Goal: Task Accomplishment & Management: Manage account settings

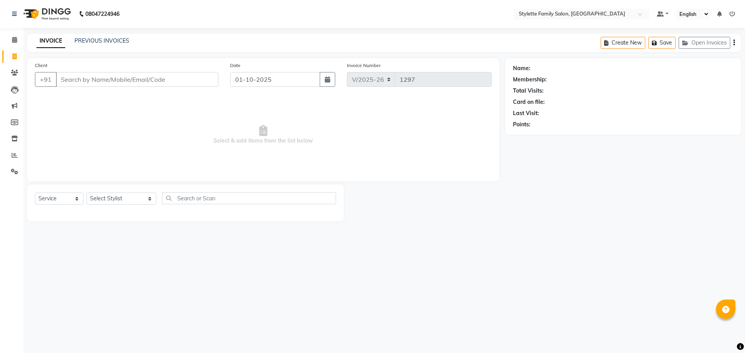
select select "6990"
select select "service"
click at [84, 84] on input "Client" at bounding box center [137, 79] width 163 height 15
paste input "8605696660"
type input "8605696660"
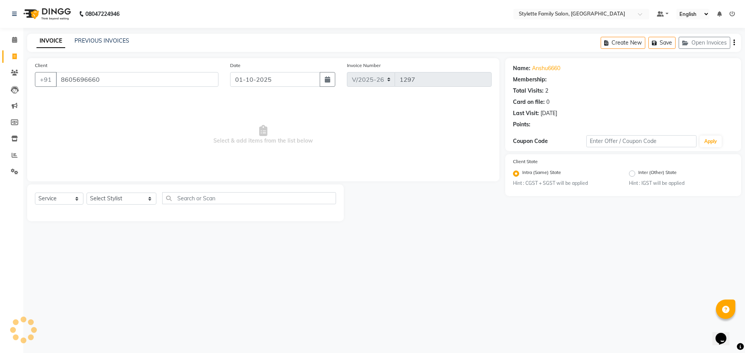
select select "1: Object"
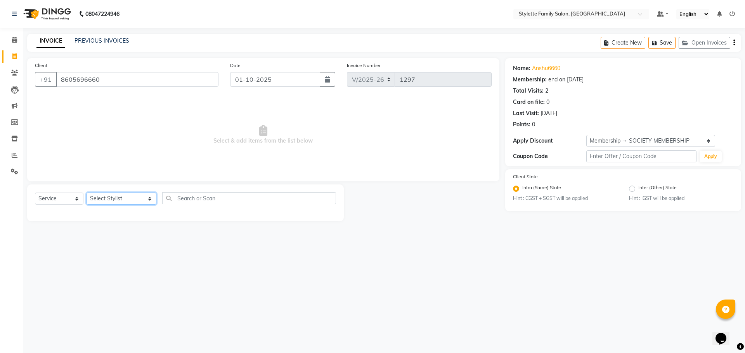
click at [110, 200] on select "Select Stylist Abhishek dhomble [PERSON_NAME] Manager [PERSON_NAME] Stylette [P…" at bounding box center [122, 199] width 70 height 12
select select "90340"
click at [87, 193] on select "Select Stylist Abhishek dhomble [PERSON_NAME] Manager [PERSON_NAME] Stylette [P…" at bounding box center [122, 199] width 70 height 12
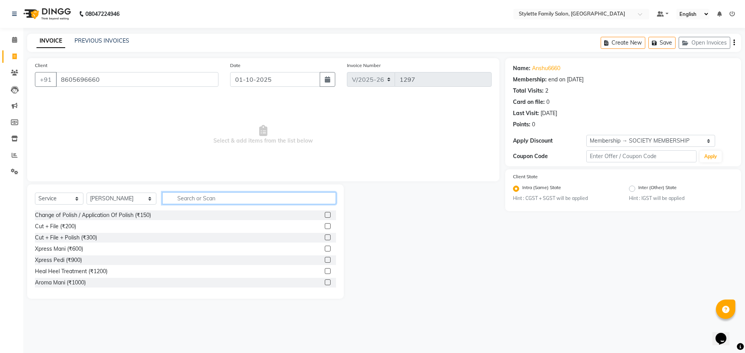
click at [175, 198] on input "text" at bounding box center [249, 198] width 174 height 12
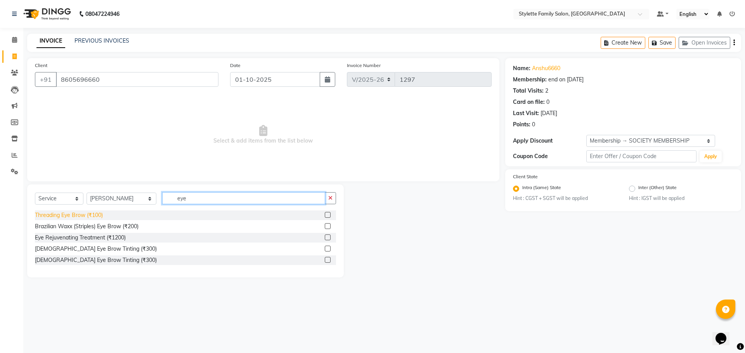
type input "eye"
click at [95, 216] on div "Threading Eye Brow (₹100)" at bounding box center [69, 215] width 68 height 8
checkbox input "false"
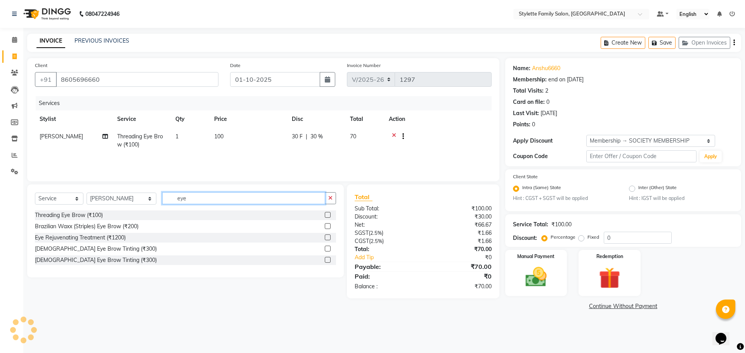
drag, startPoint x: 148, startPoint y: 199, endPoint x: 133, endPoint y: 199, distance: 14.7
click at [133, 199] on div "Select Service Product Membership Package Voucher Prepaid Gift Card Select Styl…" at bounding box center [185, 201] width 301 height 18
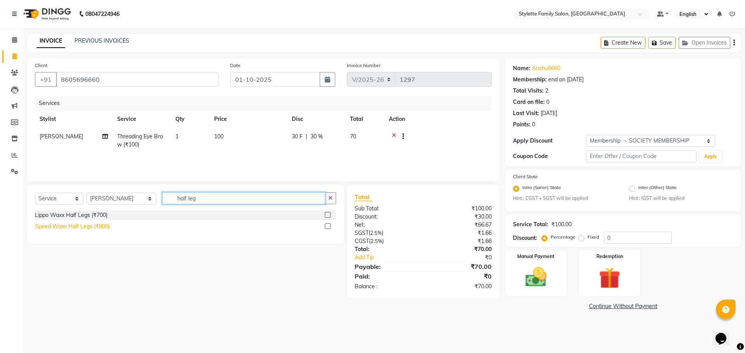
type input "half leg"
click at [90, 226] on div "Speed Waxx Half Legs (₹800)" at bounding box center [72, 227] width 75 height 8
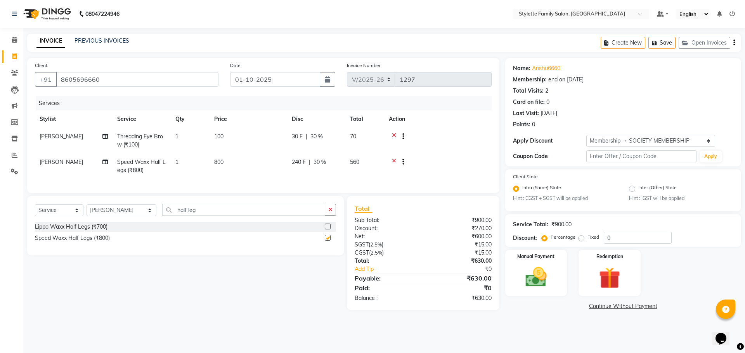
checkbox input "false"
drag, startPoint x: 190, startPoint y: 216, endPoint x: 144, endPoint y: 216, distance: 45.8
click at [144, 216] on div "Select Service Product Membership Package Voucher Prepaid Gift Card Select Styl…" at bounding box center [185, 213] width 301 height 18
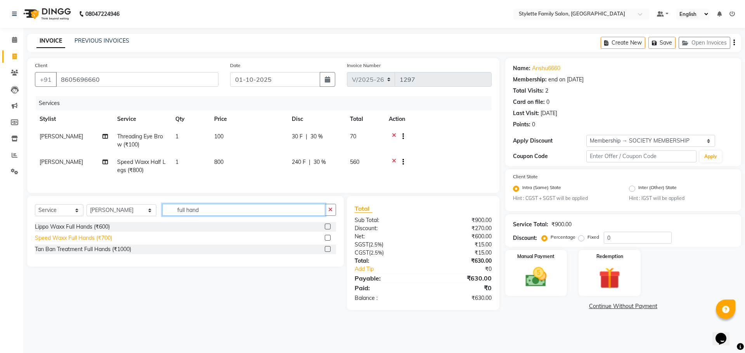
type input "full hand"
click at [88, 242] on div "Speed Waxx Full Hands (₹700)" at bounding box center [73, 238] width 77 height 8
checkbox input "false"
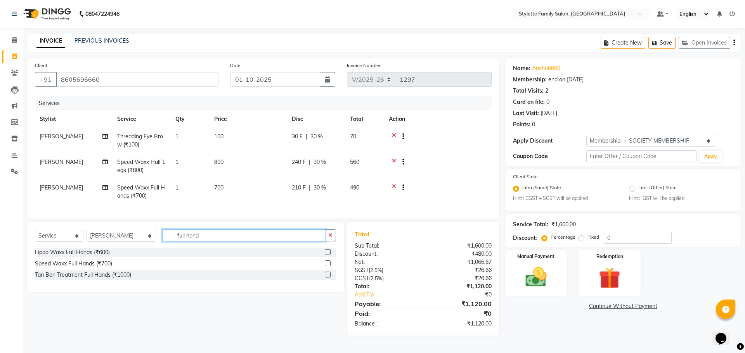
drag, startPoint x: 196, startPoint y: 239, endPoint x: 147, endPoint y: 239, distance: 48.9
click at [162, 239] on input "full hand" at bounding box center [243, 236] width 163 height 12
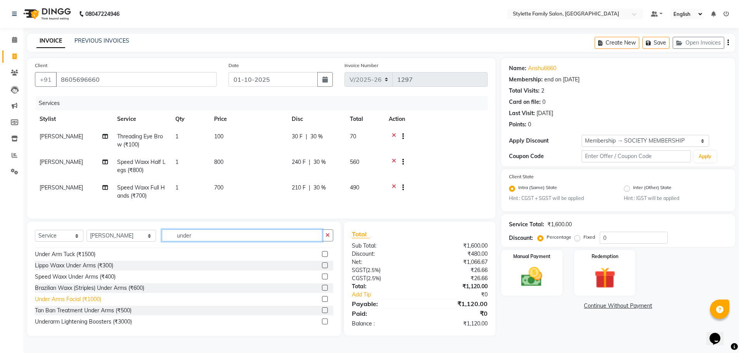
scroll to position [78, 0]
type input "under"
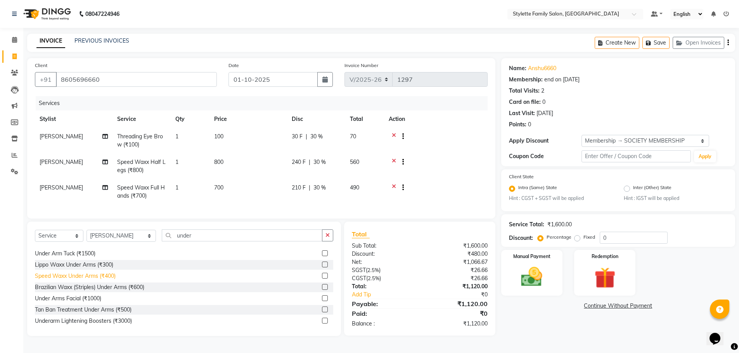
click at [94, 280] on div "Speed Waxx Under Arms (₹400)" at bounding box center [75, 276] width 81 height 8
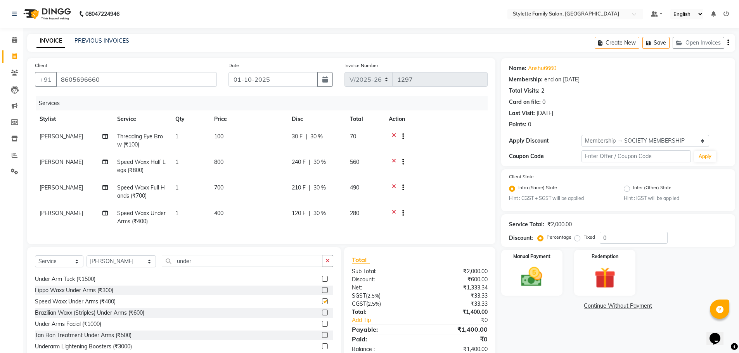
checkbox input "false"
drag, startPoint x: 179, startPoint y: 266, endPoint x: 149, endPoint y: 266, distance: 30.6
click at [149, 266] on div "Select Service Product Membership Package Voucher Prepaid Gift Card Select Styl…" at bounding box center [184, 264] width 298 height 18
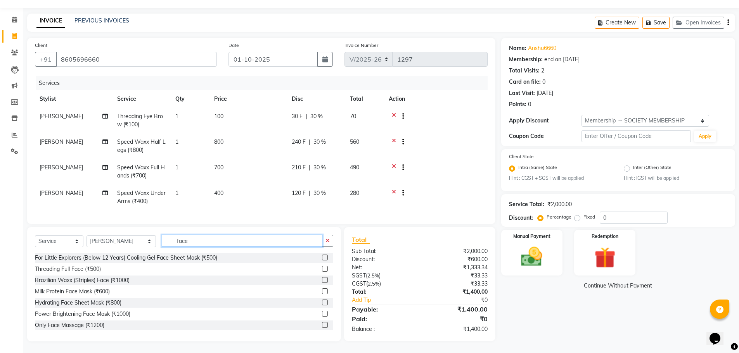
scroll to position [1, 0]
type input "f"
type input "tan"
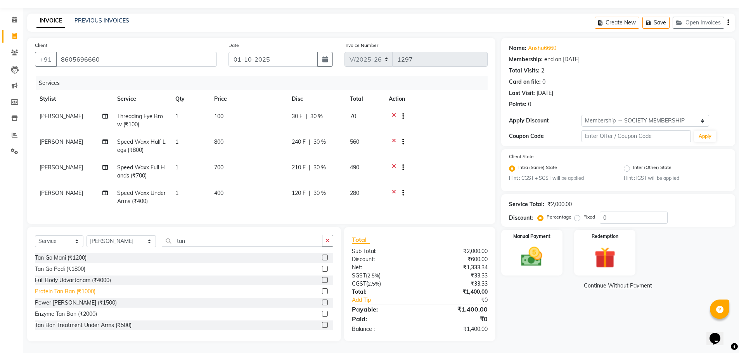
click at [81, 291] on div "Protein Tan Ban (₹1000)" at bounding box center [65, 292] width 61 height 8
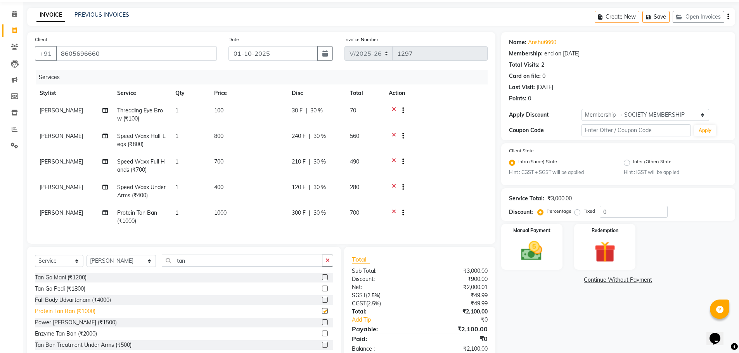
checkbox input "false"
drag, startPoint x: 175, startPoint y: 268, endPoint x: 159, endPoint y: 268, distance: 16.7
click at [162, 267] on input "tan" at bounding box center [242, 261] width 161 height 12
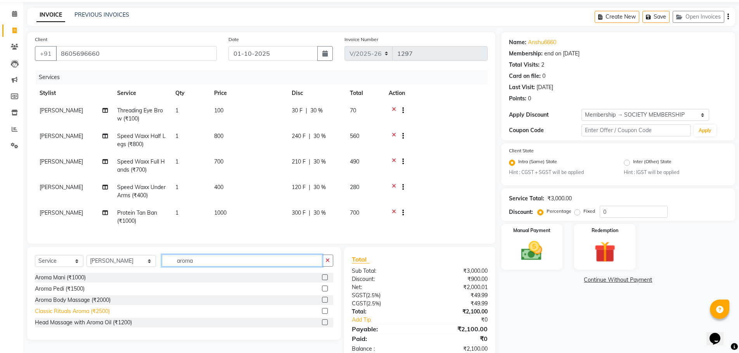
type input "aroma"
click at [93, 316] on div "Classic Rituals Aroma (₹2500)" at bounding box center [72, 312] width 75 height 8
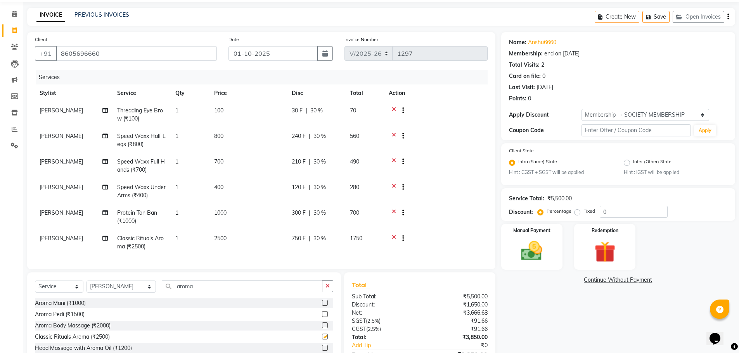
checkbox input "false"
click at [318, 109] on span "30 %" at bounding box center [316, 111] width 12 height 8
select select "90340"
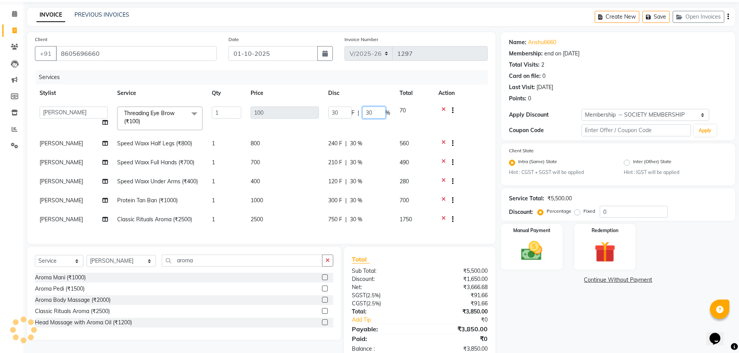
drag, startPoint x: 375, startPoint y: 111, endPoint x: 362, endPoint y: 113, distance: 13.3
click at [362, 113] on input "30" at bounding box center [373, 113] width 23 height 12
type input "40"
click at [376, 133] on tbody "Abhishek dhomble [PERSON_NAME] Manager [PERSON_NAME] YADAV Stylette [PERSON_NAM…" at bounding box center [261, 166] width 453 height 128
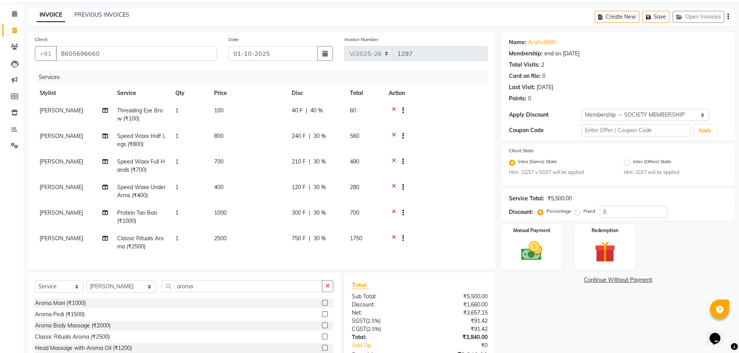
click at [320, 136] on span "30 %" at bounding box center [319, 136] width 12 height 8
select select "90340"
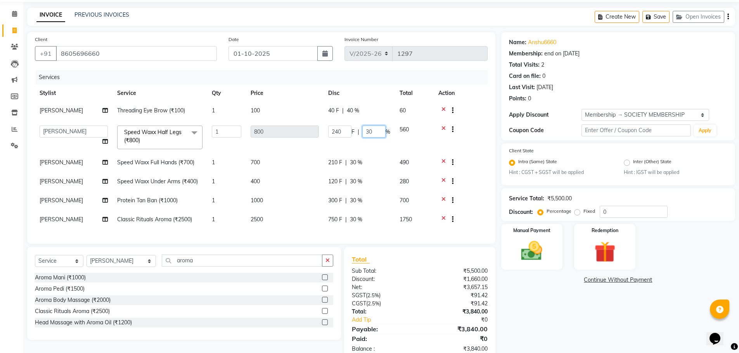
drag, startPoint x: 372, startPoint y: 138, endPoint x: 354, endPoint y: 138, distance: 17.5
click at [355, 138] on div "240 F | 30 %" at bounding box center [359, 132] width 62 height 12
type input "40"
click at [358, 168] on tr "KAJAL [PERSON_NAME] Speed Waxx Full Hands (₹700) 1 700 210 F | 30 % 490" at bounding box center [261, 163] width 453 height 19
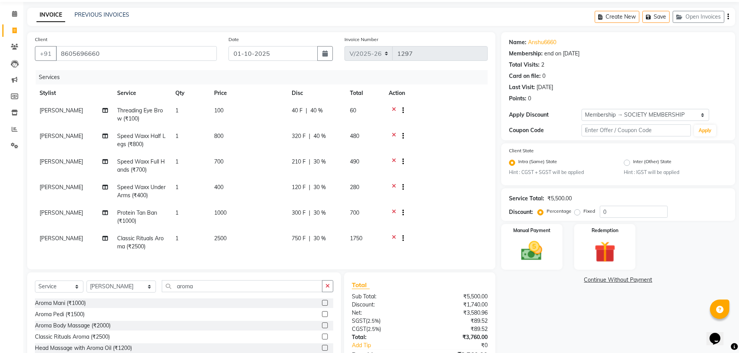
click at [322, 161] on span "30 %" at bounding box center [319, 162] width 12 height 8
select select "90340"
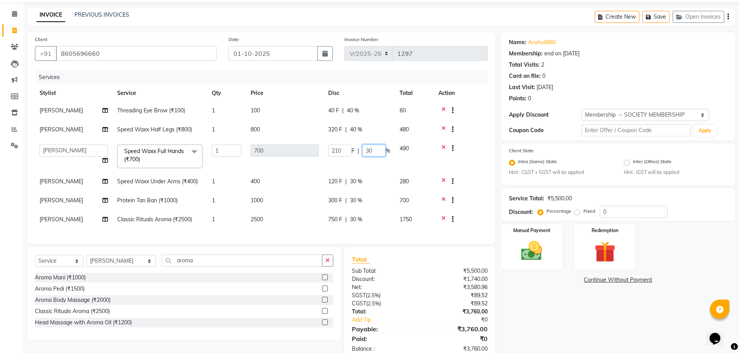
drag, startPoint x: 375, startPoint y: 163, endPoint x: 357, endPoint y: 165, distance: 17.6
click at [359, 157] on div "210 F | 30 %" at bounding box center [359, 151] width 62 height 12
type input "40"
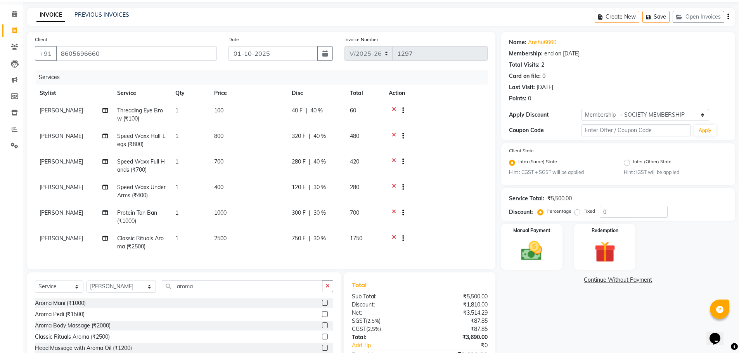
click at [354, 178] on tr "KAJAL [PERSON_NAME] Speed Waxx Full Hands (₹700) 1 700 280 F | 40 % 420" at bounding box center [261, 166] width 453 height 26
click at [320, 184] on span "30 %" at bounding box center [319, 187] width 12 height 8
select select "90340"
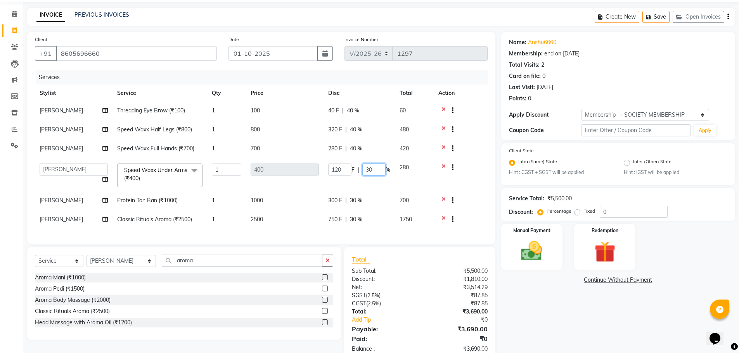
drag, startPoint x: 372, startPoint y: 189, endPoint x: 358, endPoint y: 192, distance: 14.2
click at [360, 176] on div "120 F | 30 %" at bounding box center [359, 170] width 62 height 12
type input "40"
click at [361, 192] on tr "Abhishek dhomble [PERSON_NAME] Manager [PERSON_NAME] YADAV Stylette [PERSON_NAM…" at bounding box center [261, 175] width 453 height 33
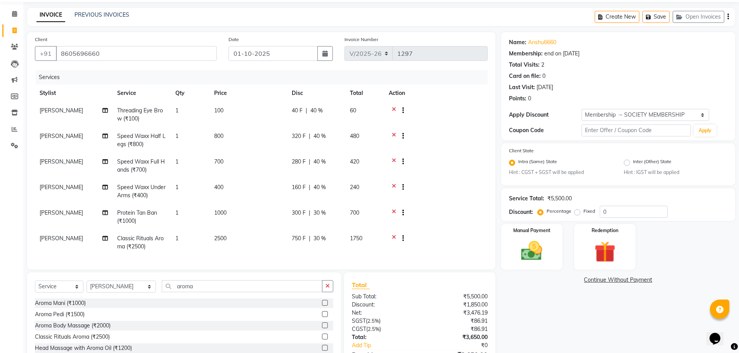
click at [319, 211] on span "30 %" at bounding box center [319, 213] width 12 height 8
select select "90340"
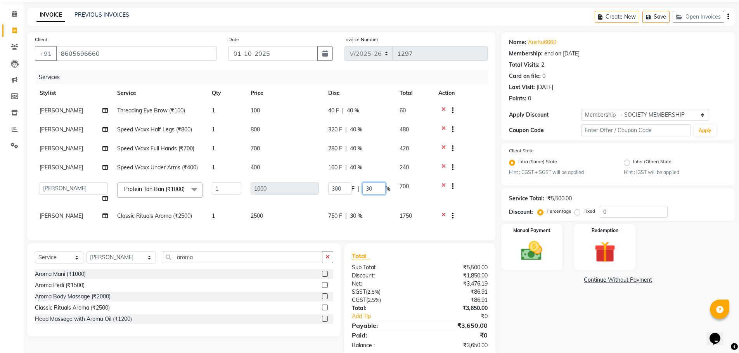
drag, startPoint x: 374, startPoint y: 213, endPoint x: 349, endPoint y: 217, distance: 25.6
click at [358, 195] on div "300 F | 30 %" at bounding box center [359, 189] width 62 height 12
type input "40"
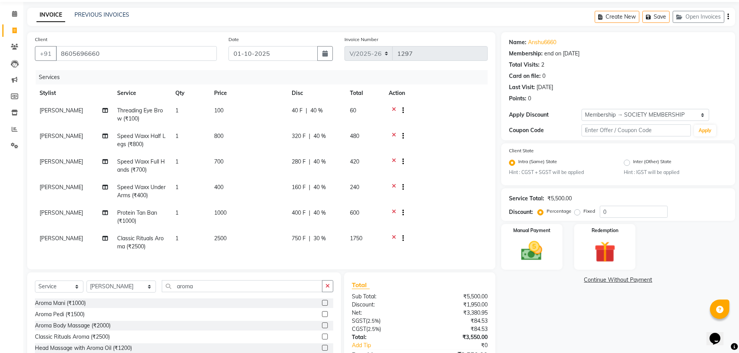
click at [353, 229] on tr "KAJAL [PERSON_NAME] Protein Tan Ban (₹1000) 1 1000 400 F | 40 % 600" at bounding box center [261, 217] width 453 height 26
click at [322, 239] on span "30 %" at bounding box center [319, 239] width 12 height 8
select select "90340"
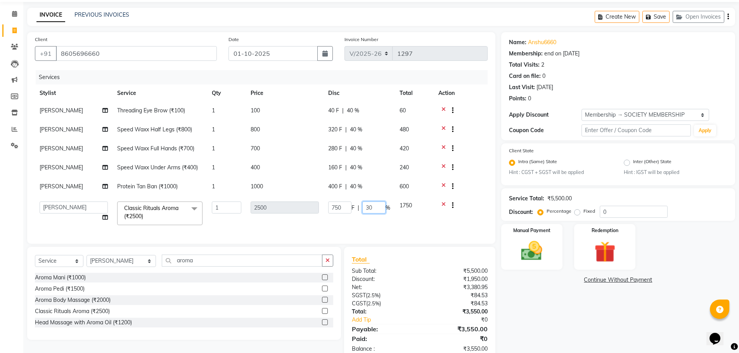
drag, startPoint x: 374, startPoint y: 240, endPoint x: 351, endPoint y: 242, distance: 22.6
click at [356, 214] on div "750 F | 30 %" at bounding box center [359, 208] width 62 height 12
type input "40"
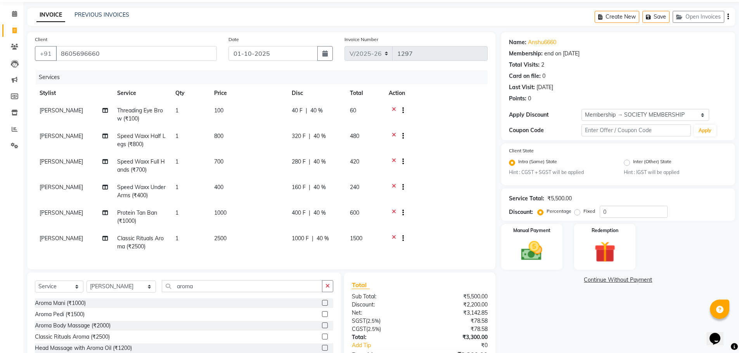
click at [338, 249] on td "1000 F | 40 %" at bounding box center [316, 243] width 58 height 26
select select "90340"
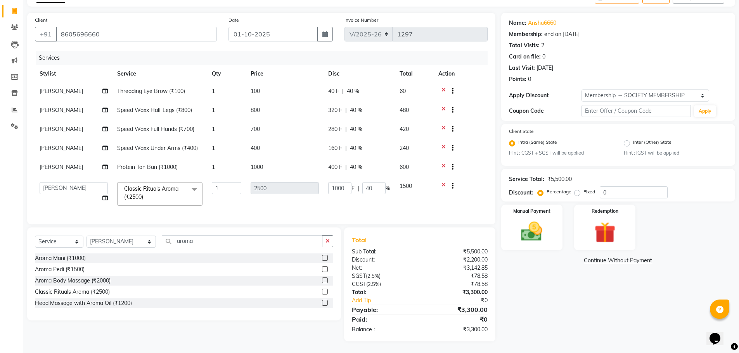
scroll to position [73, 0]
click at [528, 220] on img at bounding box center [532, 232] width 36 height 25
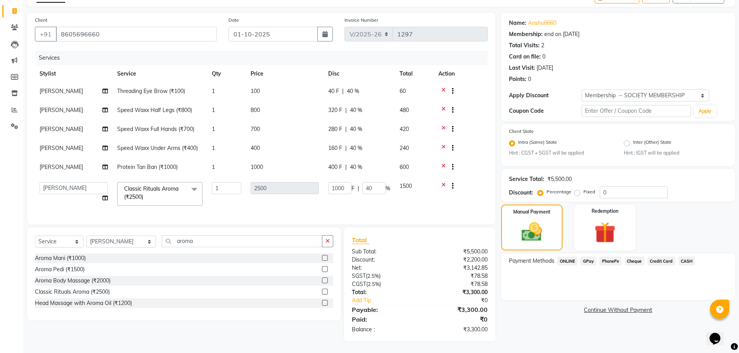
click at [587, 257] on span "GPay" at bounding box center [588, 261] width 16 height 9
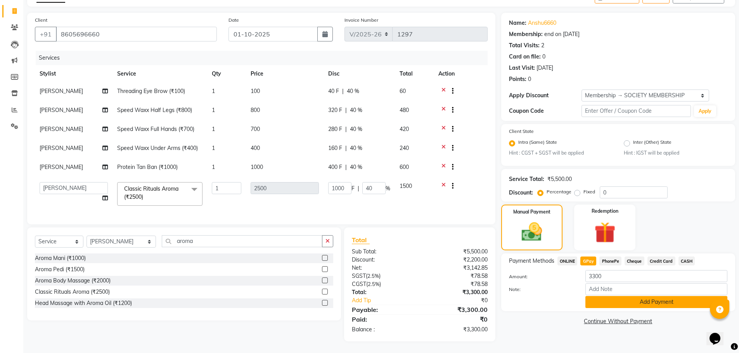
click at [623, 296] on button "Add Payment" at bounding box center [656, 302] width 142 height 12
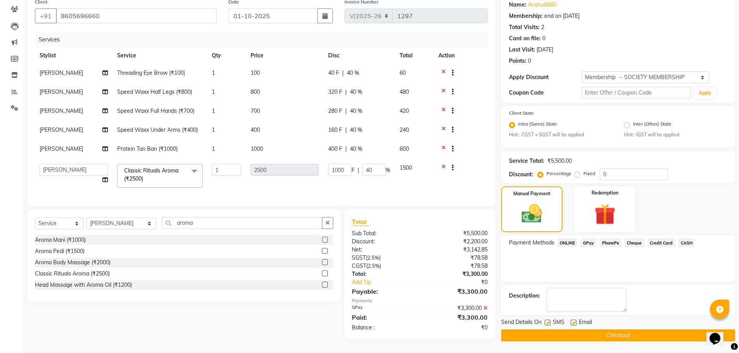
scroll to position [90, 0]
click at [618, 330] on button "Checkout" at bounding box center [618, 336] width 234 height 12
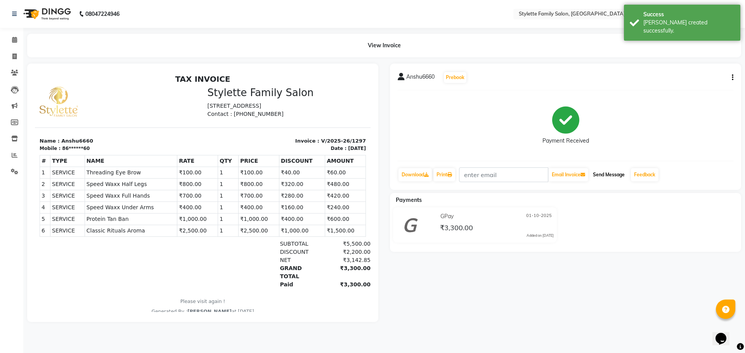
click at [611, 174] on button "Send Message" at bounding box center [609, 174] width 38 height 13
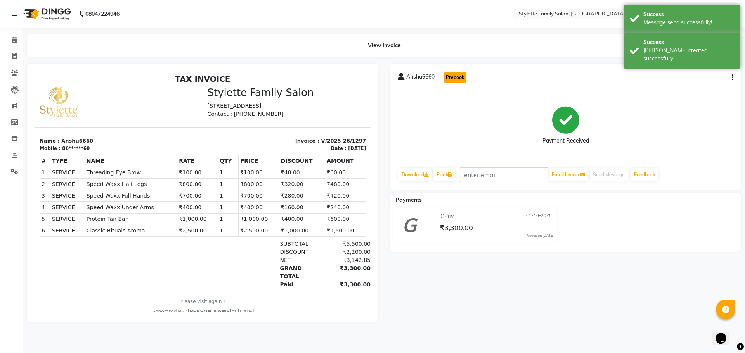
click at [457, 76] on button "Prebook" at bounding box center [455, 77] width 22 height 11
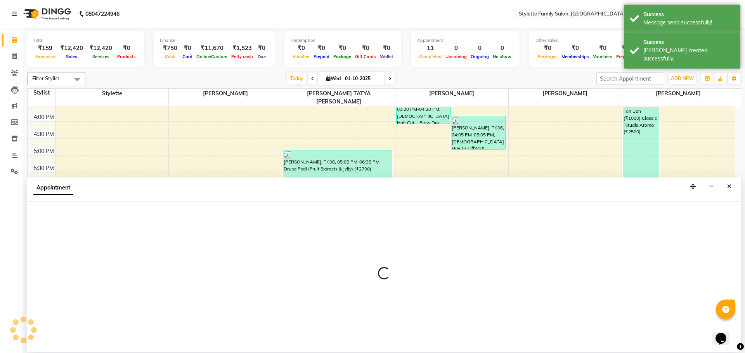
scroll to position [247, 0]
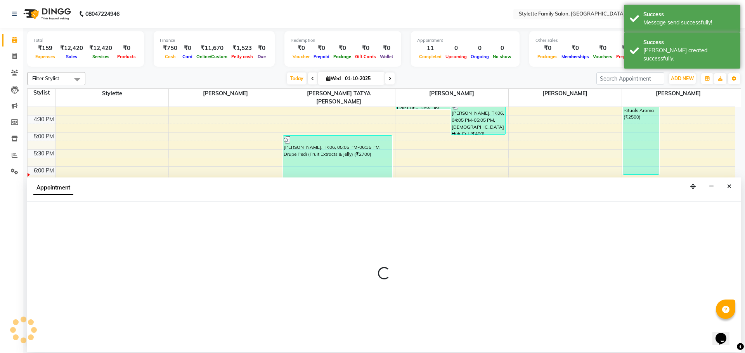
select select "90340"
select select "600"
select select "tentative"
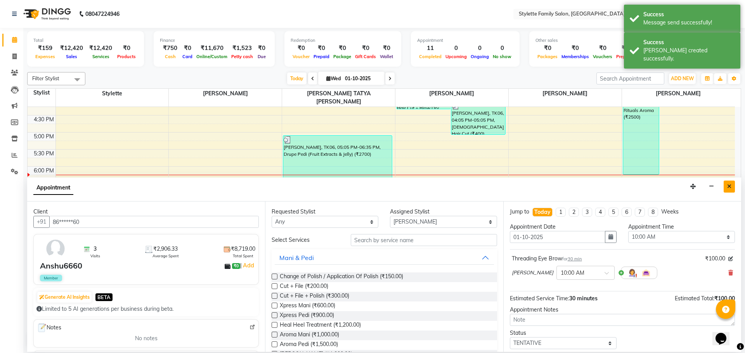
click at [730, 186] on icon "Close" at bounding box center [729, 186] width 4 height 5
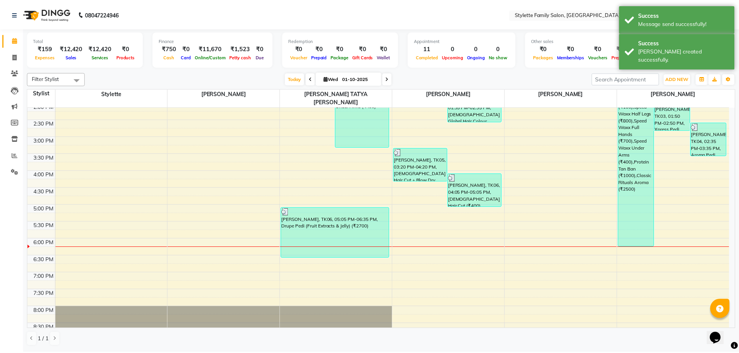
scroll to position [170, 0]
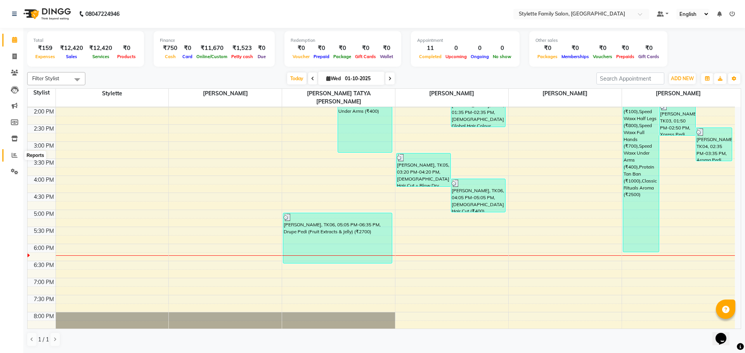
click at [16, 157] on icon at bounding box center [15, 155] width 6 height 6
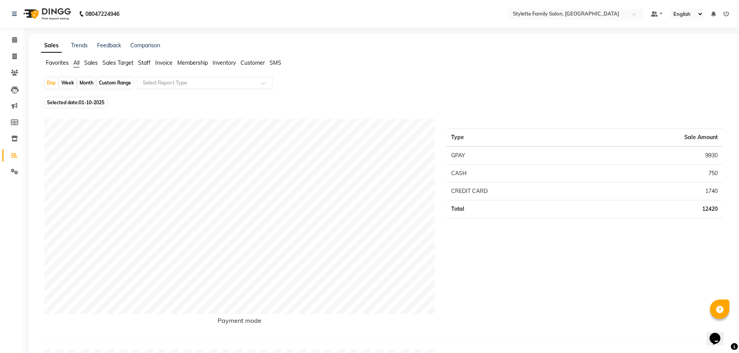
click at [163, 83] on input "text" at bounding box center [197, 83] width 112 height 8
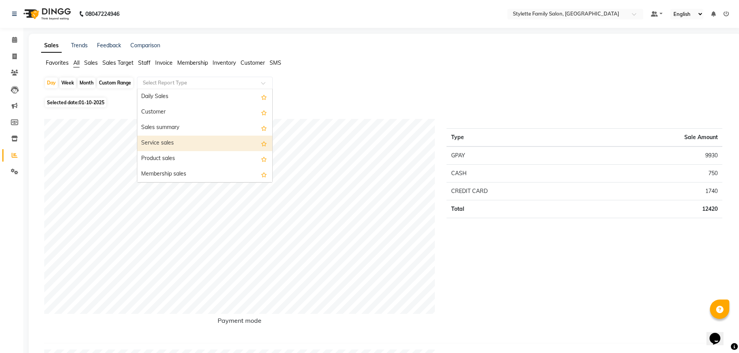
click at [172, 144] on div "Service sales" at bounding box center [204, 144] width 135 height 16
select select "pdf"
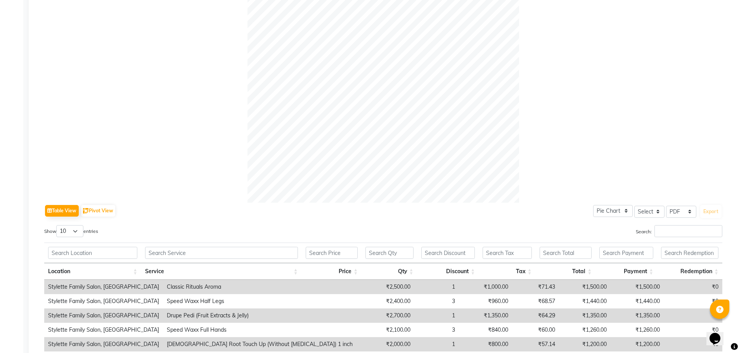
scroll to position [329, 0]
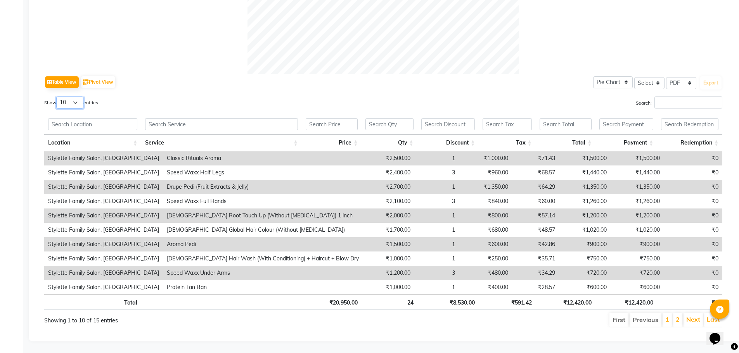
click at [69, 100] on select "10 25 50 100" at bounding box center [69, 103] width 27 height 12
select select "100"
click at [57, 97] on select "10 25 50 100" at bounding box center [69, 103] width 27 height 12
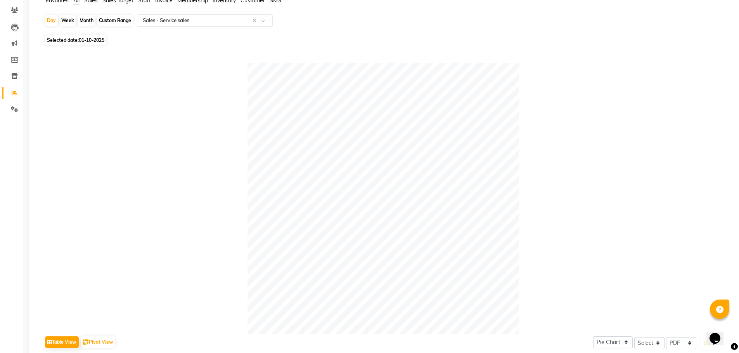
scroll to position [0, 0]
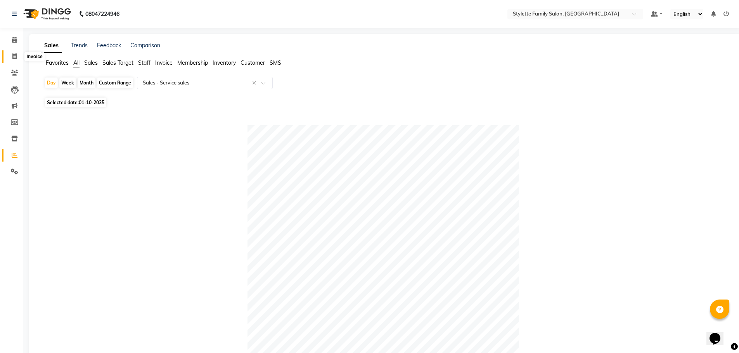
drag, startPoint x: 17, startPoint y: 60, endPoint x: 21, endPoint y: 59, distance: 4.7
click at [17, 60] on span at bounding box center [15, 56] width 14 height 9
select select "service"
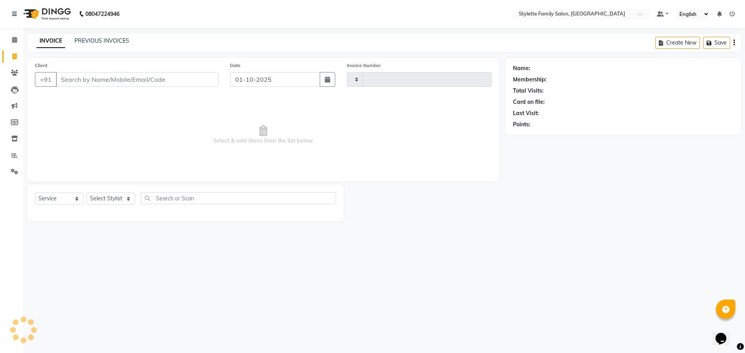
type input "1298"
select select "6990"
click at [89, 79] on input "Client" at bounding box center [137, 79] width 163 height 15
type input "9890096589"
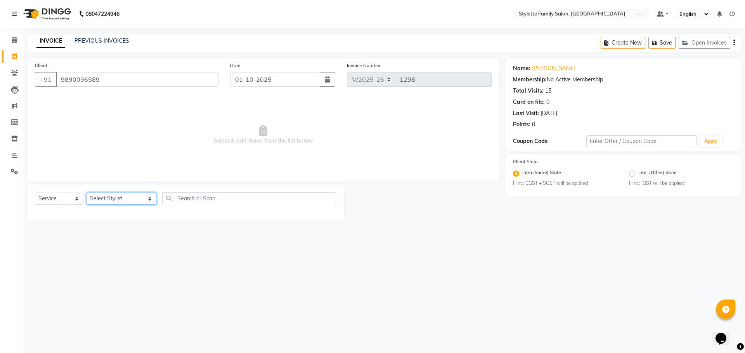
click at [114, 197] on select "Select Stylist Abhishek dhomble [PERSON_NAME] Manager [PERSON_NAME] Stylette [P…" at bounding box center [122, 199] width 70 height 12
select select "90340"
click at [87, 193] on select "Select Stylist Abhishek dhomble [PERSON_NAME] Manager [PERSON_NAME] Stylette [P…" at bounding box center [122, 199] width 70 height 12
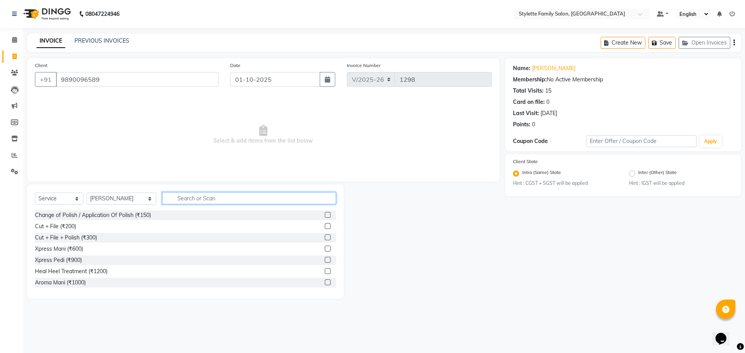
click at [174, 198] on input "text" at bounding box center [249, 198] width 174 height 12
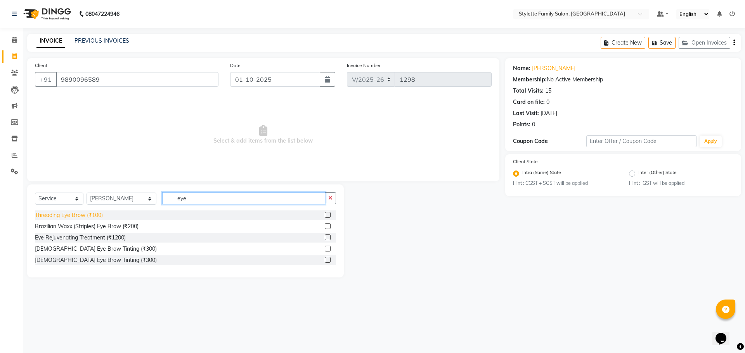
type input "eye"
click at [75, 218] on div "Threading Eye Brow (₹100)" at bounding box center [69, 215] width 68 height 8
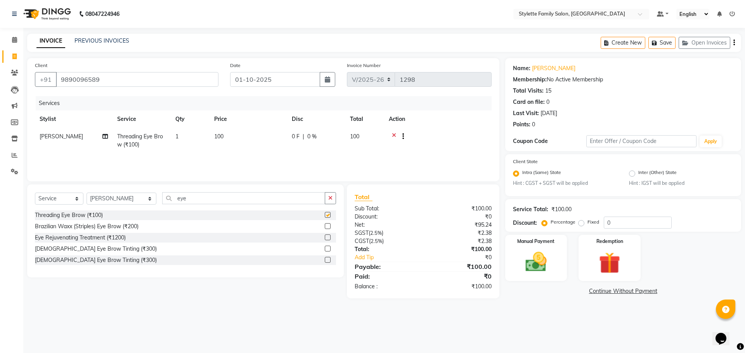
checkbox input "false"
drag, startPoint x: 182, startPoint y: 199, endPoint x: 117, endPoint y: 200, distance: 64.8
click at [140, 200] on div "Select Service Product Membership Package Voucher Prepaid Gift Card Select Styl…" at bounding box center [185, 201] width 301 height 18
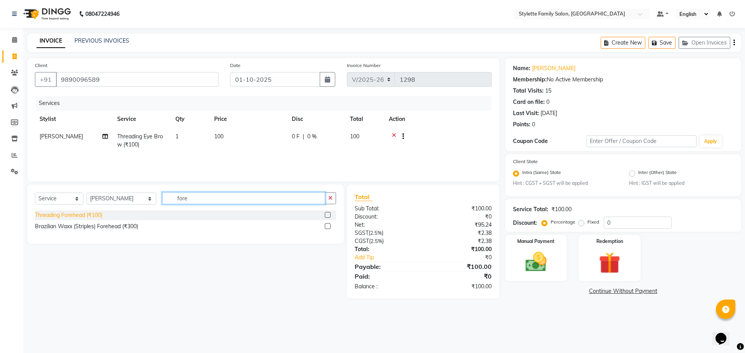
type input "fore"
click at [88, 216] on div "Threading Forehead (₹100)" at bounding box center [68, 215] width 67 height 8
checkbox input "false"
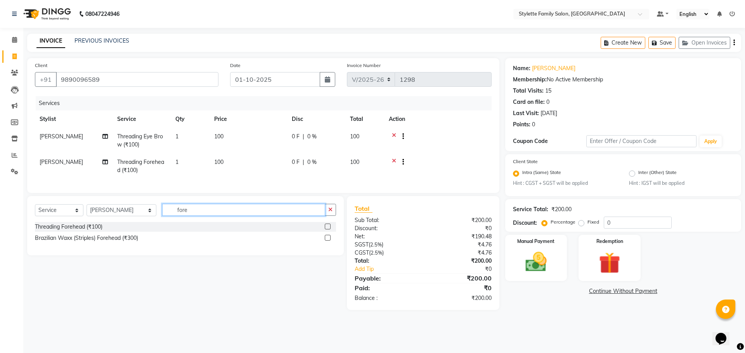
drag, startPoint x: 178, startPoint y: 215, endPoint x: 136, endPoint y: 218, distance: 42.1
click at [138, 218] on div "Select Service Product Membership Package Voucher Prepaid Gift Card Select Styl…" at bounding box center [185, 213] width 301 height 18
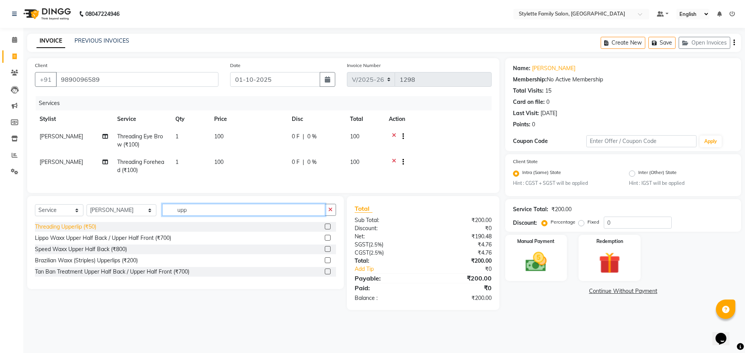
type input "upp"
click at [85, 231] on div "Threading Upperlip (₹50)" at bounding box center [65, 227] width 61 height 8
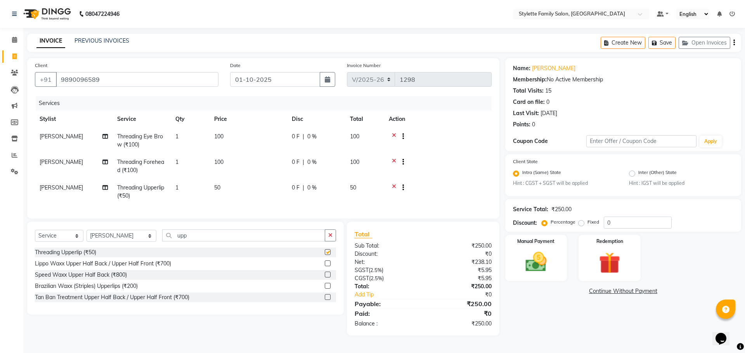
checkbox input "false"
click at [311, 188] on span "0 %" at bounding box center [311, 188] width 9 height 8
select select "90340"
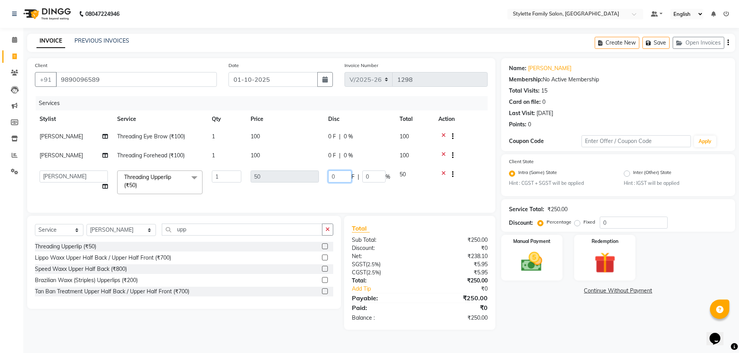
click at [313, 190] on tr "Abhishek dhomble [PERSON_NAME] Manager [PERSON_NAME] YADAV Stylette [PERSON_NAM…" at bounding box center [261, 182] width 453 height 33
type input "50"
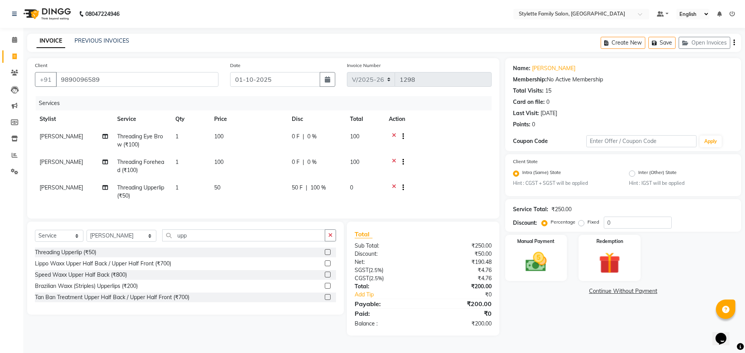
click at [285, 211] on div "Services Stylist Service Qty Price Disc Total Action KAJAL [PERSON_NAME] Thread…" at bounding box center [263, 153] width 457 height 115
click at [519, 256] on img at bounding box center [536, 263] width 36 height 26
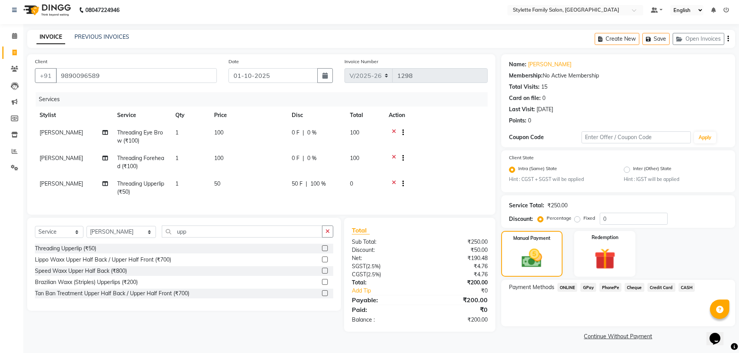
scroll to position [5, 0]
click at [689, 286] on span "CASH" at bounding box center [686, 286] width 17 height 9
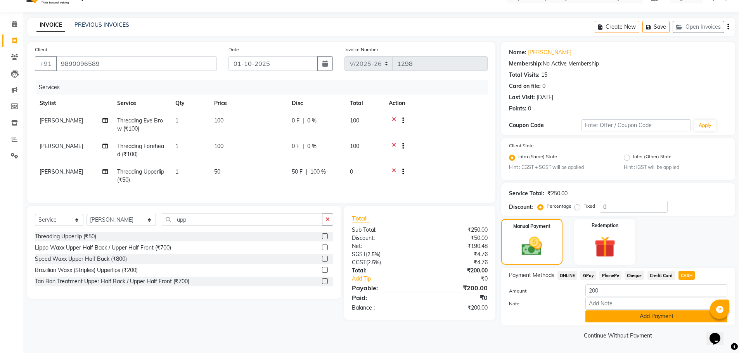
click at [648, 319] on button "Add Payment" at bounding box center [656, 317] width 142 height 12
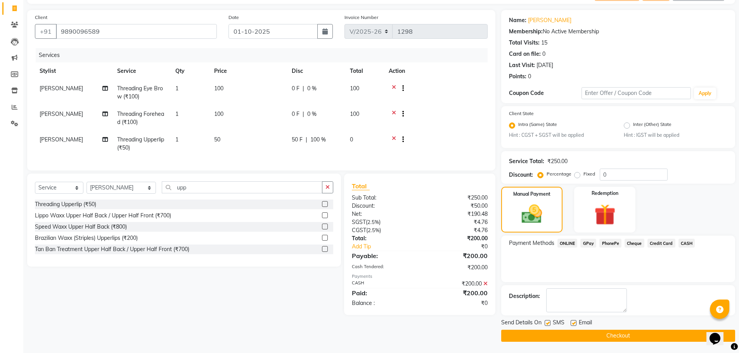
scroll to position [48, 0]
click at [626, 337] on button "Checkout" at bounding box center [618, 336] width 234 height 12
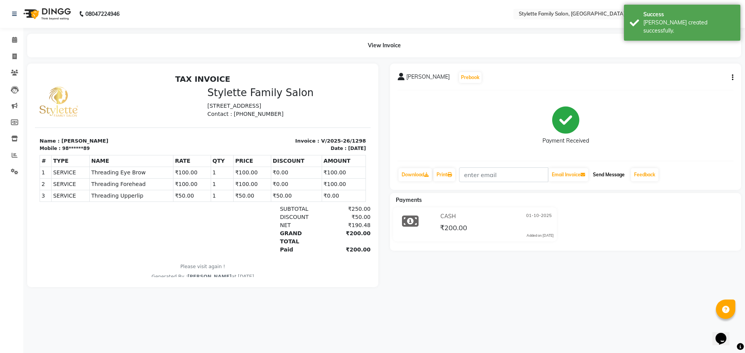
click at [607, 176] on button "Send Message" at bounding box center [609, 174] width 38 height 13
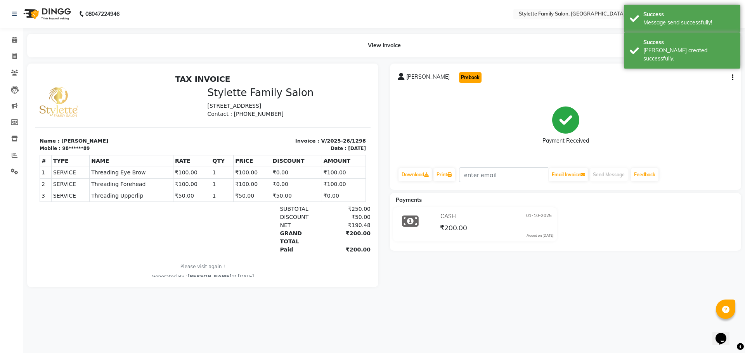
click at [459, 75] on button "Prebook" at bounding box center [470, 77] width 22 height 11
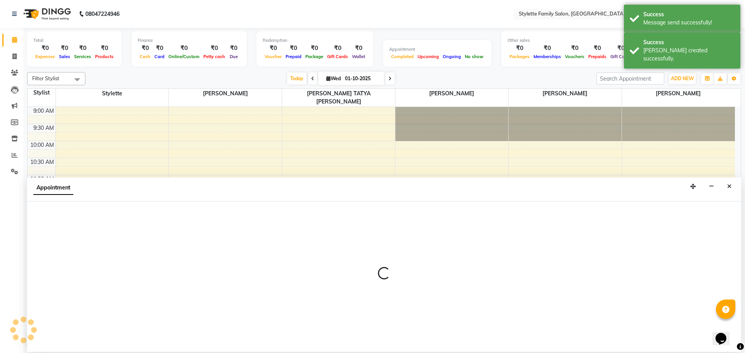
select select "90340"
select select "tentative"
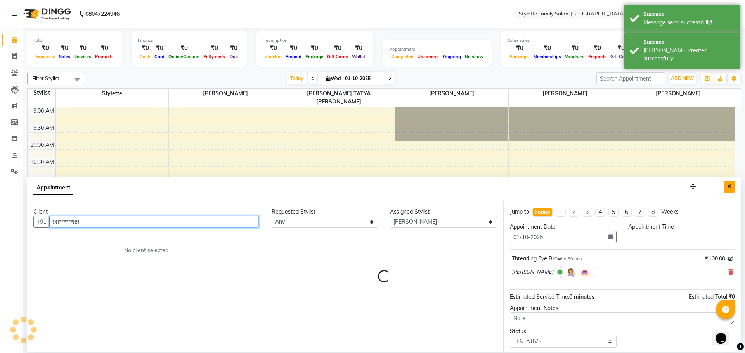
scroll to position [247, 0]
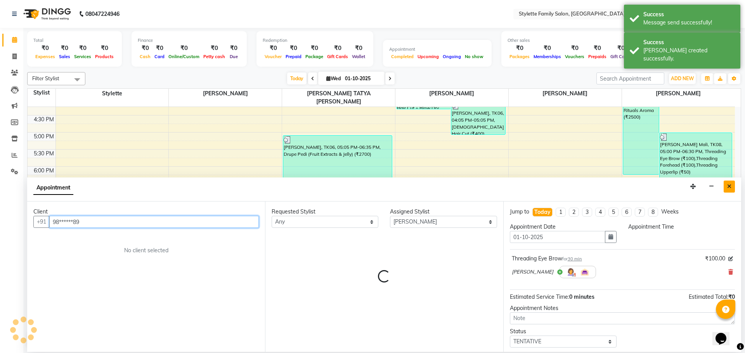
select select "600"
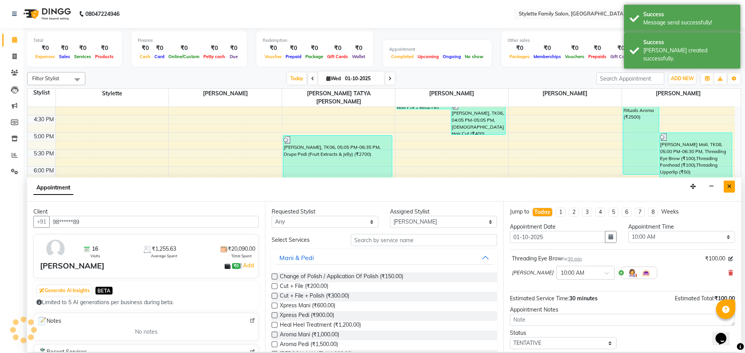
click at [727, 186] on icon "Close" at bounding box center [729, 186] width 4 height 5
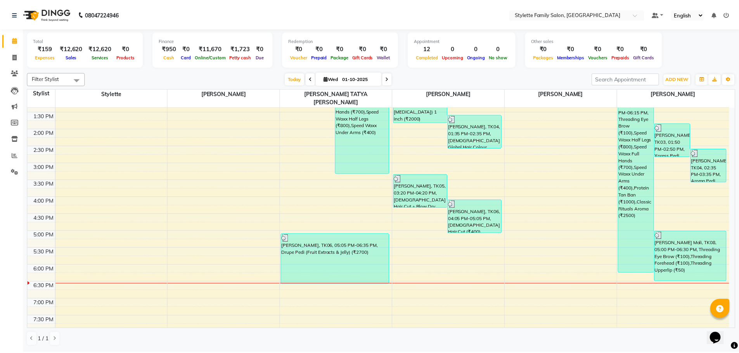
scroll to position [155, 0]
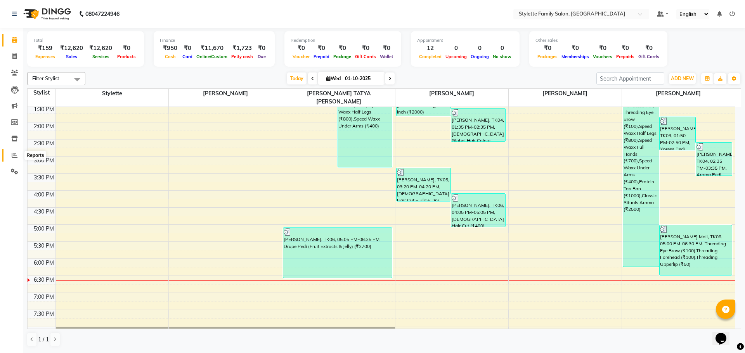
click at [12, 155] on icon at bounding box center [15, 155] width 6 height 6
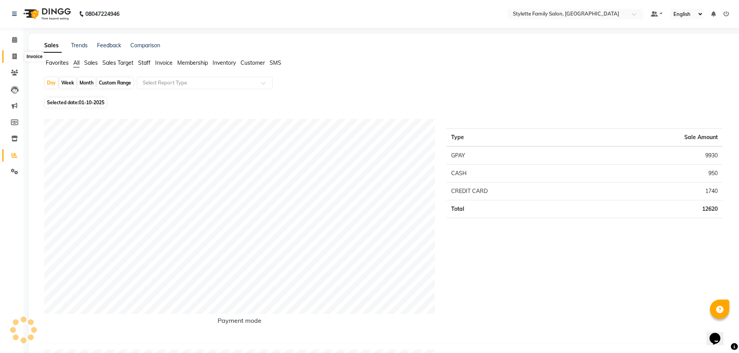
click at [11, 57] on span at bounding box center [15, 56] width 14 height 9
select select "6990"
select select "service"
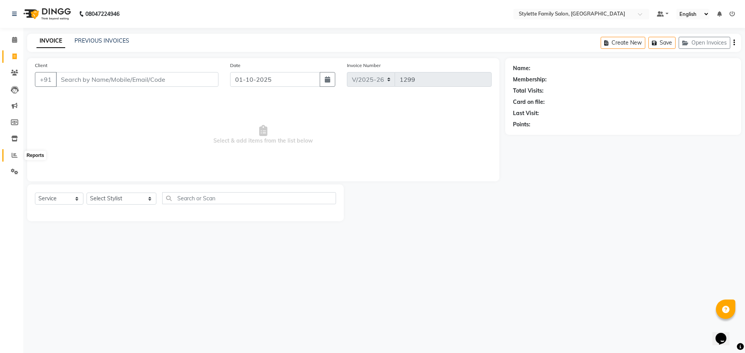
click at [13, 156] on icon at bounding box center [15, 155] width 6 height 6
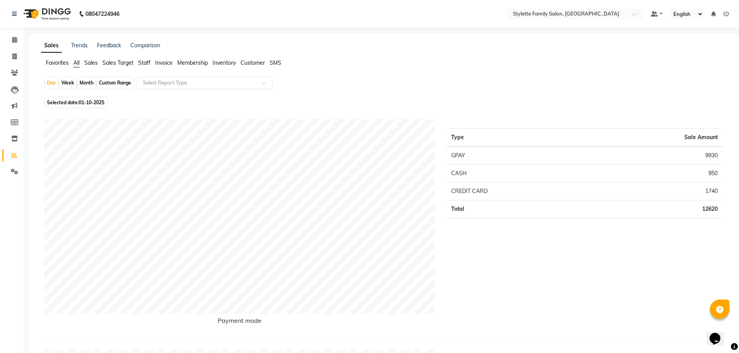
click at [166, 86] on input "text" at bounding box center [197, 83] width 112 height 8
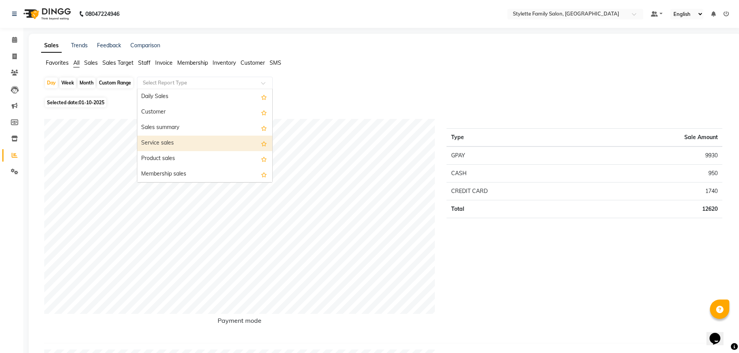
click at [164, 144] on div "Service sales" at bounding box center [204, 144] width 135 height 16
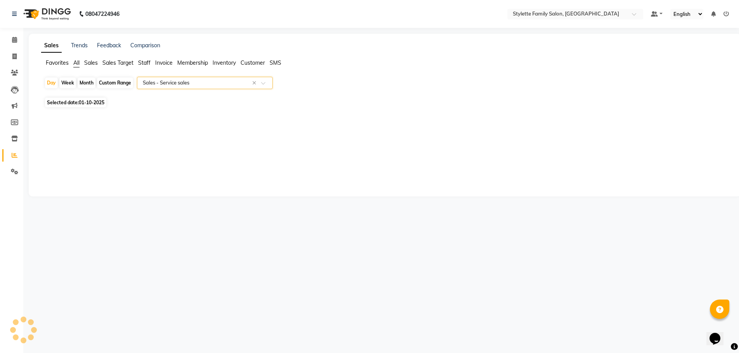
select select "pdf"
click at [66, 81] on div "Week" at bounding box center [67, 83] width 17 height 11
select select "10"
select select "2025"
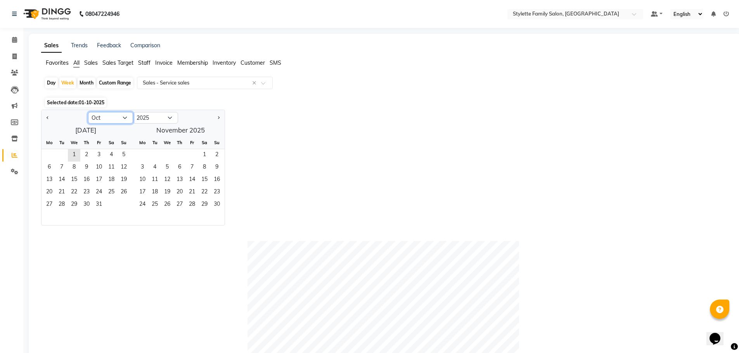
click at [101, 115] on select "Jan Feb Mar Apr May Jun [DATE] Aug Sep Oct Nov Dec" at bounding box center [110, 118] width 45 height 12
select select "9"
click at [88, 112] on select "Jan Feb Mar Apr May Jun [DATE] Aug Sep Oct Nov Dec" at bounding box center [110, 118] width 45 height 12
click at [52, 192] on span "22" at bounding box center [49, 193] width 12 height 12
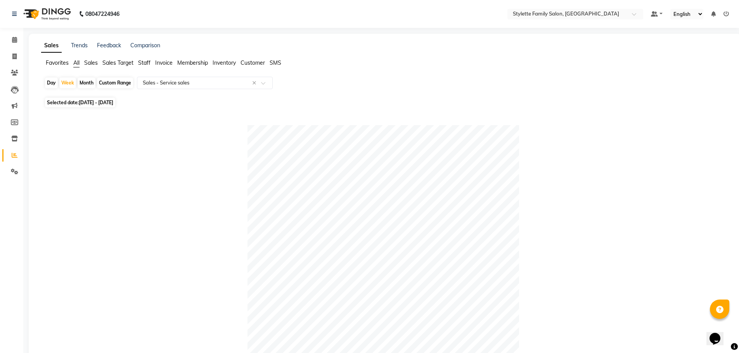
click at [52, 84] on div "Day" at bounding box center [51, 83] width 13 height 11
select select "9"
select select "2025"
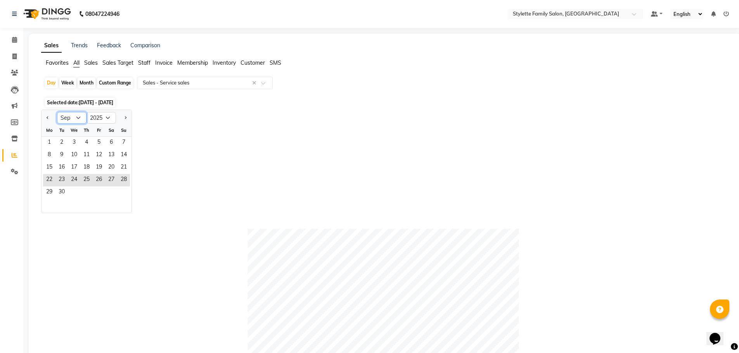
click at [67, 116] on select "Jan Feb Mar Apr May Jun [DATE] Aug Sep Oct Nov Dec" at bounding box center [71, 118] width 29 height 12
click at [57, 112] on select "Jan Feb Mar Apr May Jun [DATE] Aug Sep Oct Nov Dec" at bounding box center [71, 118] width 29 height 12
click at [52, 192] on span "29" at bounding box center [49, 193] width 12 height 12
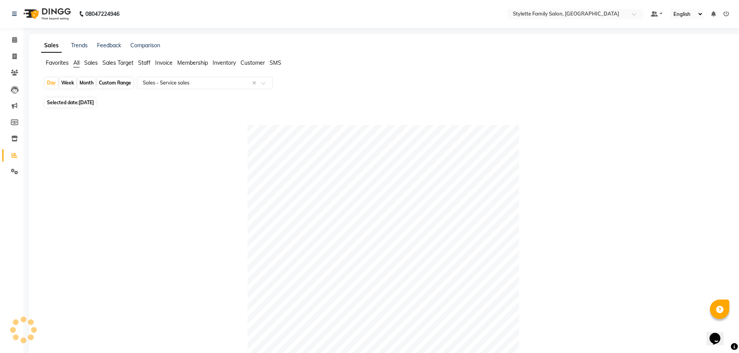
click at [74, 102] on span "Selected date: [DATE]" at bounding box center [70, 103] width 51 height 10
select select "9"
select select "2025"
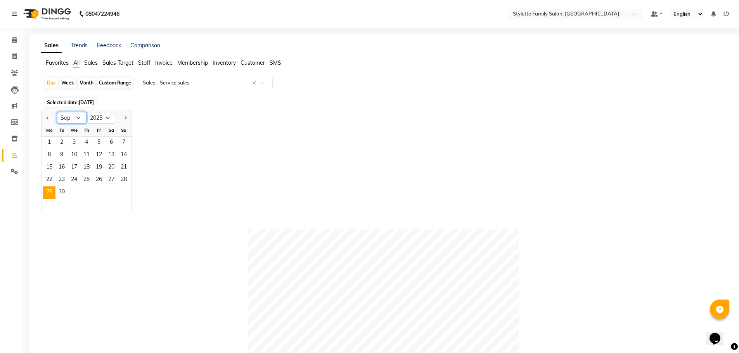
click at [81, 120] on select "Jan Feb Mar Apr May Jun [DATE] Aug Sep Oct Nov Dec" at bounding box center [71, 118] width 29 height 12
select select "10"
click at [57, 112] on select "Jan Feb Mar Apr May Jun [DATE] Aug Sep Oct Nov Dec" at bounding box center [71, 118] width 29 height 12
click at [75, 140] on span "1" at bounding box center [74, 143] width 12 height 12
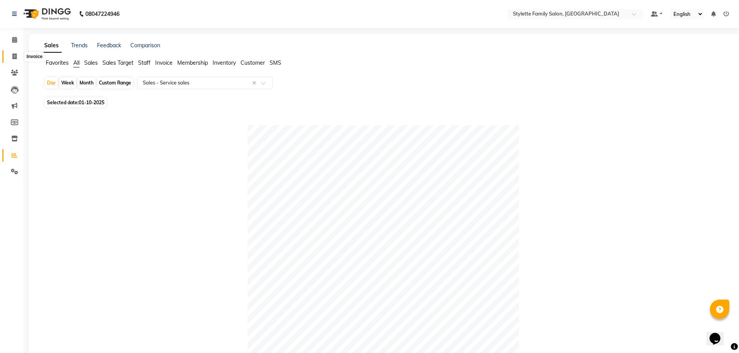
click at [12, 57] on icon at bounding box center [14, 57] width 4 height 6
select select "6990"
select select "service"
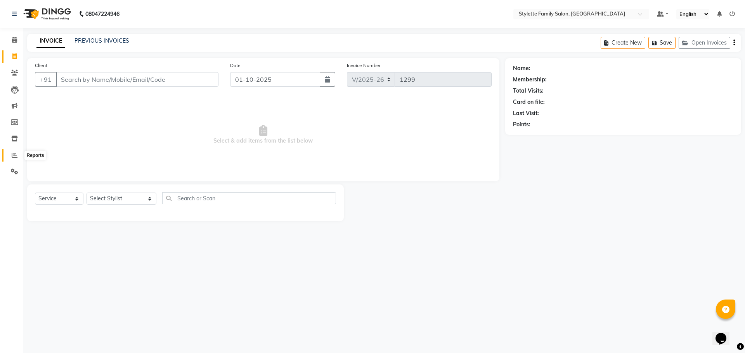
click at [14, 152] on icon at bounding box center [15, 155] width 6 height 6
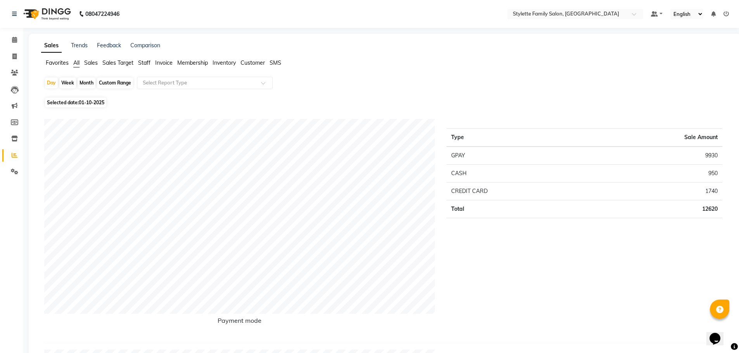
click at [89, 82] on div "Month" at bounding box center [87, 83] width 18 height 11
select select "10"
select select "2025"
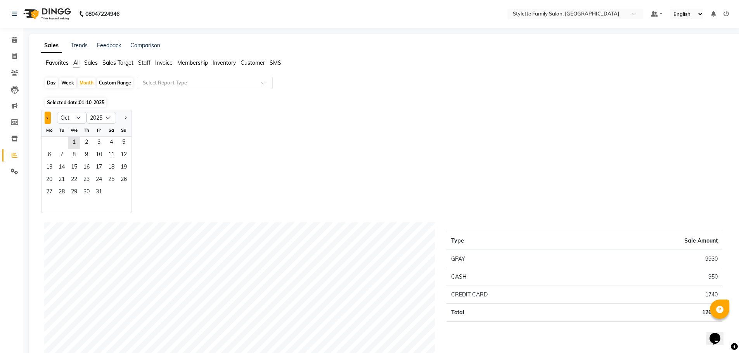
click at [48, 114] on button "Previous month" at bounding box center [48, 118] width 6 height 12
select select "9"
click at [52, 139] on span "1" at bounding box center [49, 143] width 12 height 12
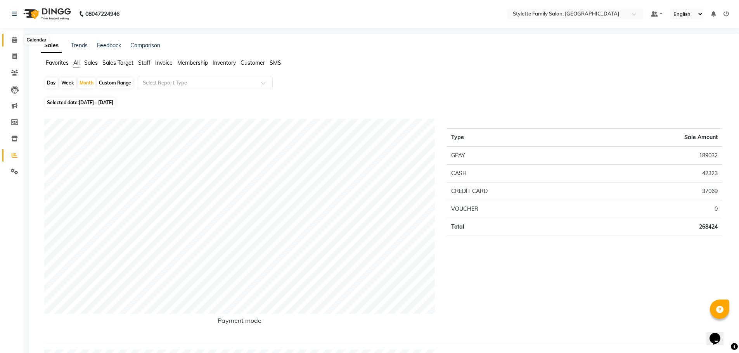
click at [10, 43] on span at bounding box center [15, 40] width 14 height 9
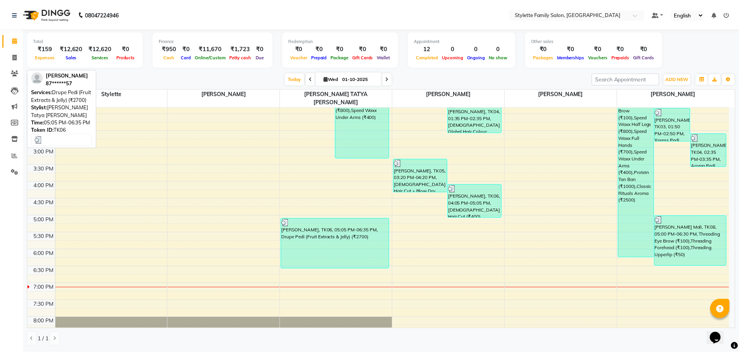
scroll to position [78, 0]
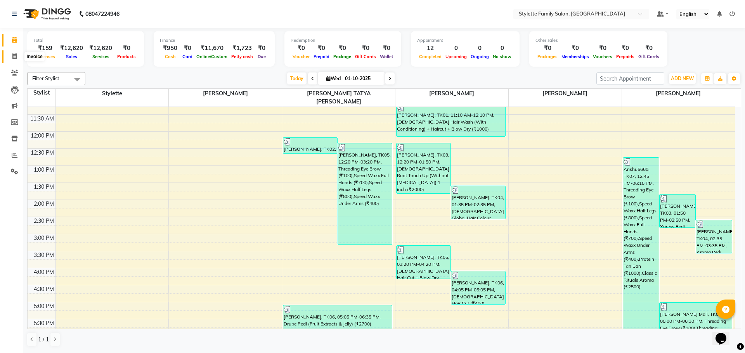
click at [13, 54] on icon at bounding box center [14, 57] width 4 height 6
select select "6990"
select select "service"
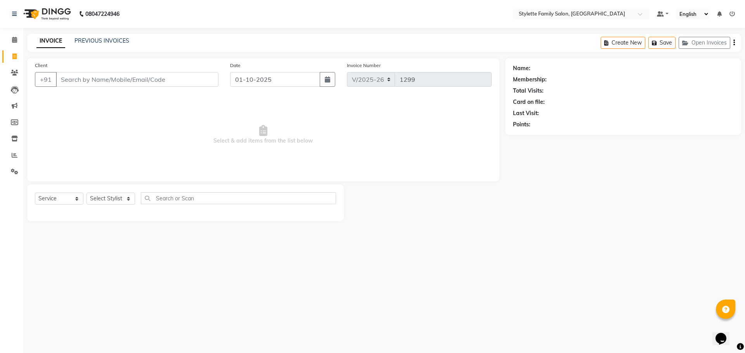
click at [83, 80] on input "Client" at bounding box center [137, 79] width 163 height 15
type input "9595631207"
click at [192, 80] on span "Add Client" at bounding box center [198, 80] width 31 height 8
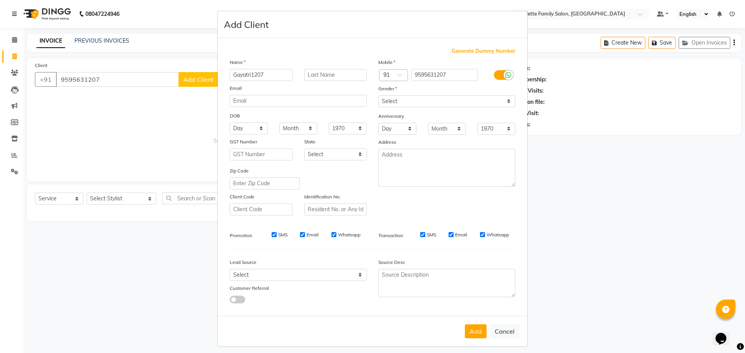
type input "Gayatri1207"
drag, startPoint x: 388, startPoint y: 99, endPoint x: 388, endPoint y: 103, distance: 4.7
click at [388, 99] on select "Select [DEMOGRAPHIC_DATA] [DEMOGRAPHIC_DATA] Other Prefer Not To Say" at bounding box center [446, 101] width 137 height 12
select select "[DEMOGRAPHIC_DATA]"
click at [378, 95] on select "Select [DEMOGRAPHIC_DATA] [DEMOGRAPHIC_DATA] Other Prefer Not To Say" at bounding box center [446, 101] width 137 height 12
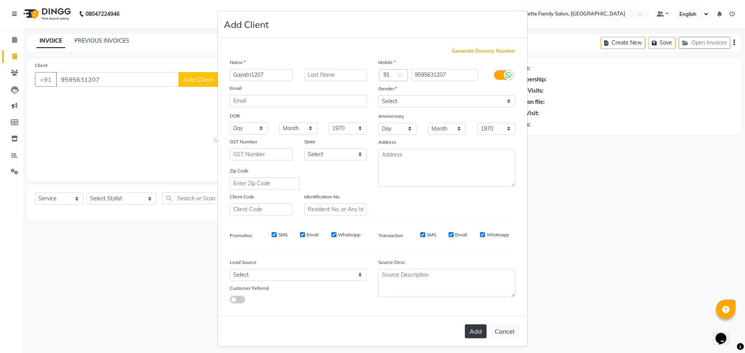
click at [471, 332] on button "Add" at bounding box center [476, 332] width 22 height 14
type input "95******07"
select select
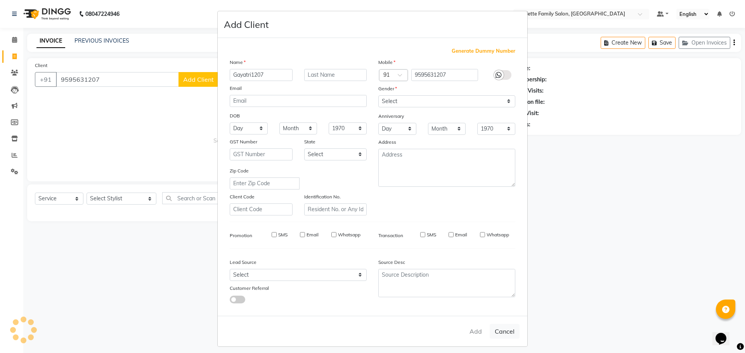
select select
checkbox input "false"
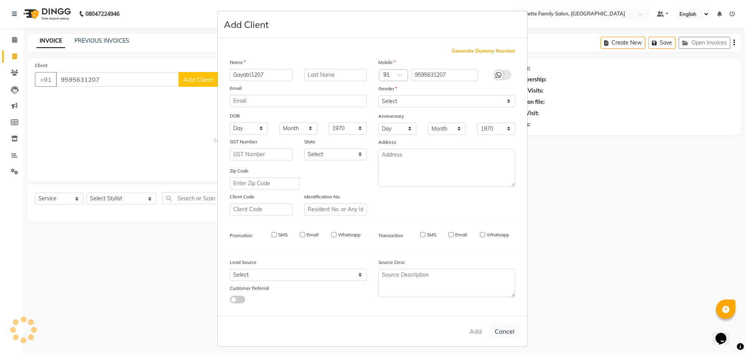
checkbox input "false"
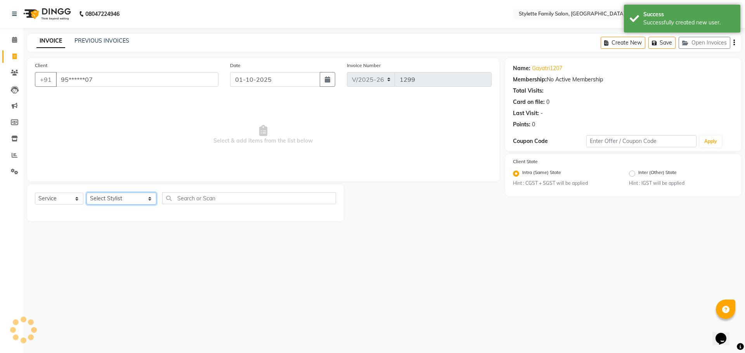
click at [118, 196] on select "Select Stylist Abhishek dhomble [PERSON_NAME] Manager [PERSON_NAME] Stylette [P…" at bounding box center [122, 199] width 70 height 12
select select "84196"
click at [87, 193] on select "Select Stylist Abhishek dhomble [PERSON_NAME] Manager [PERSON_NAME] Stylette [P…" at bounding box center [122, 199] width 70 height 12
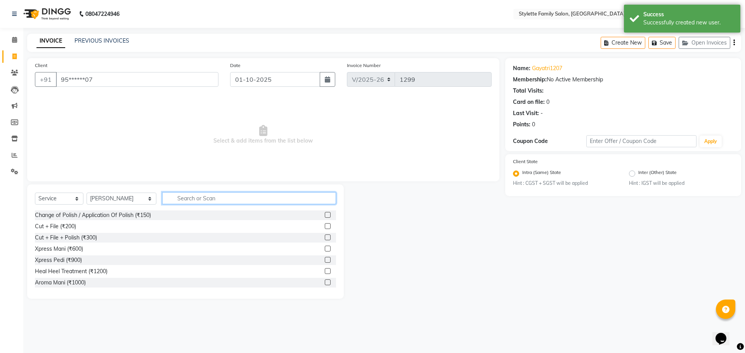
click at [176, 197] on input "text" at bounding box center [249, 198] width 174 height 12
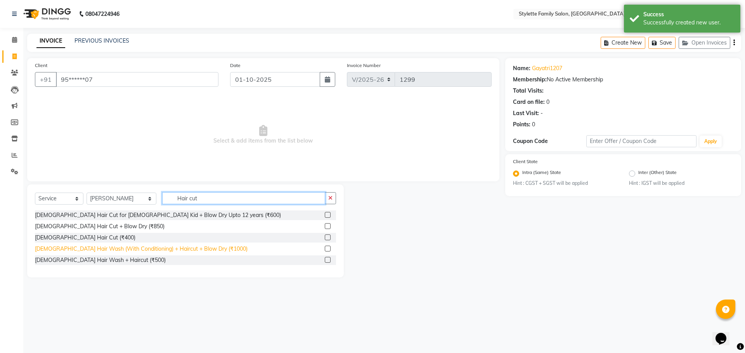
type input "Hair cut"
click at [140, 249] on div "[DEMOGRAPHIC_DATA] Hair Wash (With Conditioning) + Haircut + Blow Dry (₹1000)" at bounding box center [141, 249] width 213 height 8
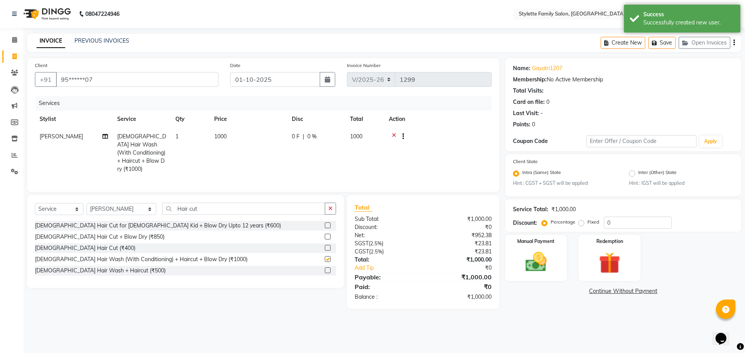
checkbox input "false"
drag, startPoint x: 187, startPoint y: 206, endPoint x: 149, endPoint y: 209, distance: 38.9
click at [149, 209] on div "Select Service Product Membership Package Voucher Prepaid Gift Card Select Styl…" at bounding box center [185, 212] width 301 height 18
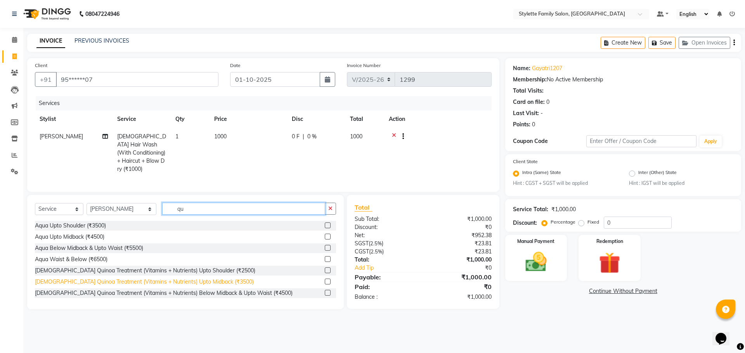
type input "qu"
click at [161, 280] on div "[DEMOGRAPHIC_DATA] Quinoa Treatment (Vitamins + Nutrients) Upto Midback (₹3500)" at bounding box center [144, 282] width 219 height 8
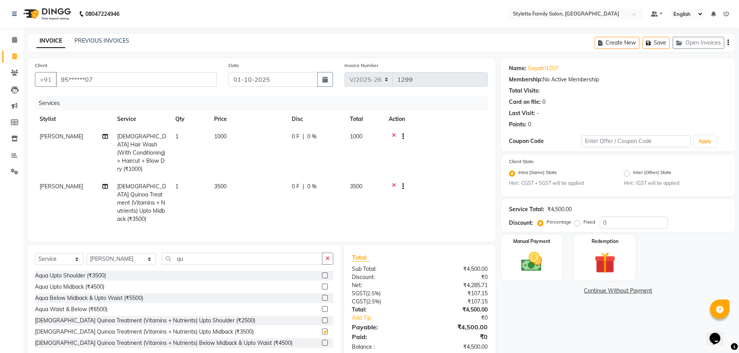
checkbox input "false"
click at [300, 134] on div "0 F | 0 %" at bounding box center [316, 137] width 49 height 8
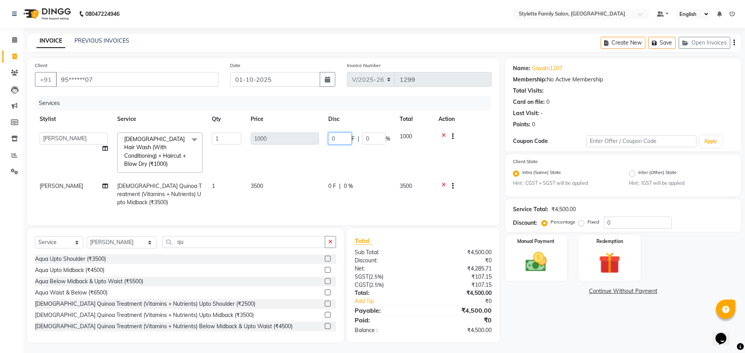
drag, startPoint x: 340, startPoint y: 138, endPoint x: 323, endPoint y: 139, distance: 17.1
click at [323, 139] on tr "Abhishek dhomble [PERSON_NAME] Manager [PERSON_NAME] YADAV Stylette [PERSON_NAM…" at bounding box center [263, 153] width 457 height 50
type input "250"
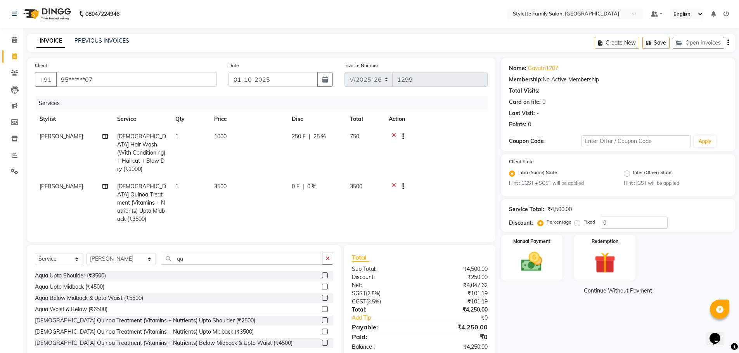
click at [318, 152] on tr "Abhishek dhomble [DEMOGRAPHIC_DATA] Hair Wash (With Conditioning) + Haircut + B…" at bounding box center [261, 153] width 453 height 50
click at [311, 183] on span "0 %" at bounding box center [311, 187] width 9 height 8
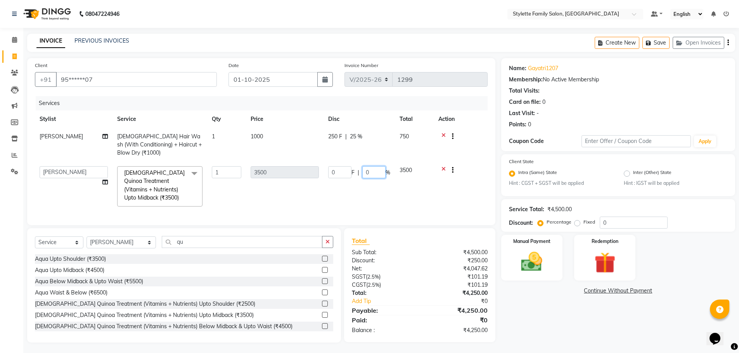
drag, startPoint x: 371, startPoint y: 171, endPoint x: 355, endPoint y: 172, distance: 16.7
click at [355, 172] on div "0 F | 0 %" at bounding box center [359, 172] width 62 height 12
type input "40"
click at [327, 199] on td "0 F | 40 %" at bounding box center [359, 187] width 71 height 50
click at [456, 154] on label "Cross Sale" at bounding box center [455, 155] width 30 height 8
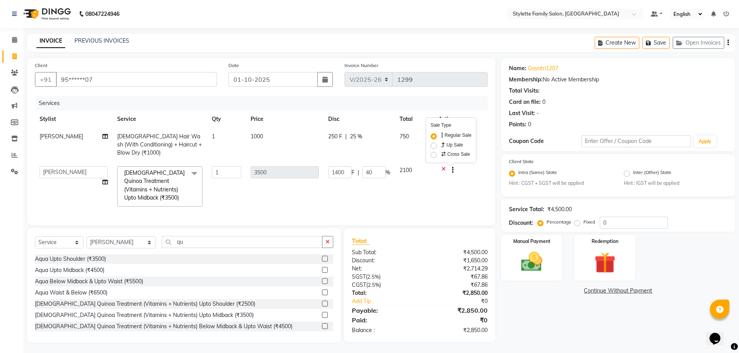
click at [445, 154] on input "Cross Sale" at bounding box center [442, 153] width 5 height 5
radio input "true"
click at [438, 154] on select "Select [PERSON_NAME] Manager [PERSON_NAME] Stylette [PERSON_NAME] TATYA [PERSON…" at bounding box center [452, 154] width 97 height 12
select select "89019"
click at [404, 148] on select "Select [PERSON_NAME] Manager [PERSON_NAME] Stylette [PERSON_NAME] TATYA [PERSON…" at bounding box center [452, 154] width 97 height 12
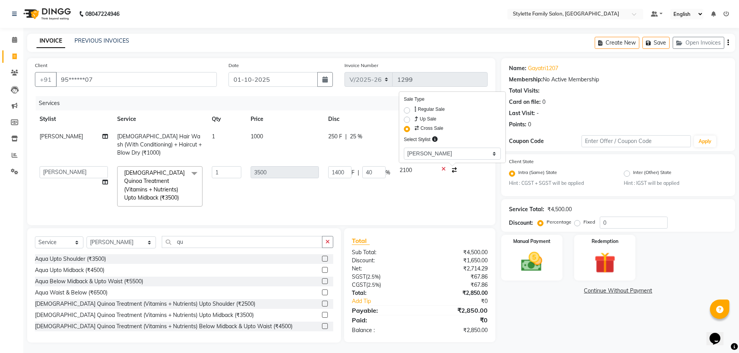
click at [403, 204] on td "2100" at bounding box center [414, 187] width 39 height 50
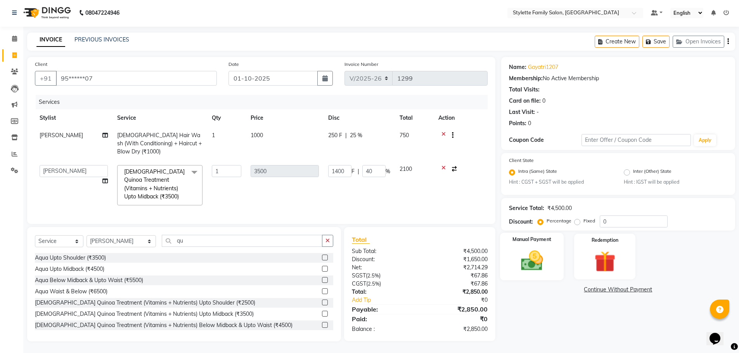
click at [535, 253] on img at bounding box center [532, 261] width 36 height 25
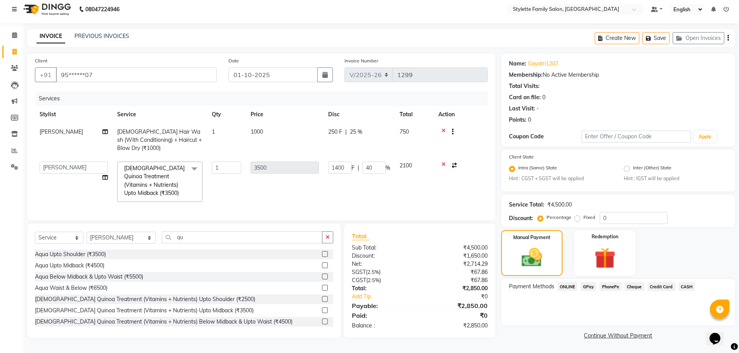
click at [584, 284] on span "GPay" at bounding box center [588, 286] width 16 height 9
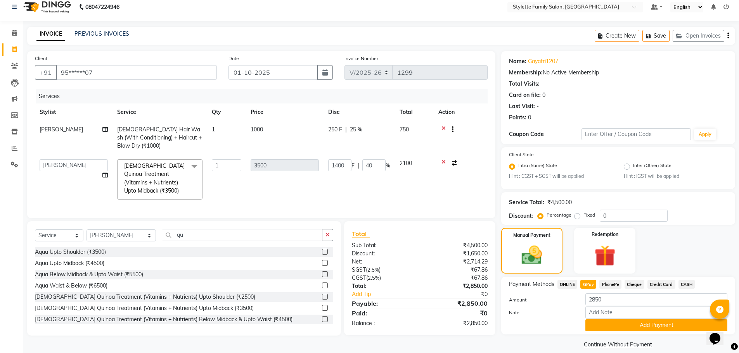
scroll to position [16, 0]
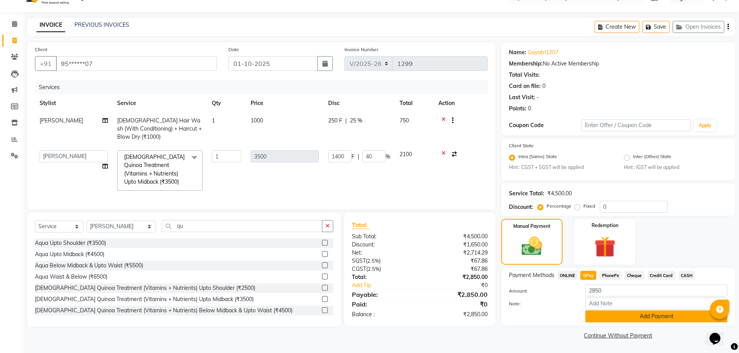
click at [604, 314] on button "Add Payment" at bounding box center [656, 317] width 142 height 12
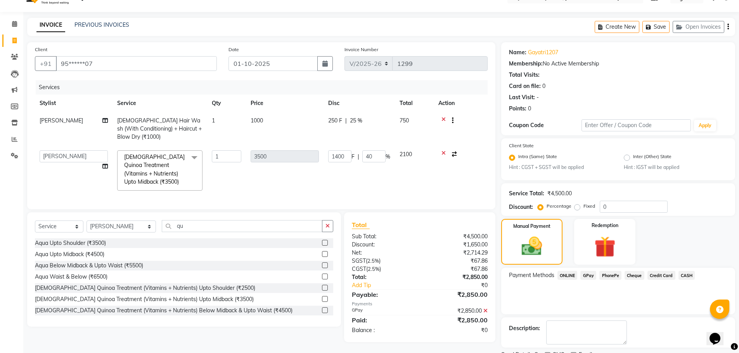
scroll to position [48, 0]
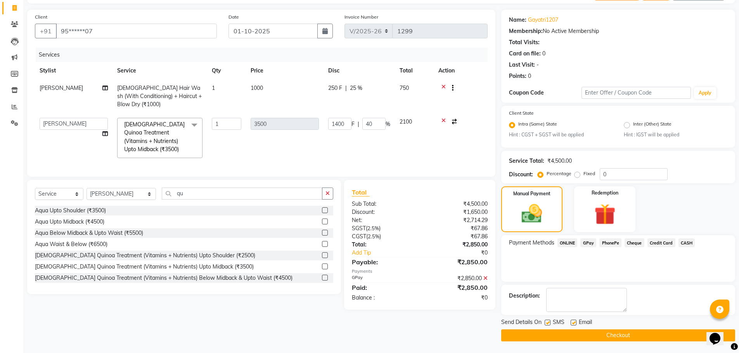
click at [590, 333] on button "Checkout" at bounding box center [618, 336] width 234 height 12
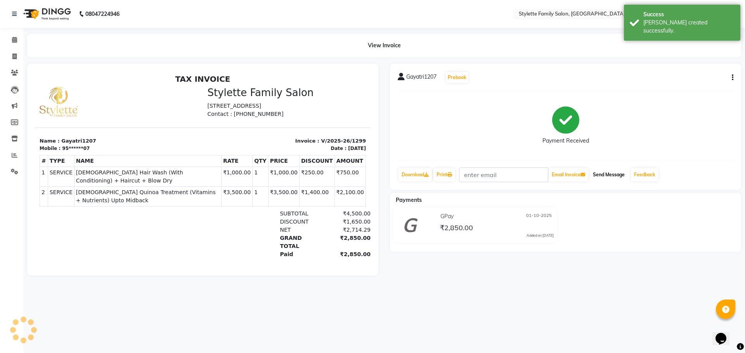
click at [608, 176] on button "Send Message" at bounding box center [609, 174] width 38 height 13
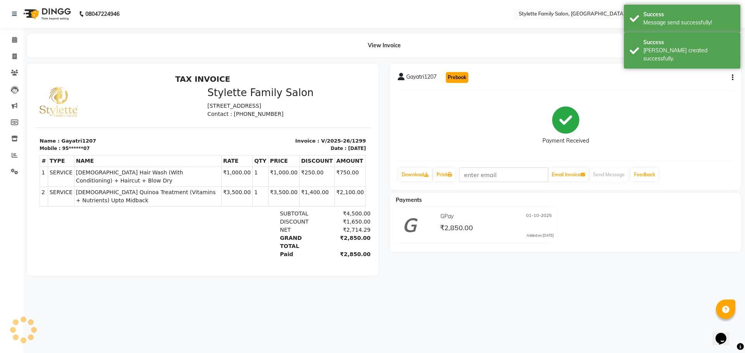
click at [450, 77] on button "Prebook" at bounding box center [457, 77] width 22 height 11
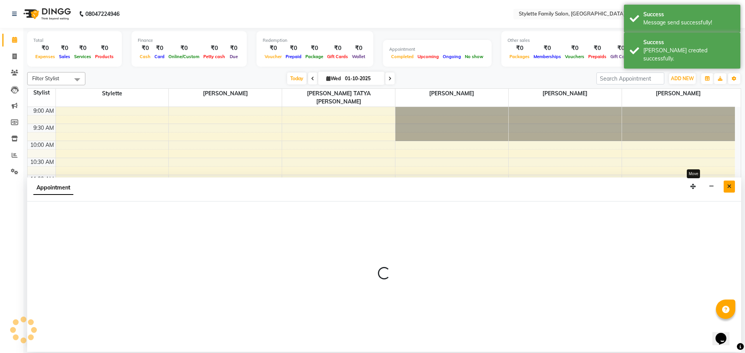
select select "84196"
select select "600"
select select "tentative"
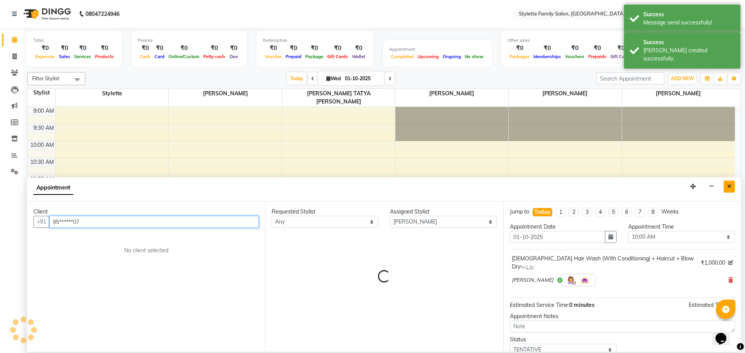
scroll to position [247, 0]
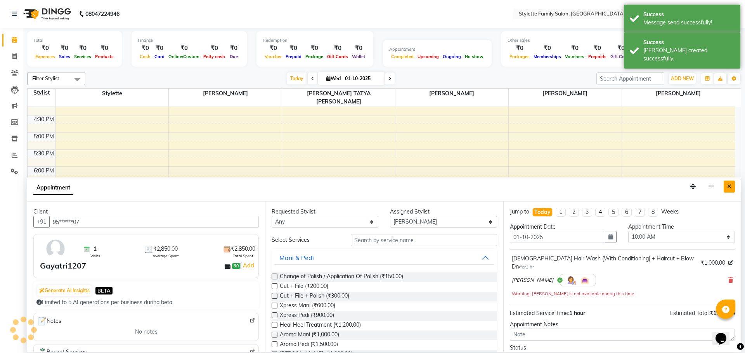
click at [729, 186] on icon "Close" at bounding box center [729, 186] width 4 height 5
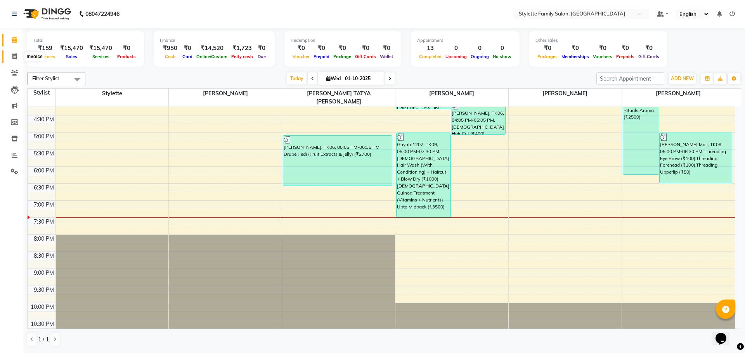
click at [15, 54] on icon at bounding box center [14, 57] width 4 height 6
select select "6990"
select select "service"
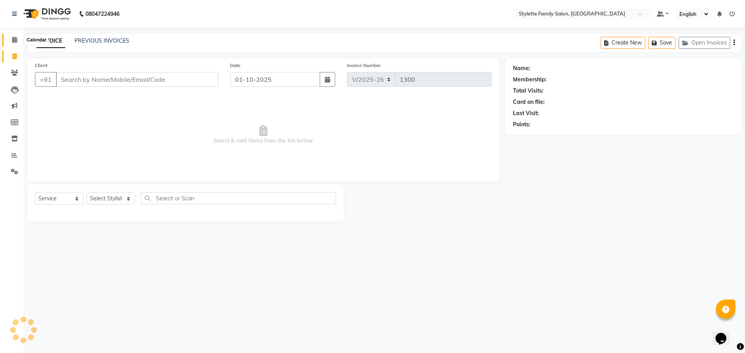
click at [14, 41] on icon at bounding box center [14, 40] width 5 height 6
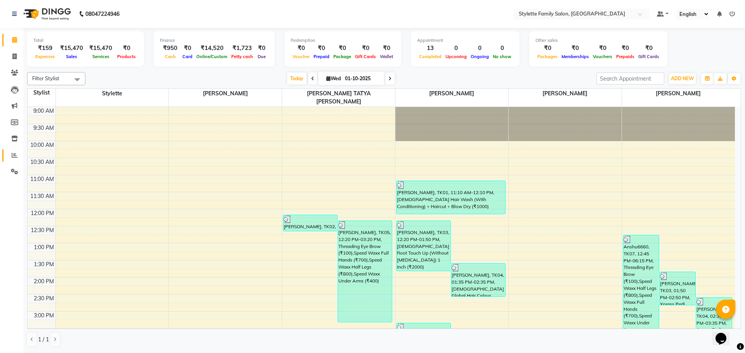
click at [15, 156] on icon at bounding box center [15, 155] width 6 height 6
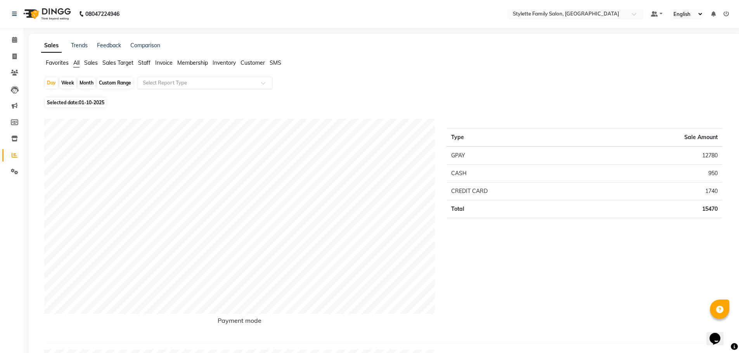
click at [157, 84] on input "text" at bounding box center [197, 83] width 112 height 8
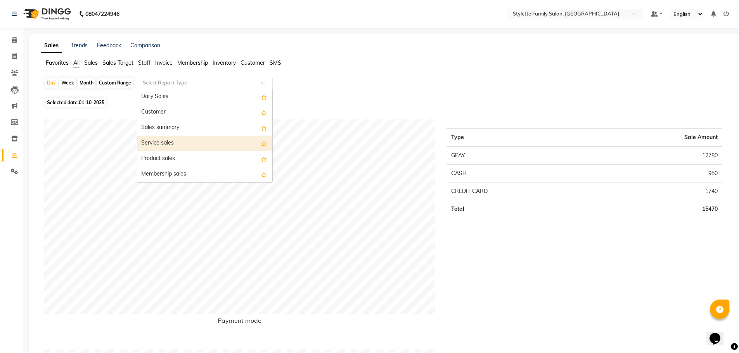
click at [157, 142] on div "Service sales" at bounding box center [204, 144] width 135 height 16
select select "pdf"
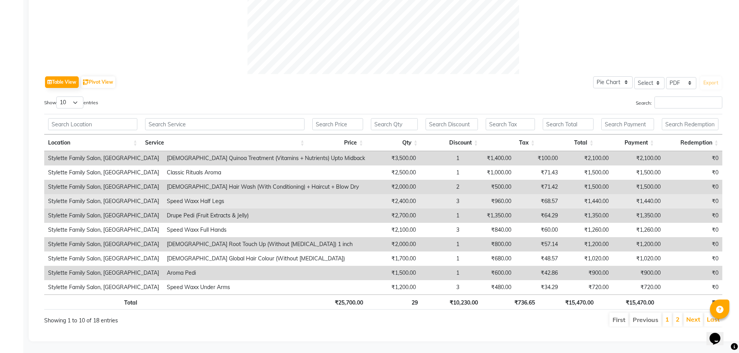
scroll to position [329, 0]
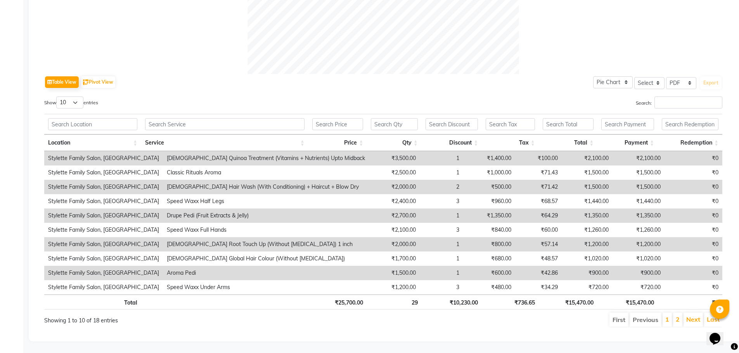
click at [251, 88] on div "Table View Pivot View Pie Chart Bar Chart Select Select CSV PDF Export Show 10 …" at bounding box center [383, 201] width 678 height 254
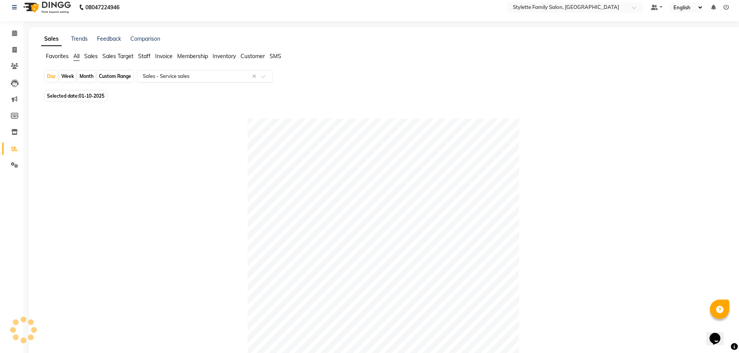
scroll to position [0, 0]
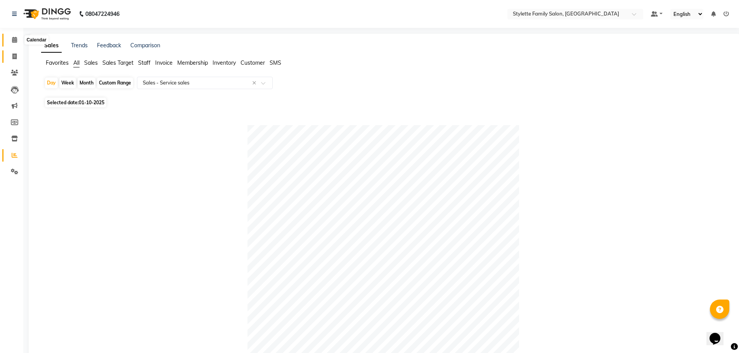
drag, startPoint x: 15, startPoint y: 39, endPoint x: 18, endPoint y: 57, distance: 18.5
click at [15, 39] on icon at bounding box center [14, 40] width 5 height 6
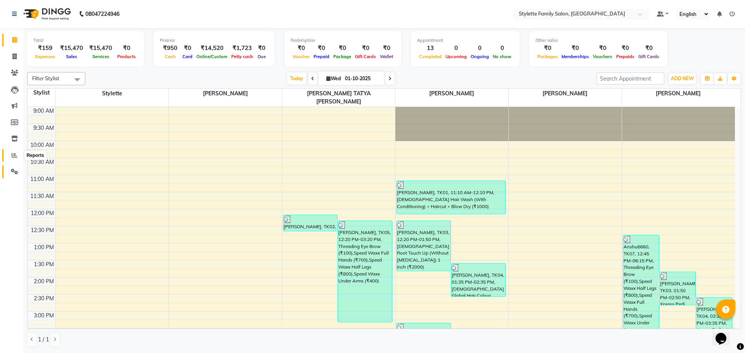
drag, startPoint x: 15, startPoint y: 157, endPoint x: 14, endPoint y: 172, distance: 15.1
click at [15, 157] on icon at bounding box center [15, 155] width 6 height 6
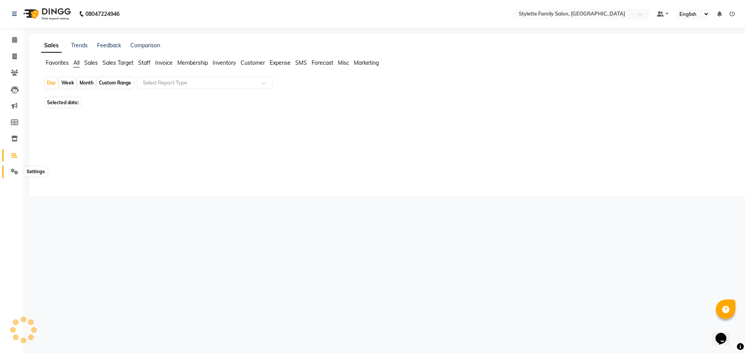
click at [14, 172] on icon at bounding box center [14, 172] width 7 height 6
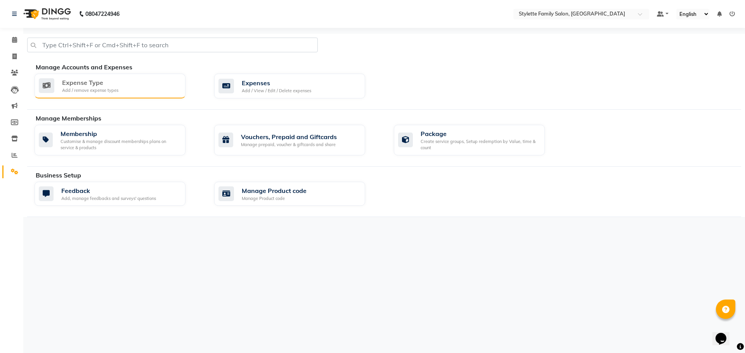
click at [90, 85] on div "Expense Type" at bounding box center [90, 82] width 56 height 9
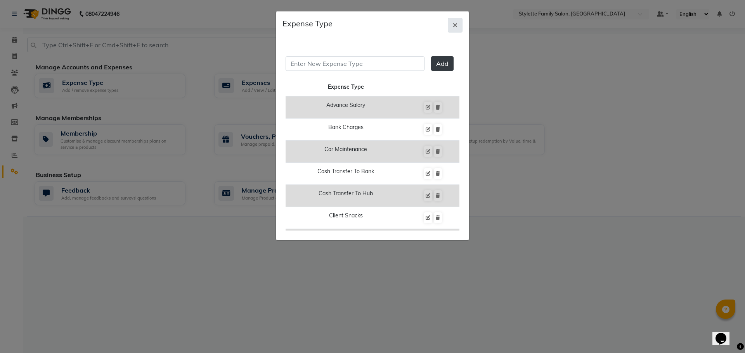
click at [457, 26] on icon "button" at bounding box center [455, 25] width 5 height 6
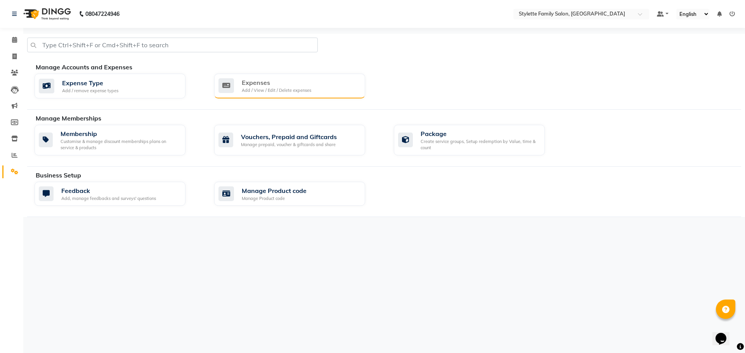
click at [267, 88] on div "Add / View / Edit / Delete expenses" at bounding box center [276, 90] width 69 height 7
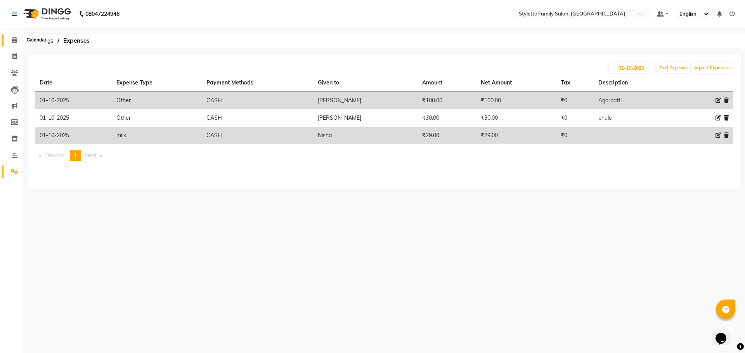
click at [14, 38] on icon at bounding box center [14, 40] width 5 height 6
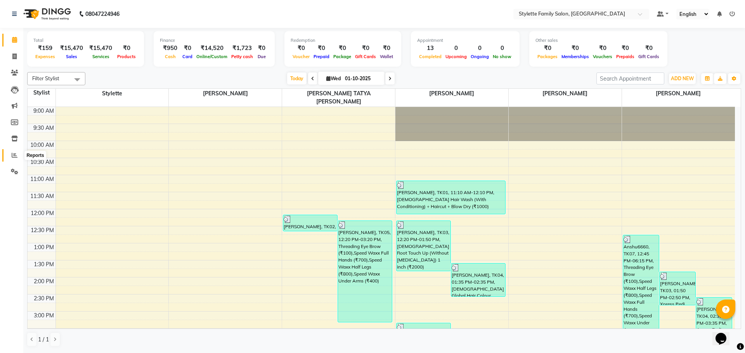
click at [14, 158] on span at bounding box center [15, 155] width 14 height 9
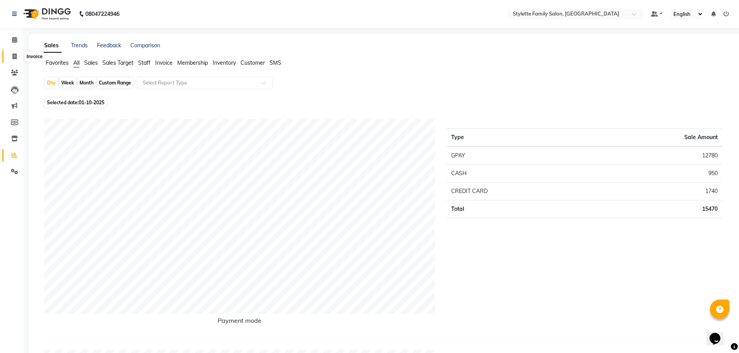
click at [16, 55] on icon at bounding box center [14, 57] width 4 height 6
select select "service"
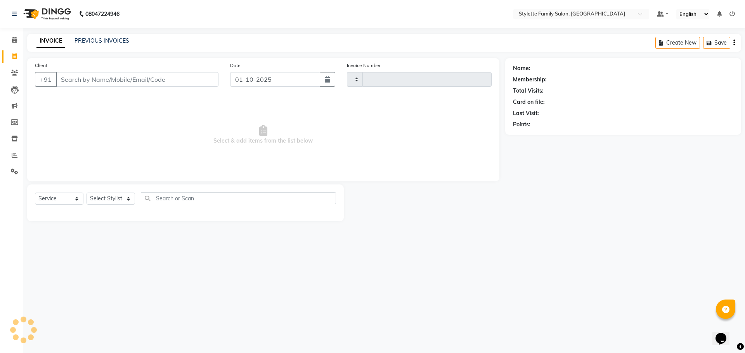
type input "1300"
select select "6990"
click at [15, 37] on icon at bounding box center [14, 40] width 5 height 6
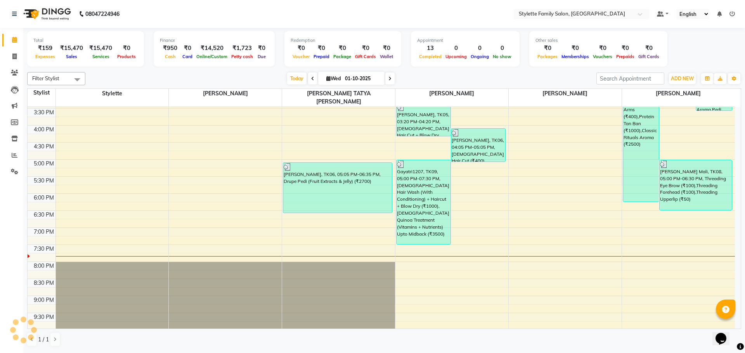
scroll to position [233, 0]
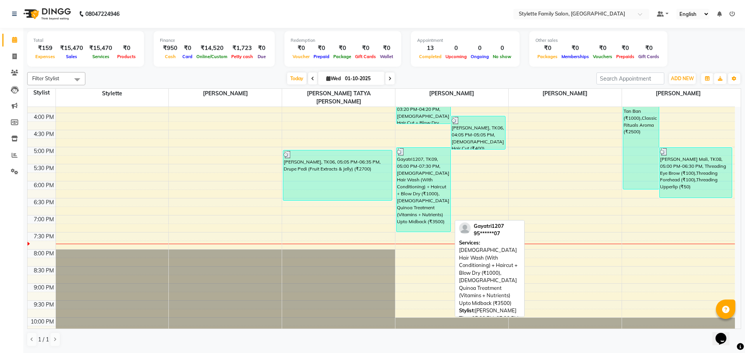
click at [428, 176] on div "Gayatri1207, TK09, 05:00 PM-07:30 PM, [DEMOGRAPHIC_DATA] Hair Wash (With Condit…" at bounding box center [423, 190] width 54 height 84
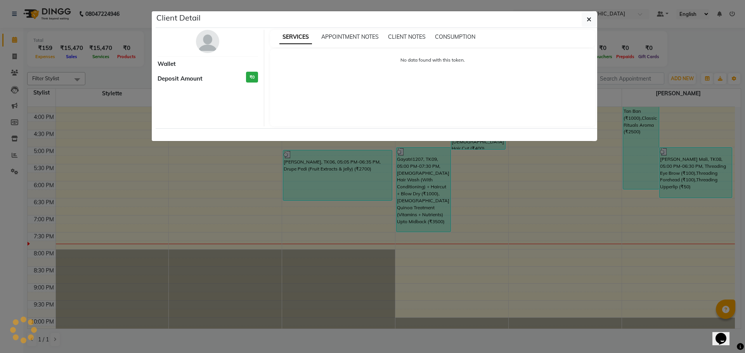
select select "3"
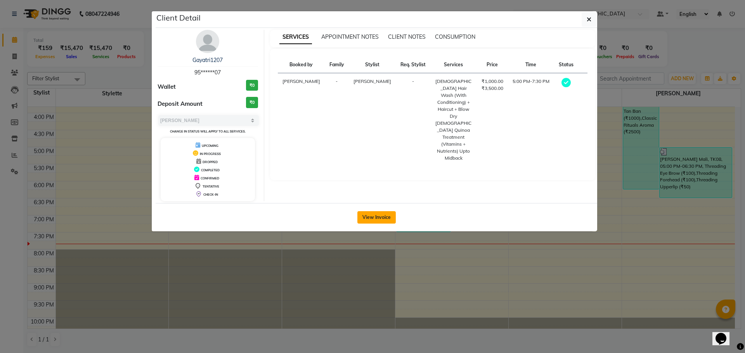
click at [380, 217] on button "View Invoice" at bounding box center [376, 217] width 38 height 12
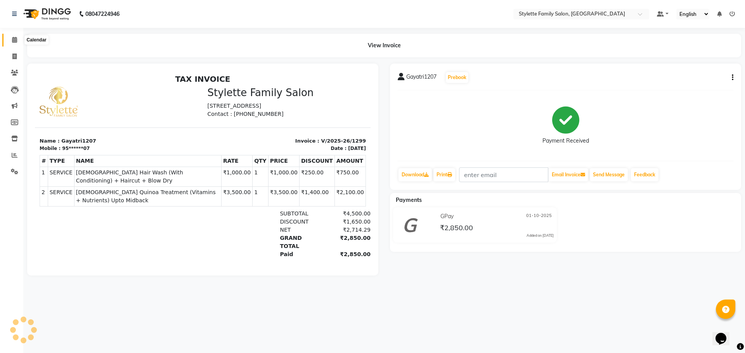
click at [17, 40] on span at bounding box center [15, 40] width 14 height 9
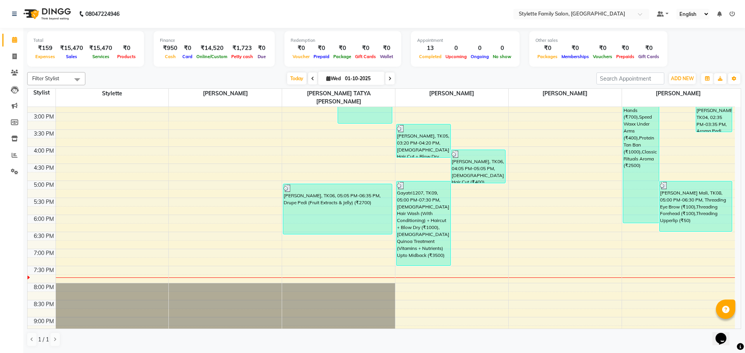
scroll to position [247, 0]
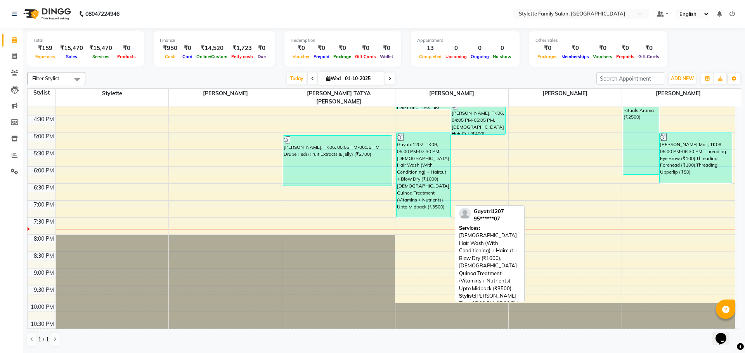
click at [417, 174] on div "Gayatri1207, TK09, 05:00 PM-07:30 PM, [DEMOGRAPHIC_DATA] Hair Wash (With Condit…" at bounding box center [423, 175] width 54 height 84
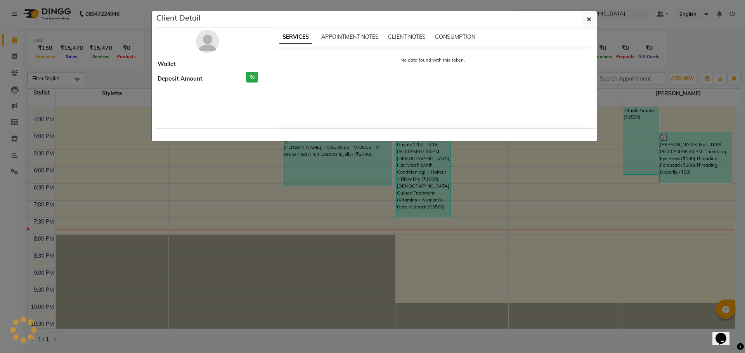
select select "3"
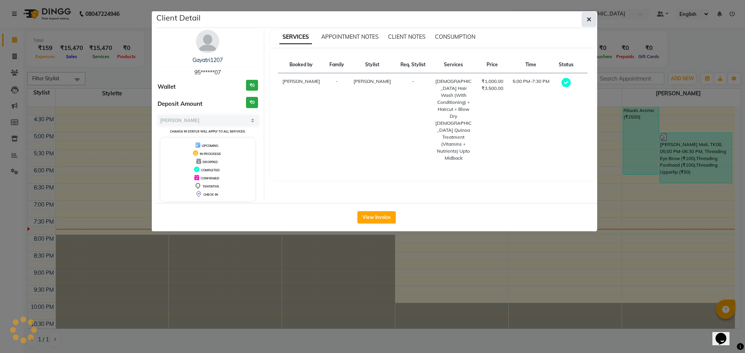
click at [587, 19] on icon "button" at bounding box center [589, 19] width 5 height 6
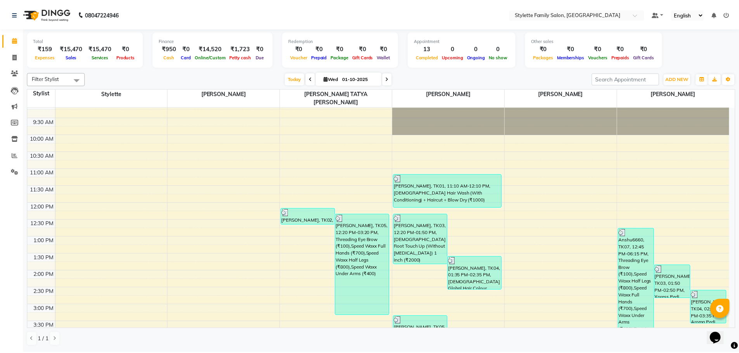
scroll to position [0, 0]
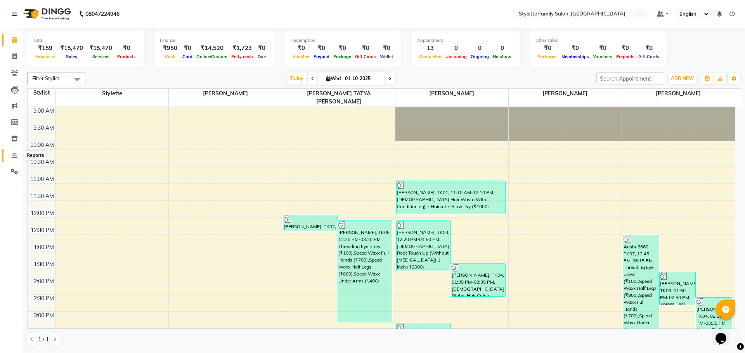
click at [14, 159] on span at bounding box center [15, 155] width 14 height 9
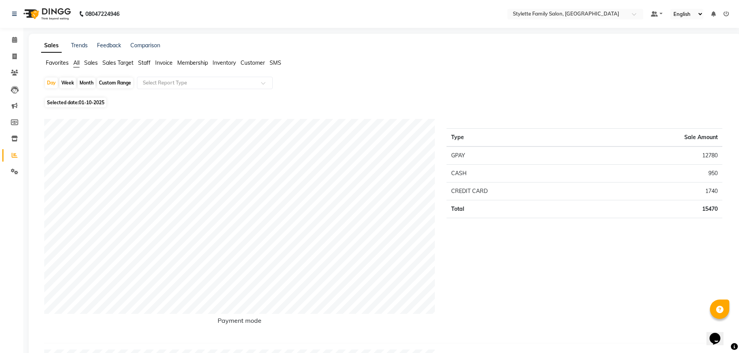
click at [90, 83] on div "Month" at bounding box center [87, 83] width 18 height 11
select select "10"
select select "2025"
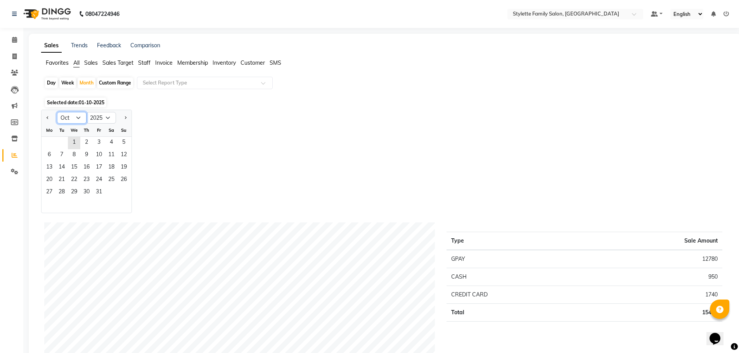
click at [73, 118] on select "Jan Feb Mar Apr May Jun [DATE] Aug Sep Oct Nov Dec" at bounding box center [71, 118] width 29 height 12
select select "9"
click at [57, 112] on select "Jan Feb Mar Apr May Jun [DATE] Aug Sep Oct Nov Dec" at bounding box center [71, 118] width 29 height 12
click at [47, 142] on span "1" at bounding box center [49, 143] width 12 height 12
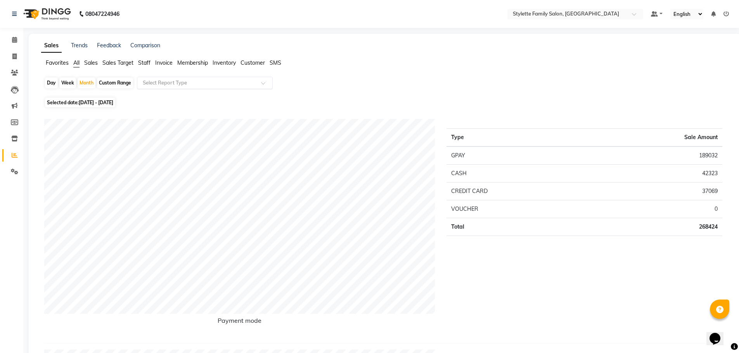
click at [185, 81] on input "text" at bounding box center [197, 83] width 112 height 8
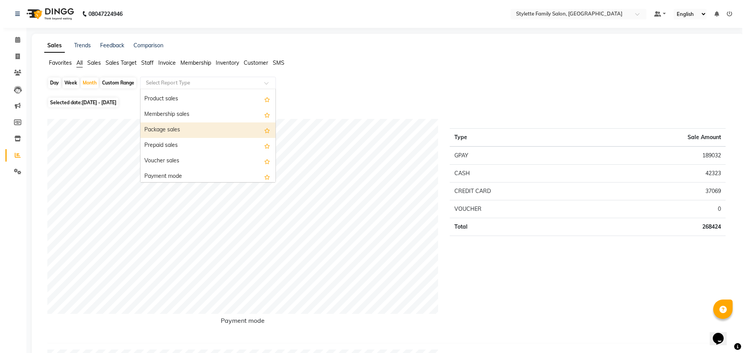
scroll to position [78, 0]
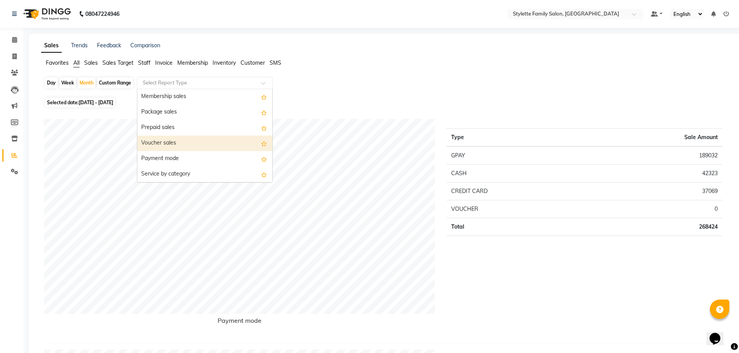
click at [184, 147] on div "Voucher sales" at bounding box center [204, 144] width 135 height 16
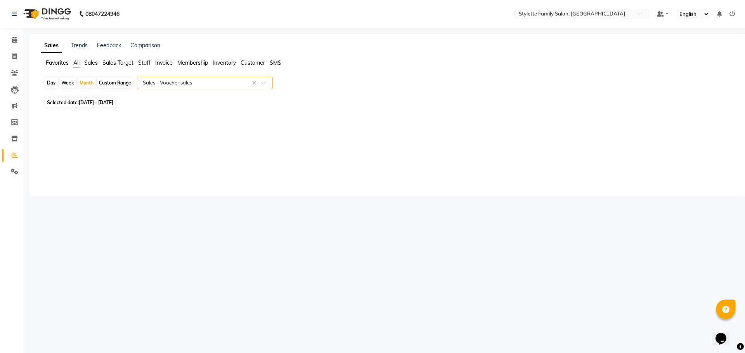
click at [175, 80] on input "text" at bounding box center [197, 83] width 112 height 8
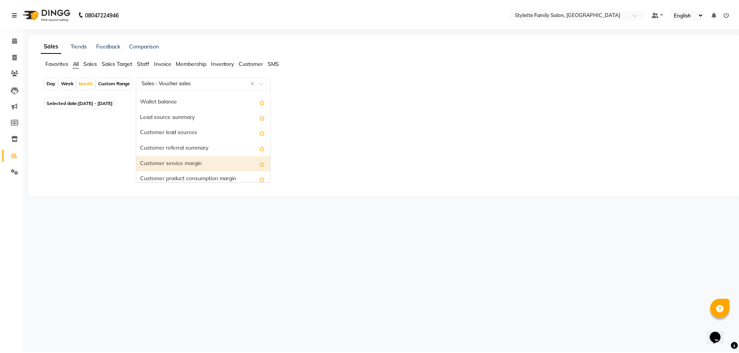
scroll to position [1171, 0]
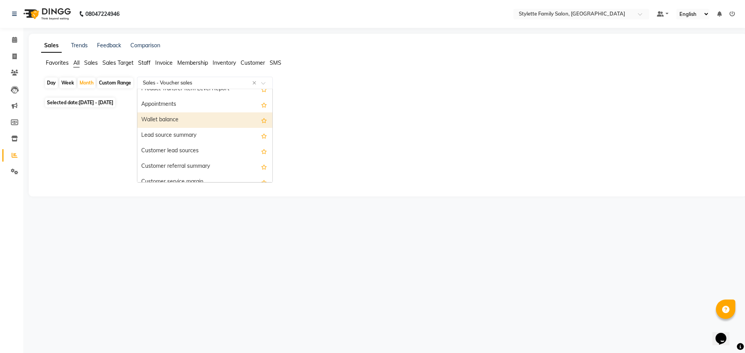
click at [170, 118] on div "Wallet balance" at bounding box center [204, 120] width 135 height 16
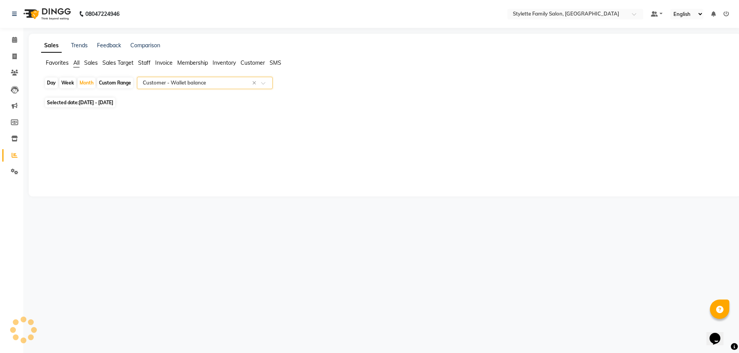
select select "pdf"
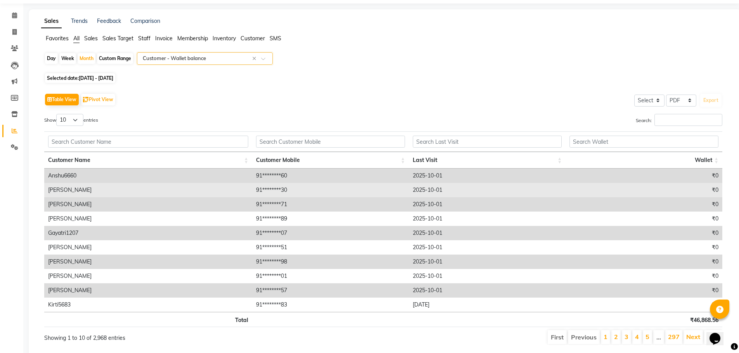
scroll to position [48, 0]
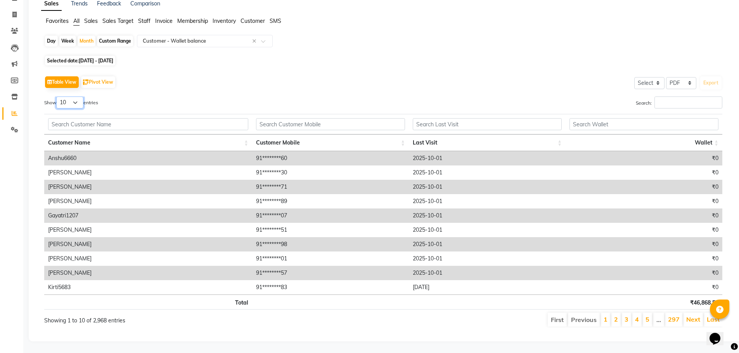
click at [75, 98] on select "10 25 50 100" at bounding box center [69, 103] width 27 height 12
select select "100"
click at [57, 97] on select "10 25 50 100" at bounding box center [69, 103] width 27 height 12
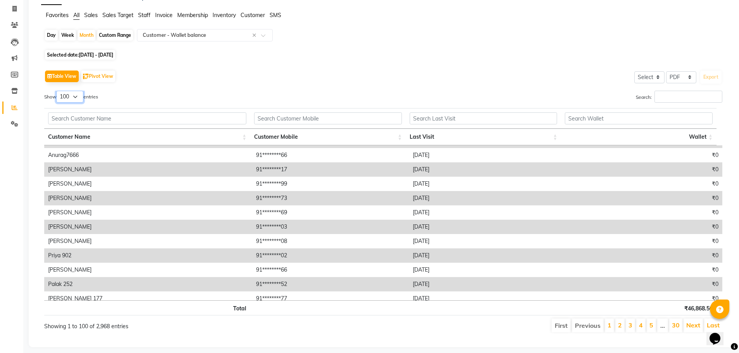
scroll to position [0, 0]
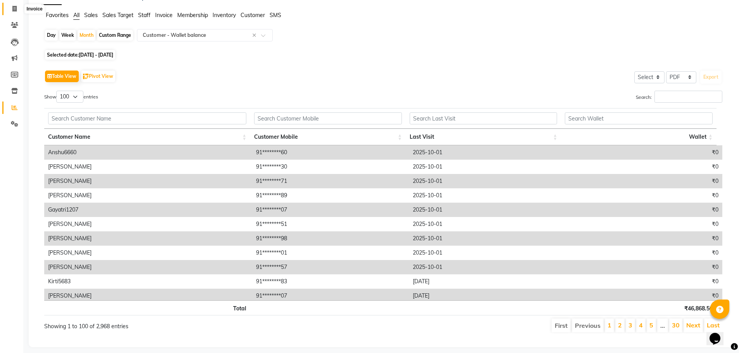
click at [12, 10] on icon at bounding box center [14, 9] width 4 height 6
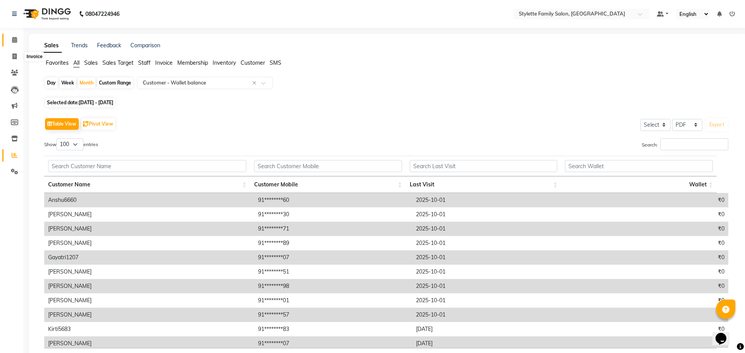
select select "6990"
select select "service"
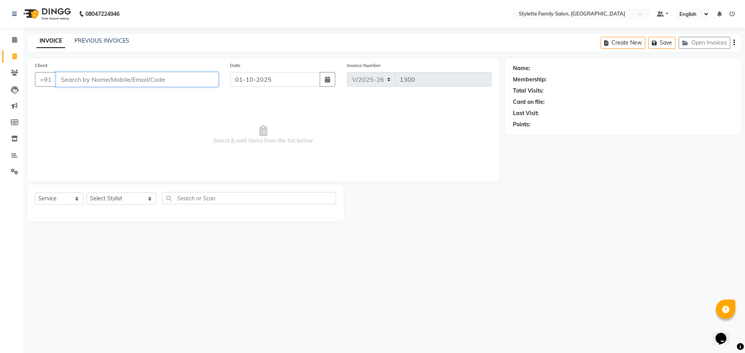
click at [76, 82] on input "Client" at bounding box center [137, 79] width 163 height 15
paste input "8600577758"
type input "8600577758"
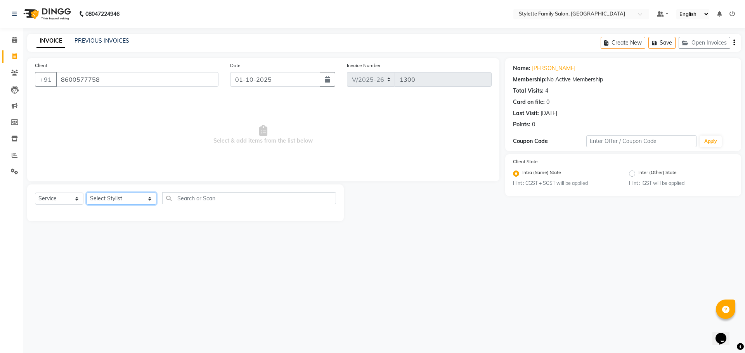
click at [121, 193] on select "Select Stylist Abhishek dhomble [PERSON_NAME] Manager [PERSON_NAME] Stylette [P…" at bounding box center [122, 199] width 70 height 12
select select "84196"
click at [87, 193] on select "Select Stylist Abhishek dhomble [PERSON_NAME] Manager [PERSON_NAME] Stylette [P…" at bounding box center [122, 199] width 70 height 12
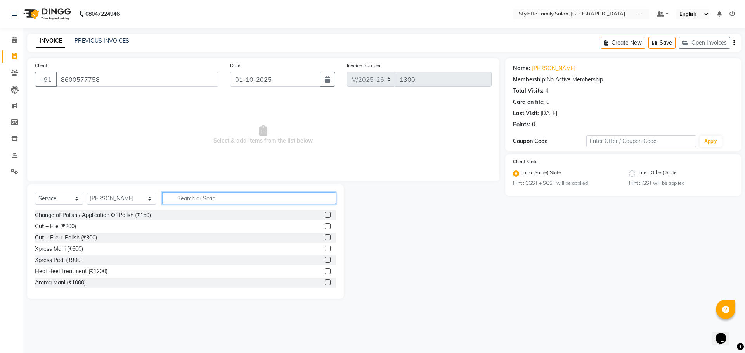
click at [182, 196] on input "text" at bounding box center [249, 198] width 174 height 12
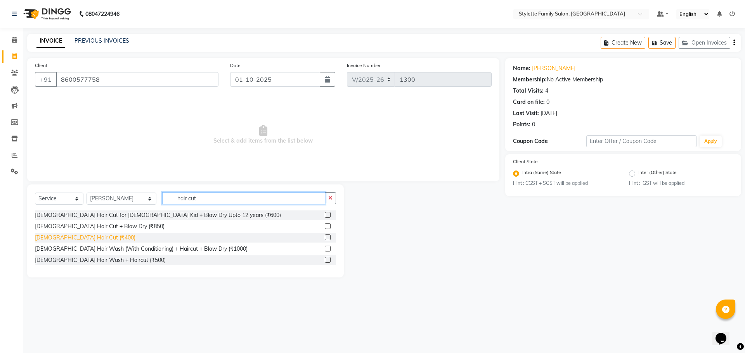
type input "hair cut"
click at [73, 238] on div "[DEMOGRAPHIC_DATA] Hair Cut (₹400)" at bounding box center [85, 238] width 100 height 8
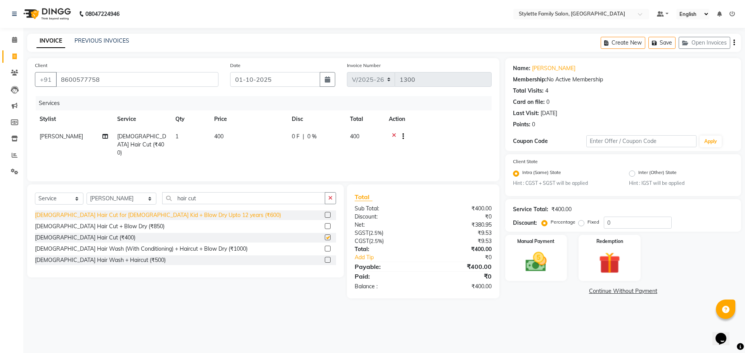
checkbox input "false"
click at [296, 134] on span "0 F" at bounding box center [296, 137] width 8 height 8
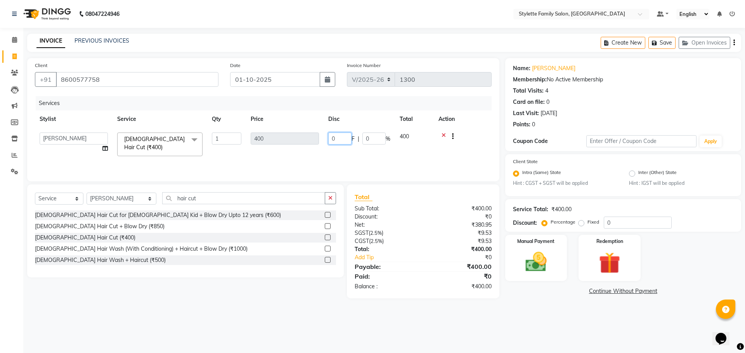
click at [316, 139] on tr "Abhishek dhomble KAJAL [PERSON_NAME] Manager [PERSON_NAME] YADAV Stylette [PERS…" at bounding box center [263, 144] width 457 height 33
type input "150"
click at [318, 159] on div "Services Stylist Service Qty Price Disc Total Action Abhishek dhomble KAJAL [PE…" at bounding box center [263, 135] width 457 height 78
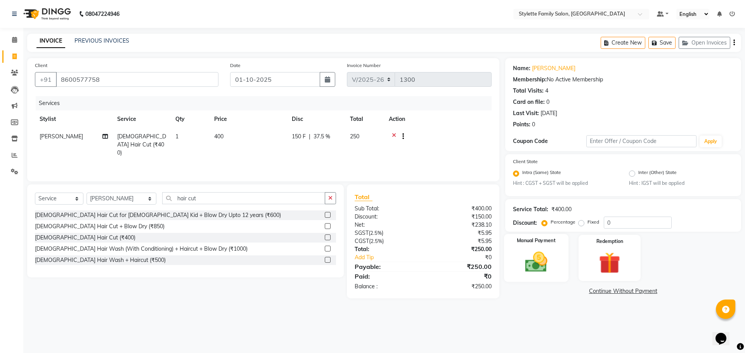
click at [539, 262] on img at bounding box center [536, 263] width 36 height 26
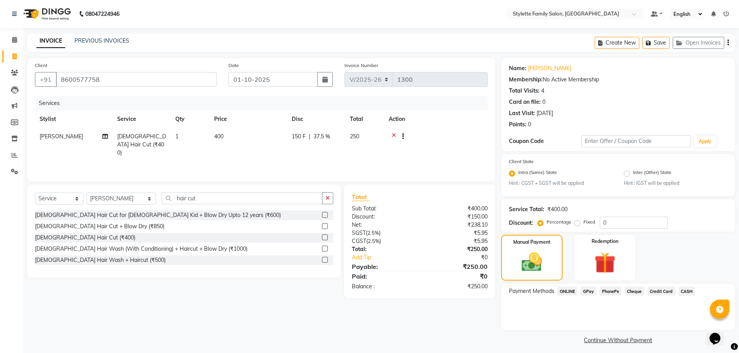
scroll to position [5, 0]
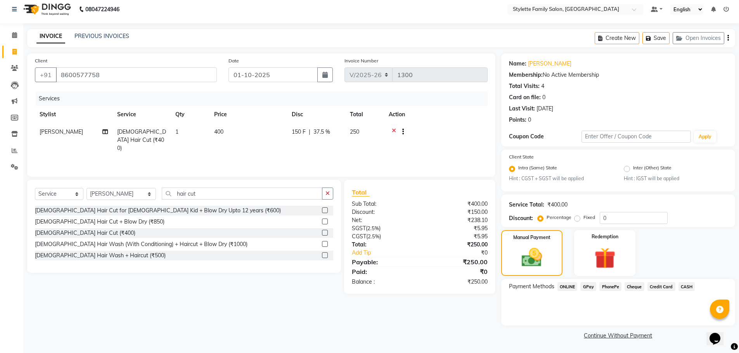
click at [587, 287] on span "GPay" at bounding box center [588, 286] width 16 height 9
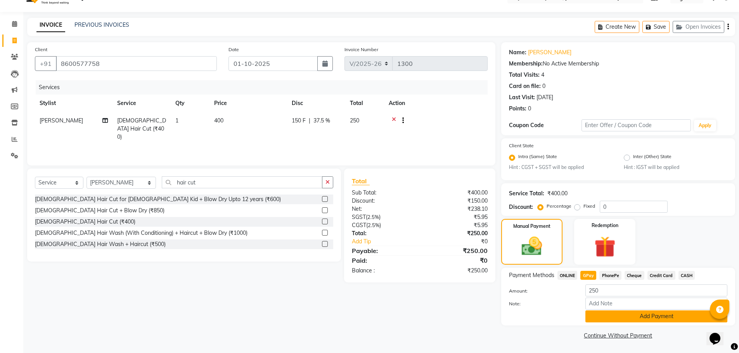
click at [609, 318] on button "Add Payment" at bounding box center [656, 317] width 142 height 12
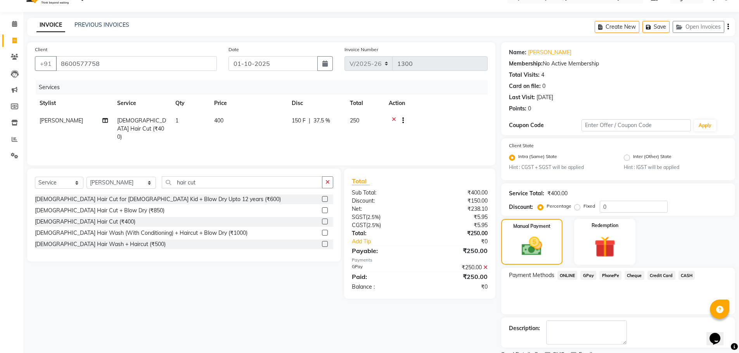
scroll to position [48, 0]
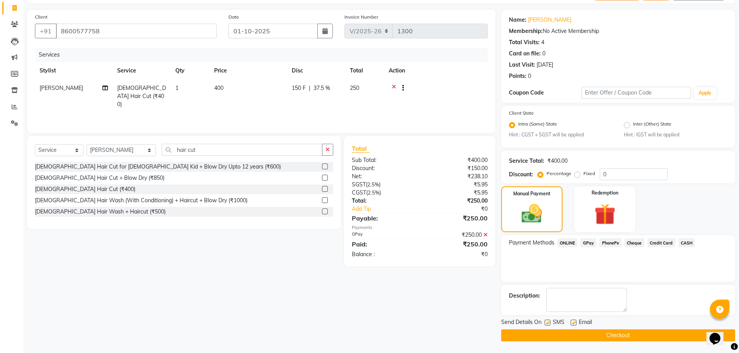
click at [592, 336] on button "Checkout" at bounding box center [618, 336] width 234 height 12
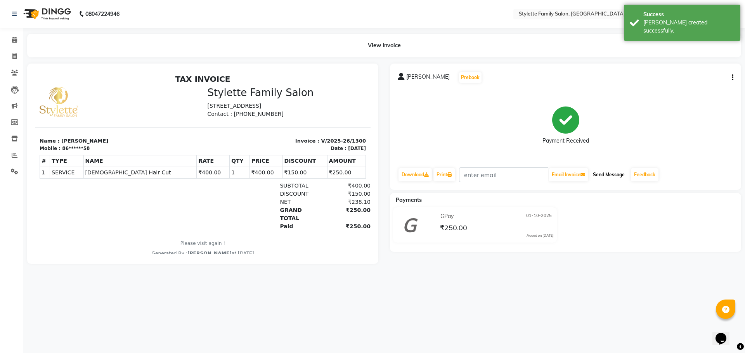
click at [614, 174] on button "Send Message" at bounding box center [609, 174] width 38 height 13
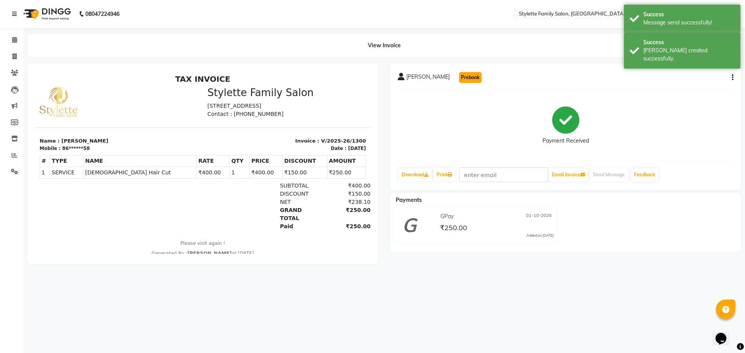
click at [473, 78] on button "Prebook" at bounding box center [470, 77] width 22 height 11
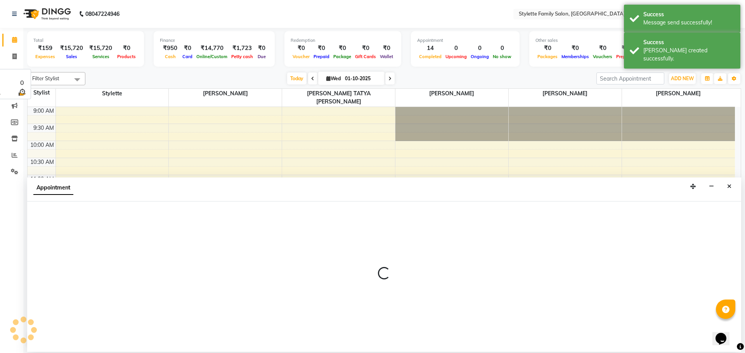
select select "84196"
select select "600"
select select "tentative"
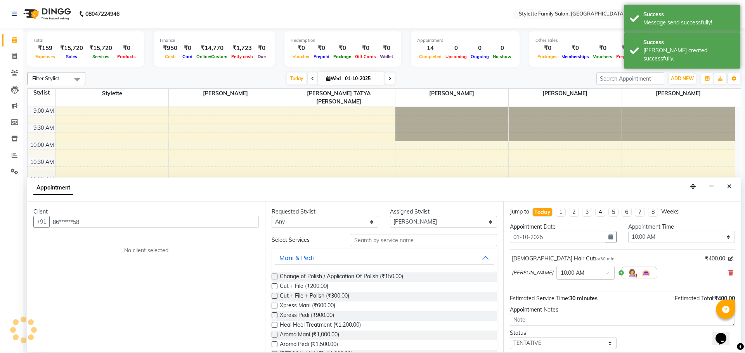
scroll to position [247, 0]
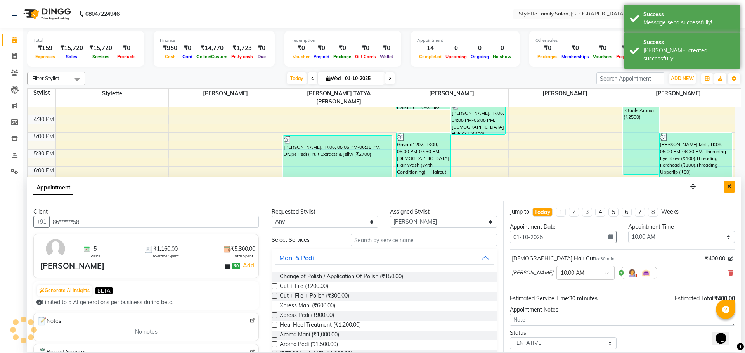
click at [730, 187] on icon "Close" at bounding box center [729, 186] width 4 height 5
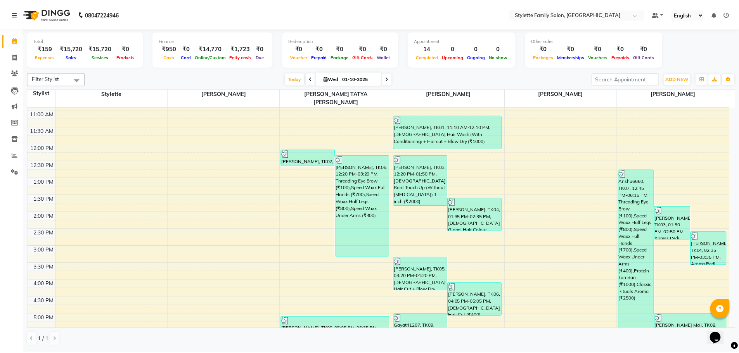
scroll to position [15, 0]
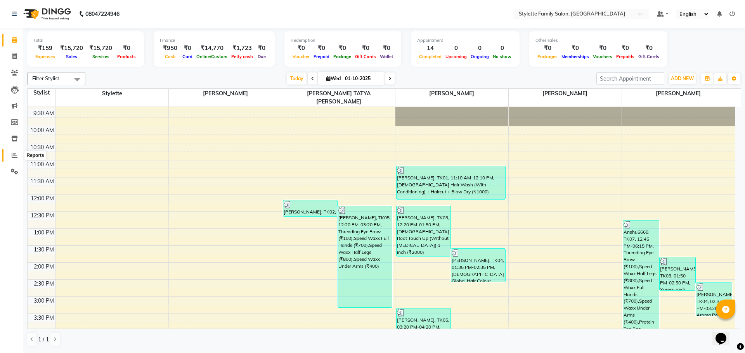
click at [16, 156] on icon at bounding box center [15, 155] width 6 height 6
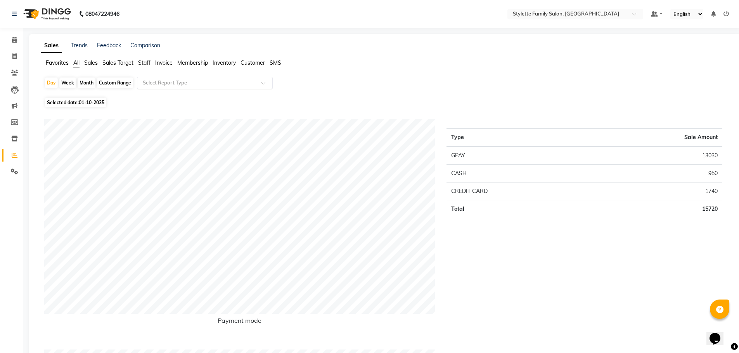
click at [180, 84] on input "text" at bounding box center [197, 83] width 112 height 8
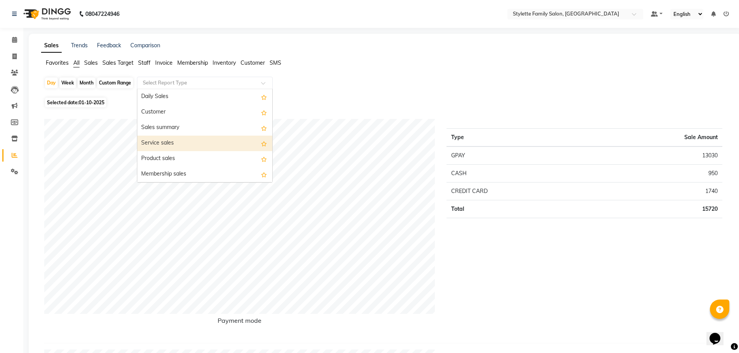
click at [163, 145] on div "Service sales" at bounding box center [204, 144] width 135 height 16
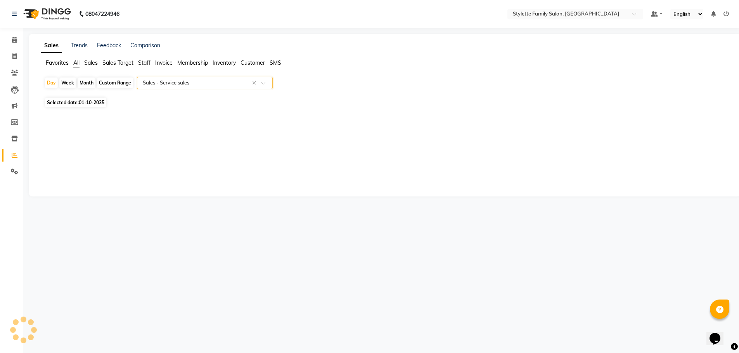
select select "pdf"
click at [15, 54] on icon at bounding box center [14, 57] width 4 height 6
select select "6990"
select select "service"
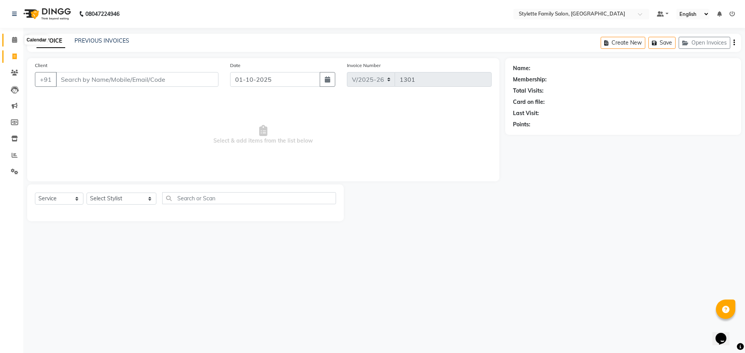
click at [15, 42] on icon at bounding box center [14, 40] width 5 height 6
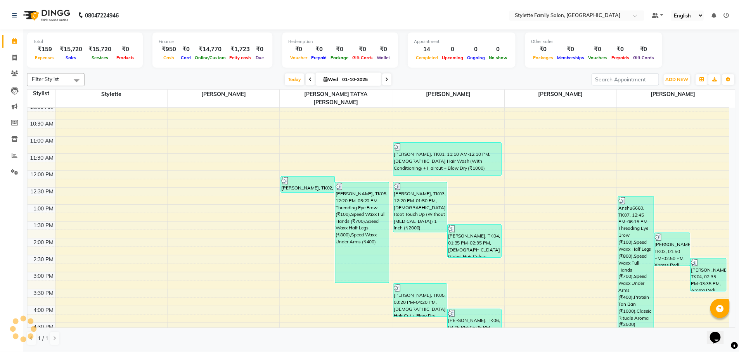
scroll to position [78, 0]
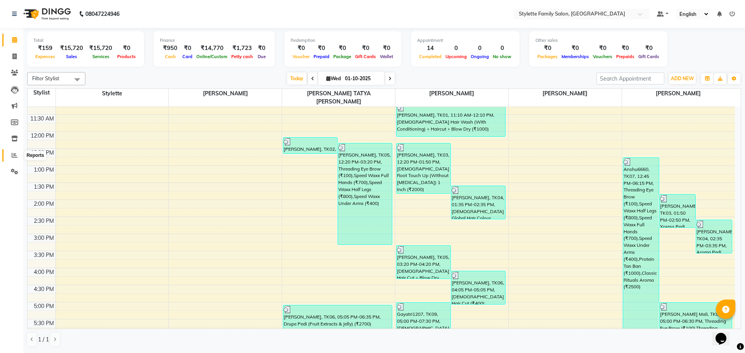
click at [11, 153] on span at bounding box center [15, 155] width 14 height 9
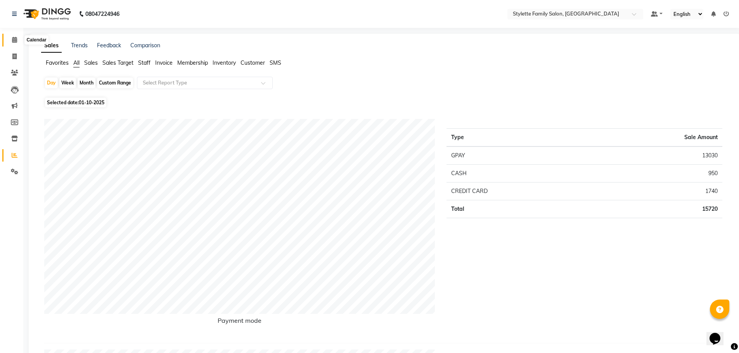
click at [12, 40] on icon at bounding box center [14, 40] width 5 height 6
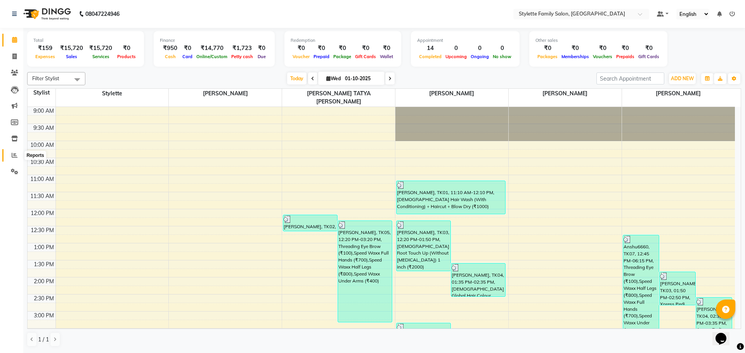
click at [16, 156] on icon at bounding box center [15, 155] width 6 height 6
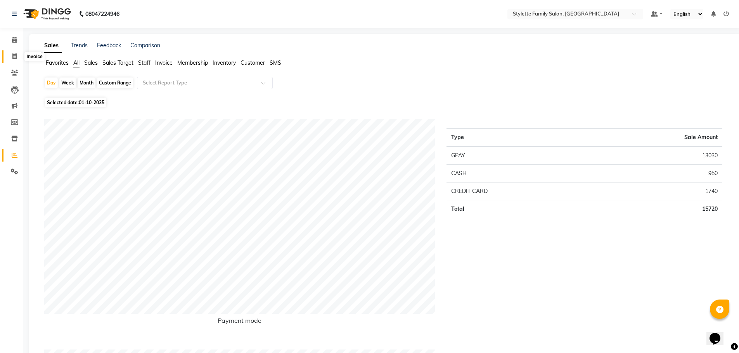
click at [14, 55] on icon at bounding box center [14, 57] width 4 height 6
select select "6990"
select select "service"
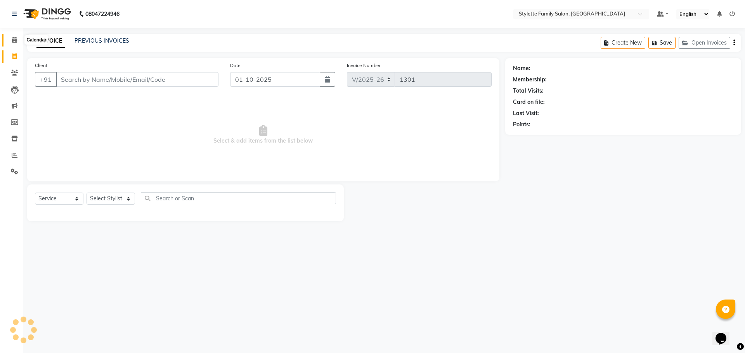
click at [16, 41] on icon at bounding box center [14, 40] width 5 height 6
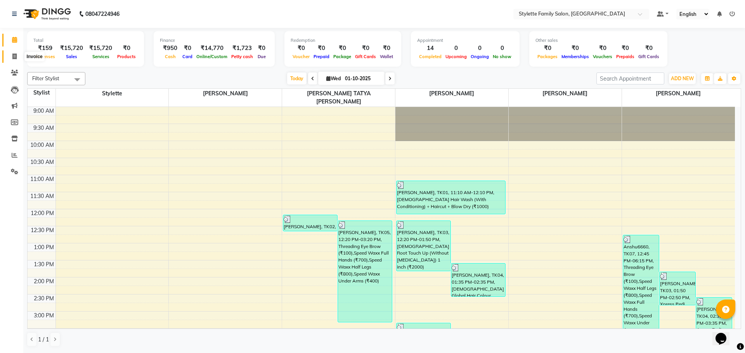
click at [15, 55] on icon at bounding box center [14, 57] width 4 height 6
select select "service"
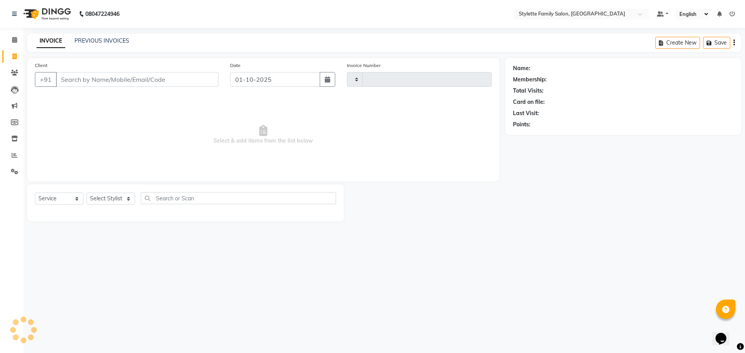
type input "1301"
select select "6990"
click at [14, 40] on icon at bounding box center [14, 40] width 5 height 6
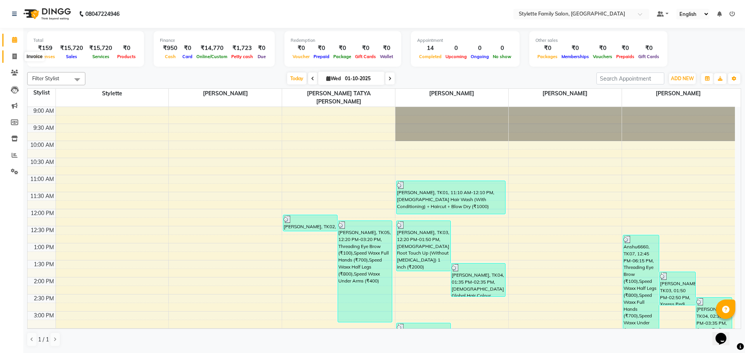
click at [16, 58] on icon at bounding box center [14, 57] width 4 height 6
select select "6990"
select select "service"
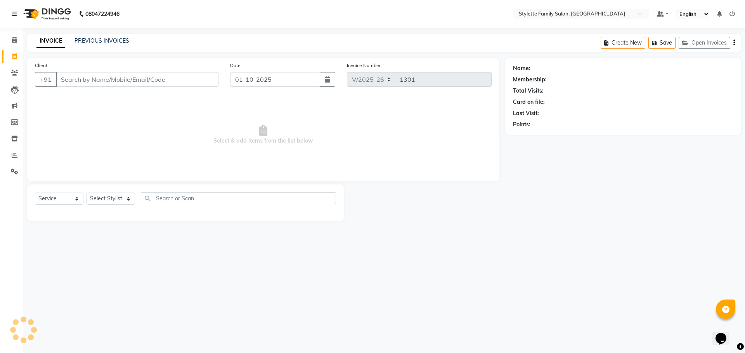
click at [81, 78] on input "Client" at bounding box center [137, 79] width 163 height 15
type input "9665074322"
click at [202, 85] on button "Add Client" at bounding box center [198, 79] width 40 height 15
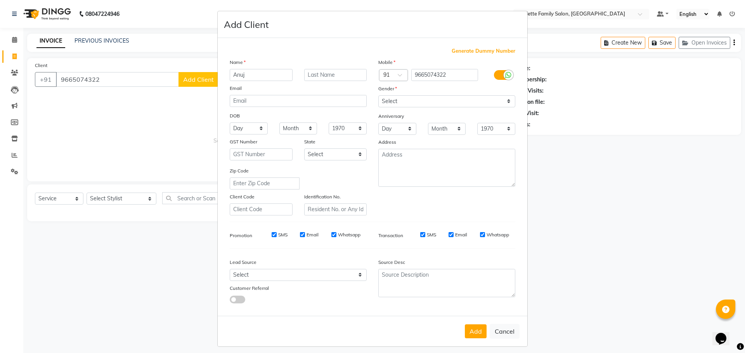
type input "Anuj"
click at [388, 101] on select "Select [DEMOGRAPHIC_DATA] [DEMOGRAPHIC_DATA] Other Prefer Not To Say" at bounding box center [446, 101] width 137 height 12
select select "[DEMOGRAPHIC_DATA]"
click at [378, 95] on select "Select [DEMOGRAPHIC_DATA] [DEMOGRAPHIC_DATA] Other Prefer Not To Say" at bounding box center [446, 101] width 137 height 12
click at [248, 73] on input "Anuj" at bounding box center [261, 75] width 63 height 12
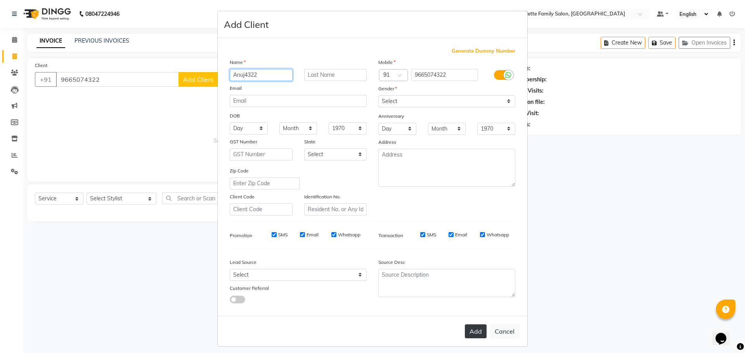
type input "Anuj4322"
click at [470, 334] on button "Add" at bounding box center [476, 332] width 22 height 14
type input "96******22"
select select
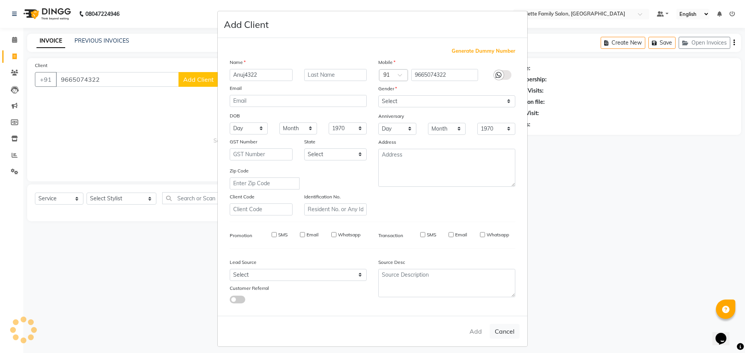
select select
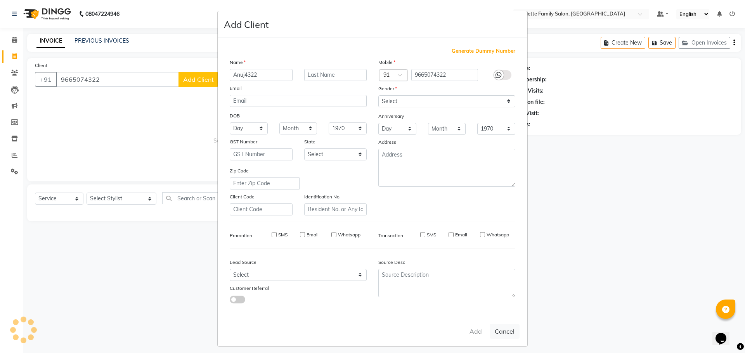
checkbox input "false"
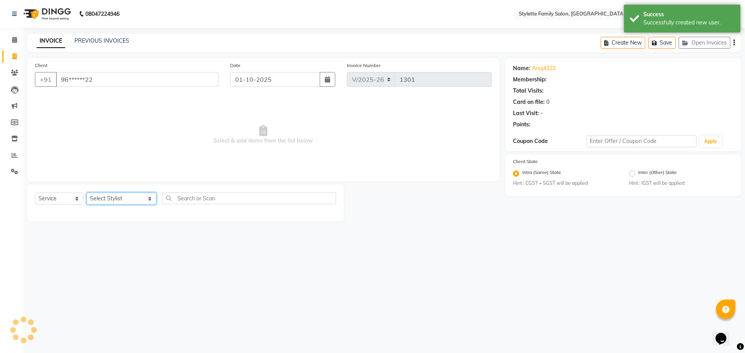
click at [108, 199] on select "Select Stylist Abhishek dhomble [PERSON_NAME] Manager [PERSON_NAME] Stylette [P…" at bounding box center [122, 199] width 70 height 12
select select "58418"
click at [87, 193] on select "Select Stylist Abhishek dhomble [PERSON_NAME] Manager [PERSON_NAME] Stylette [P…" at bounding box center [122, 199] width 70 height 12
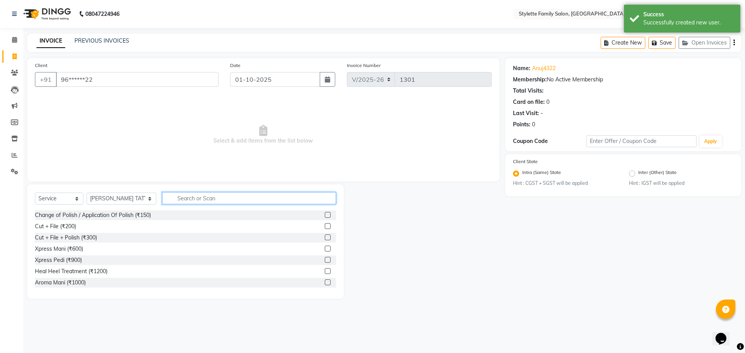
click at [180, 199] on input "text" at bounding box center [249, 198] width 174 height 12
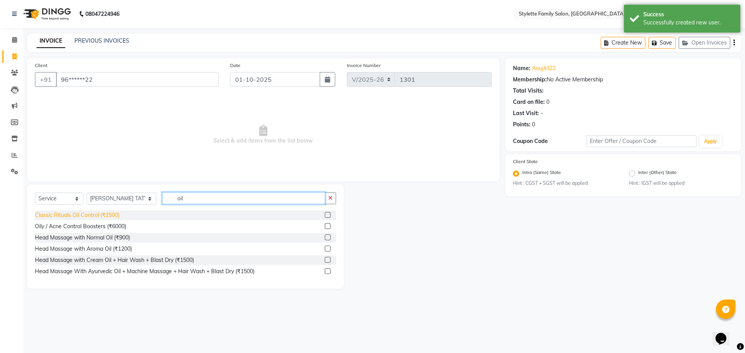
type input "oil"
click at [106, 217] on div "Classic Rituals Oil Control (₹2500)" at bounding box center [77, 215] width 85 height 8
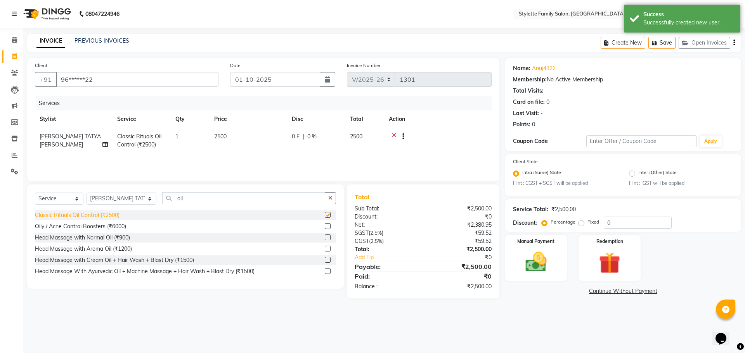
checkbox input "false"
click at [309, 137] on span "0 %" at bounding box center [311, 137] width 9 height 8
select select "58418"
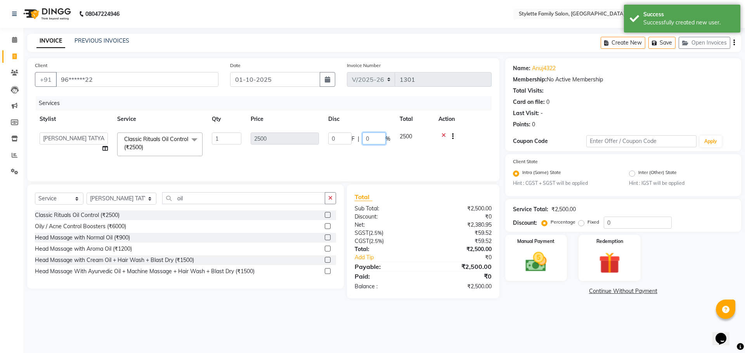
drag, startPoint x: 371, startPoint y: 139, endPoint x: 356, endPoint y: 139, distance: 14.7
click at [356, 139] on div "0 F | 0 %" at bounding box center [359, 139] width 62 height 12
type input "40"
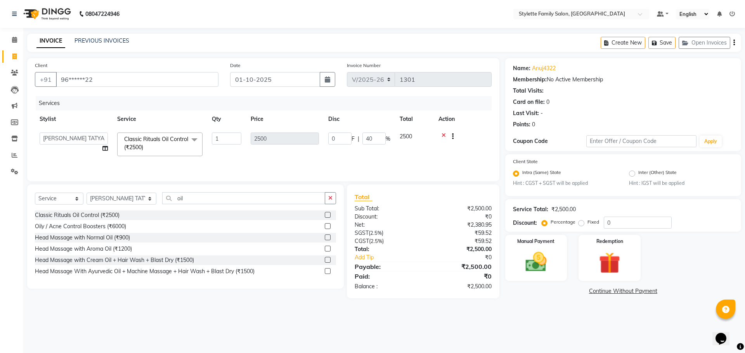
click at [353, 152] on tr "Abhishek dhomble KAJAL [PERSON_NAME] Manager [PERSON_NAME] YADAV Stylette [PERS…" at bounding box center [263, 144] width 457 height 33
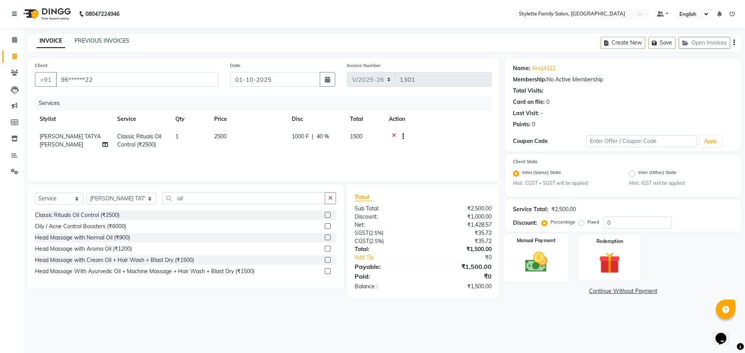
click at [529, 244] on label "Manual Payment" at bounding box center [536, 240] width 39 height 7
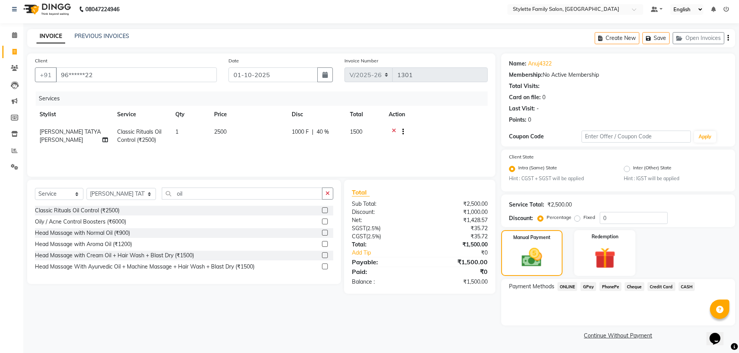
click at [587, 286] on span "GPay" at bounding box center [588, 286] width 16 height 9
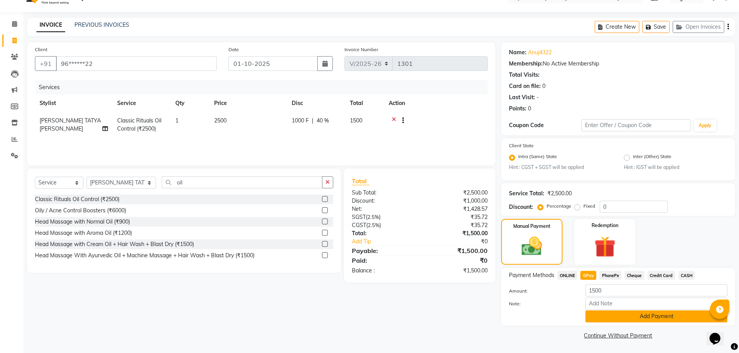
click at [620, 316] on button "Add Payment" at bounding box center [656, 317] width 142 height 12
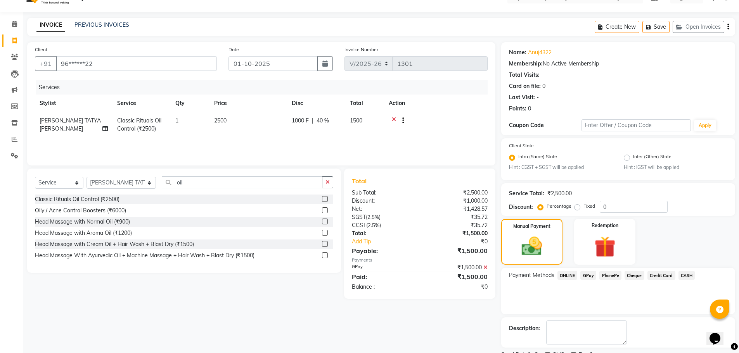
scroll to position [48, 0]
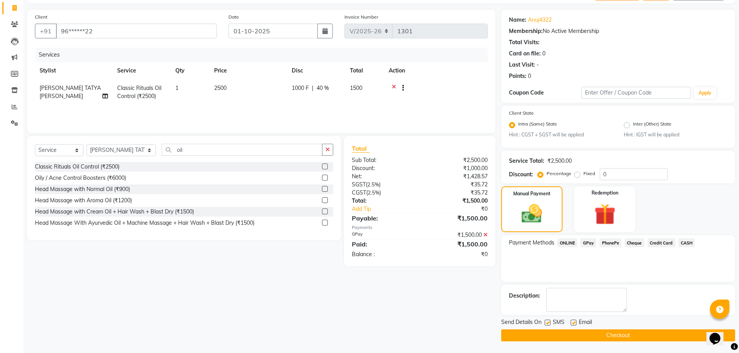
click at [620, 336] on button "Checkout" at bounding box center [618, 336] width 234 height 12
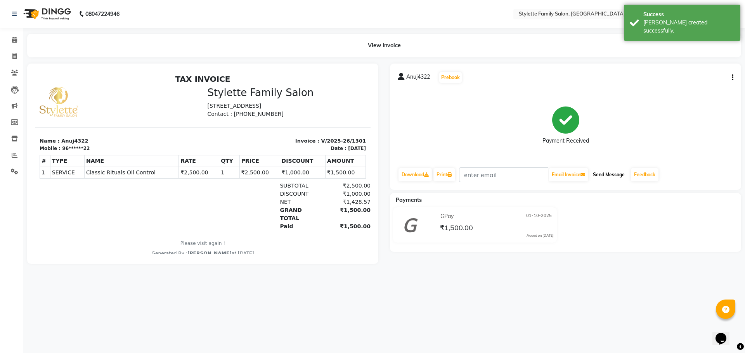
click at [604, 176] on button "Send Message" at bounding box center [609, 174] width 38 height 13
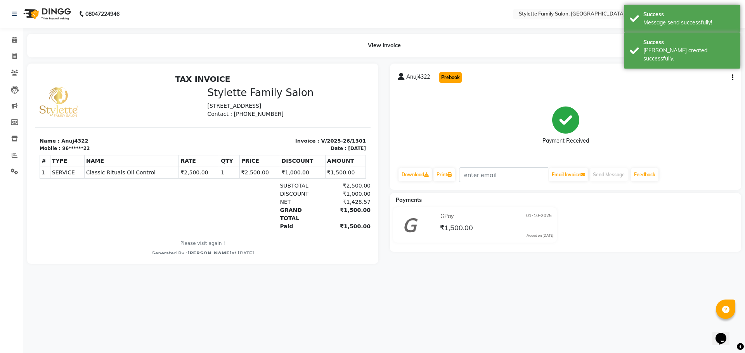
click at [452, 78] on button "Prebook" at bounding box center [450, 77] width 22 height 11
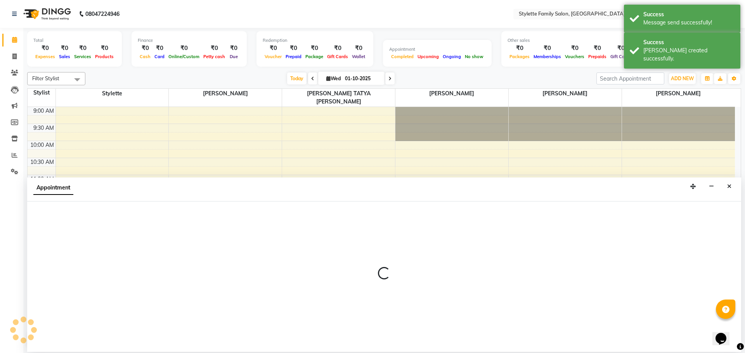
select select "58418"
select select "600"
select select "tentative"
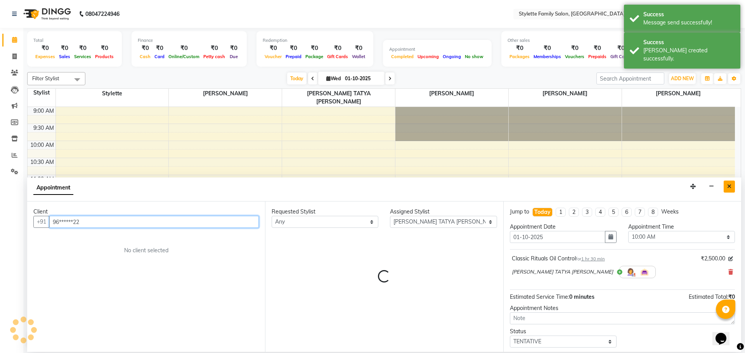
scroll to position [247, 0]
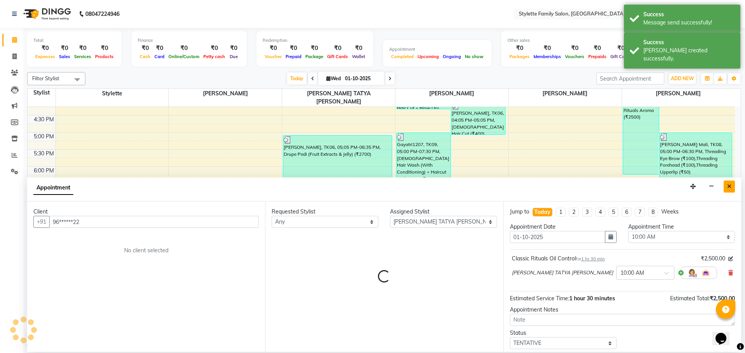
click at [730, 186] on icon "Close" at bounding box center [729, 186] width 4 height 5
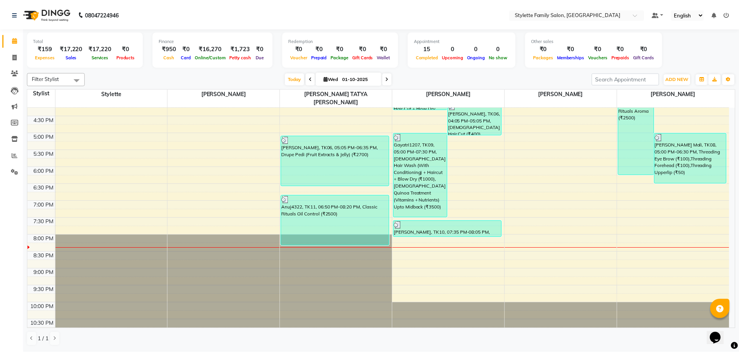
scroll to position [15, 0]
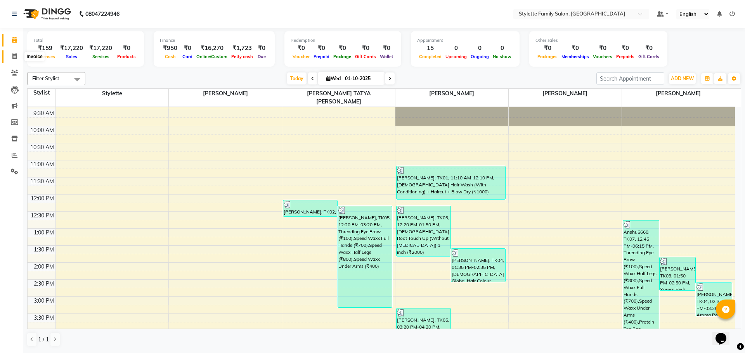
click at [11, 54] on span at bounding box center [15, 56] width 14 height 9
select select "6990"
select select "service"
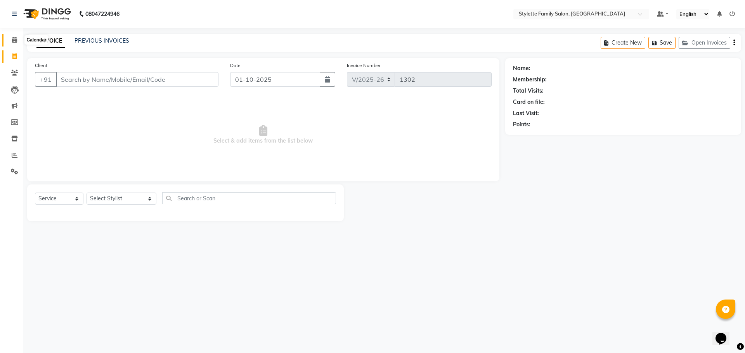
click at [16, 39] on icon at bounding box center [14, 40] width 5 height 6
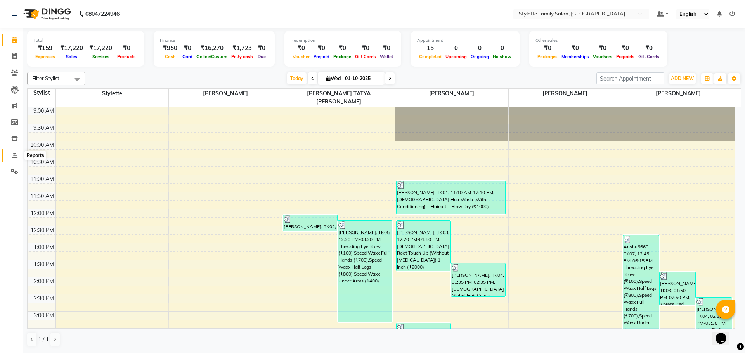
click at [16, 156] on icon at bounding box center [15, 155] width 6 height 6
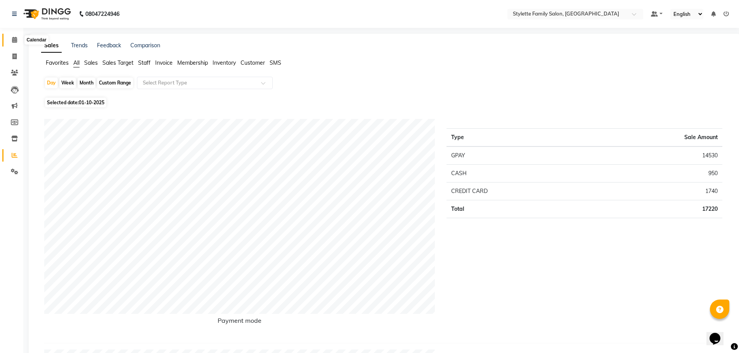
click at [14, 41] on icon at bounding box center [14, 40] width 5 height 6
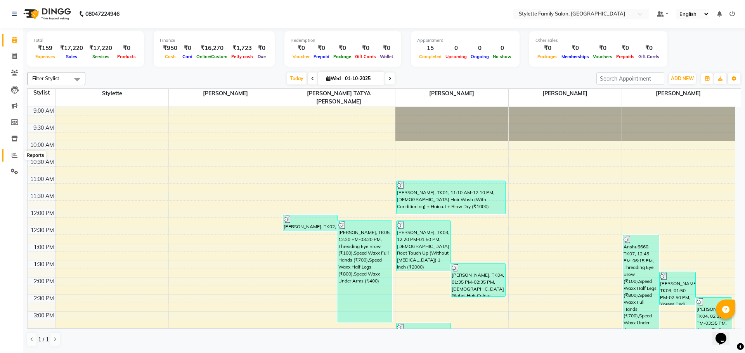
click at [14, 156] on icon at bounding box center [15, 155] width 6 height 6
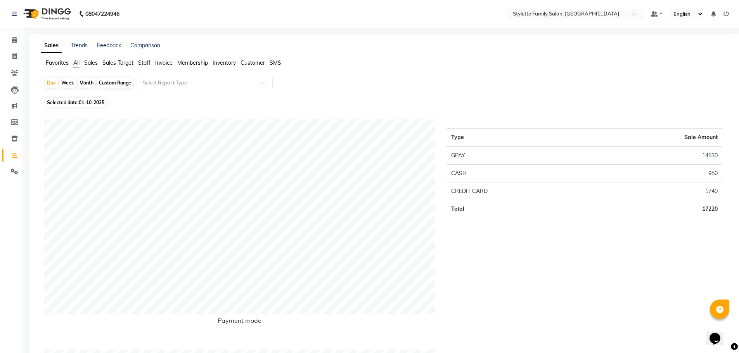
click at [81, 81] on div "Month" at bounding box center [87, 83] width 18 height 11
select select "10"
select select "2025"
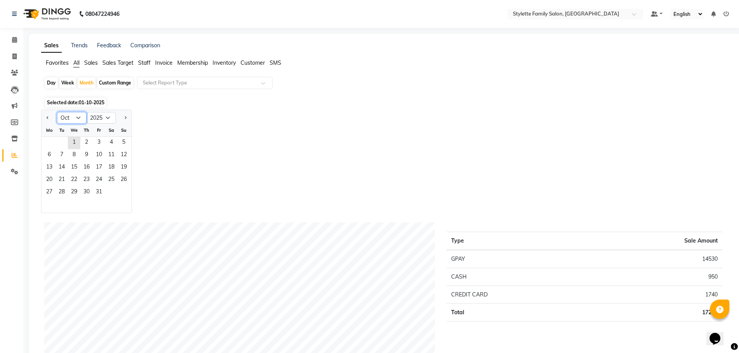
click at [68, 119] on select "Jan Feb Mar Apr May Jun [DATE] Aug Sep Oct Nov Dec" at bounding box center [71, 118] width 29 height 12
select select "9"
click at [57, 112] on select "Jan Feb Mar Apr May Jun [DATE] Aug Sep Oct Nov Dec" at bounding box center [71, 118] width 29 height 12
click at [48, 140] on span "1" at bounding box center [49, 143] width 12 height 12
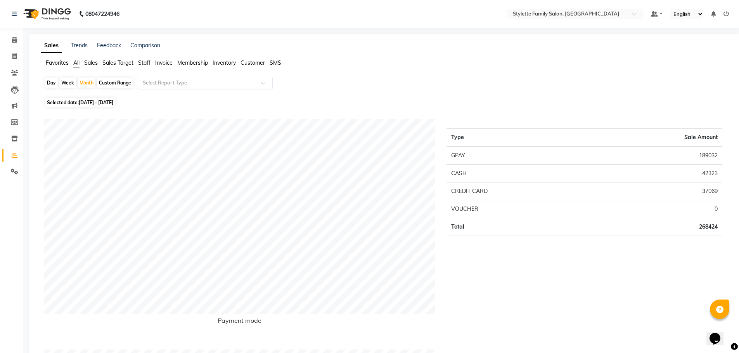
click at [156, 78] on div "Select Report Type" at bounding box center [205, 83] width 136 height 12
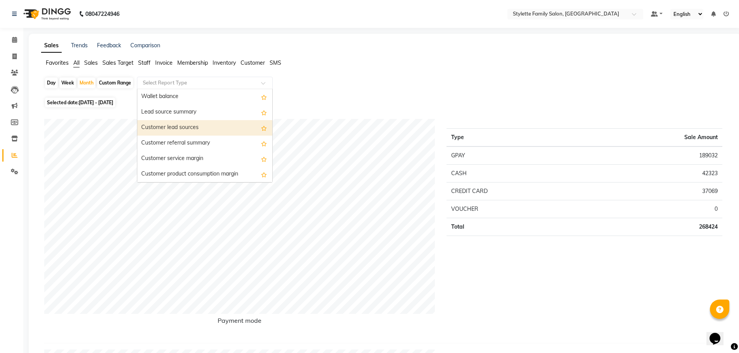
scroll to position [1156, 0]
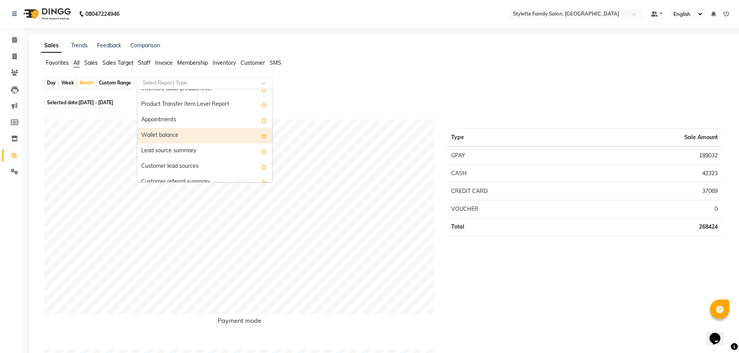
click at [163, 137] on div "Wallet balance" at bounding box center [204, 136] width 135 height 16
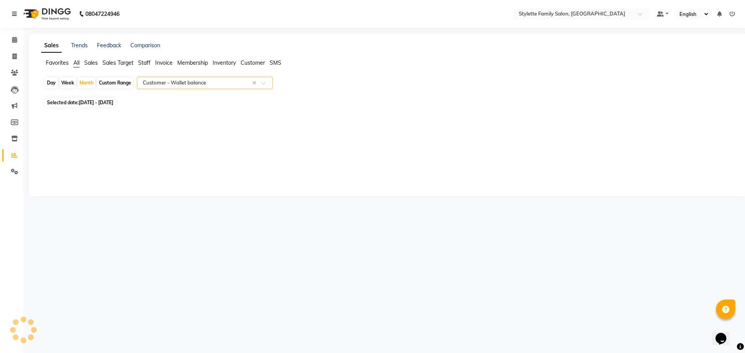
select select "pdf"
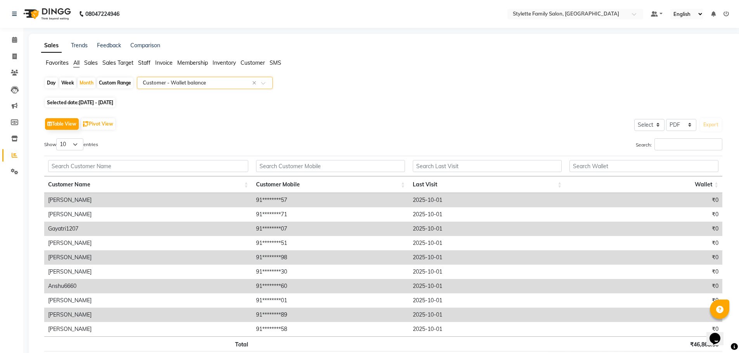
scroll to position [39, 0]
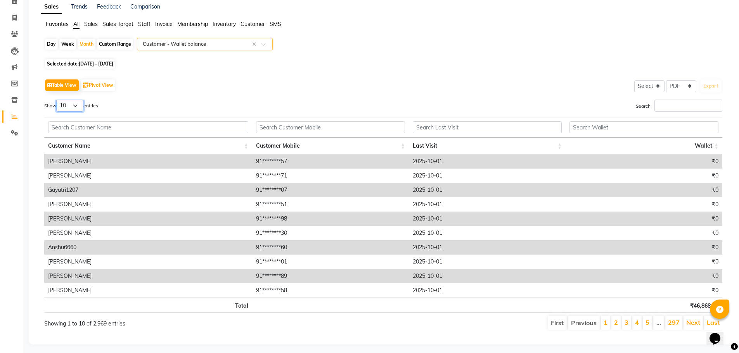
click at [72, 107] on select "10 25 50 100" at bounding box center [69, 106] width 27 height 12
select select "100"
click at [57, 100] on select "10 25 50 100" at bounding box center [69, 106] width 27 height 12
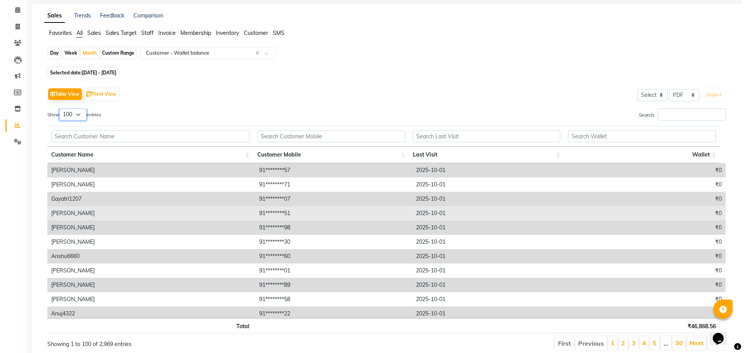
scroll to position [0, 0]
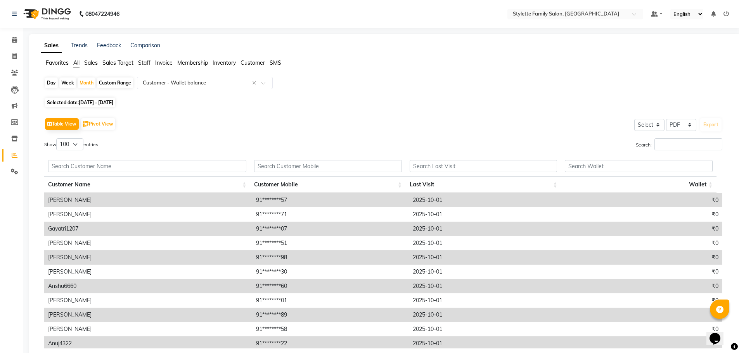
click at [256, 134] on div "Table View Pivot View Select Select CSV PDF Export Show 10 25 50 100 entries Se…" at bounding box center [383, 248] width 678 height 265
click at [13, 59] on icon at bounding box center [14, 57] width 4 height 6
select select "6990"
select select "service"
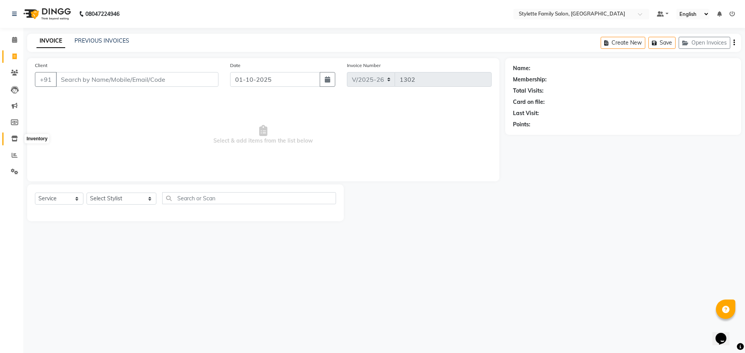
click at [14, 138] on icon at bounding box center [14, 139] width 7 height 6
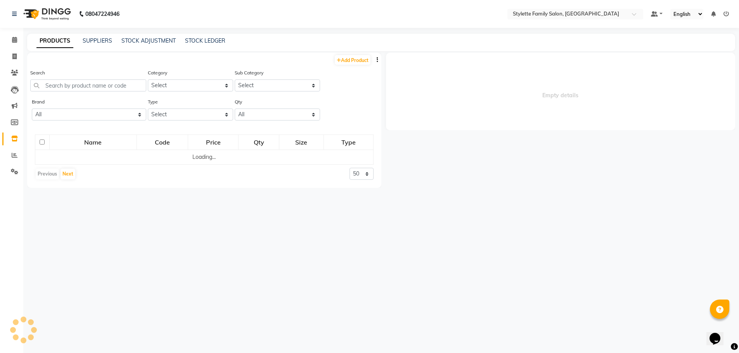
select select
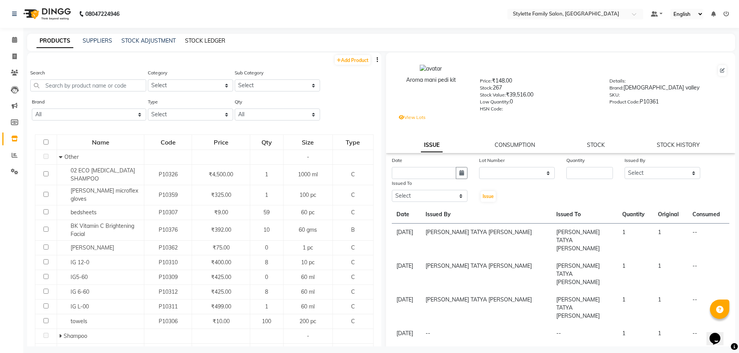
click at [202, 41] on link "STOCK LEDGER" at bounding box center [205, 40] width 40 height 7
select select "all"
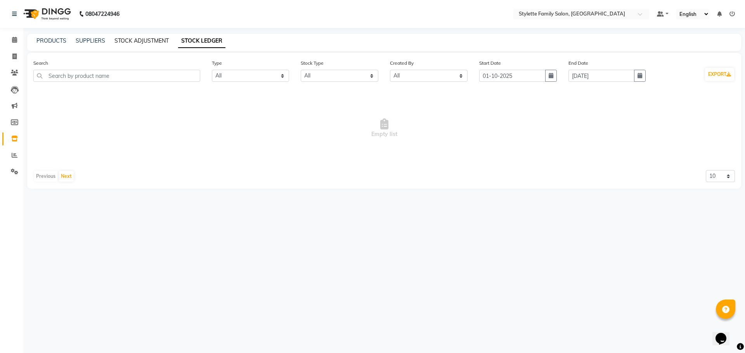
click at [149, 43] on link "STOCK ADJUSTMENT" at bounding box center [141, 40] width 54 height 7
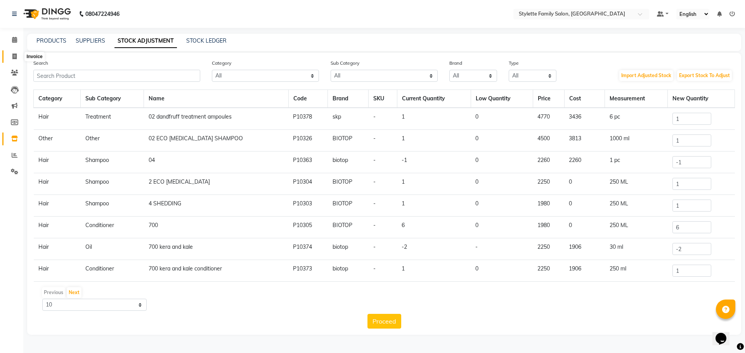
click at [14, 56] on icon at bounding box center [14, 57] width 4 height 6
select select "6990"
select select "service"
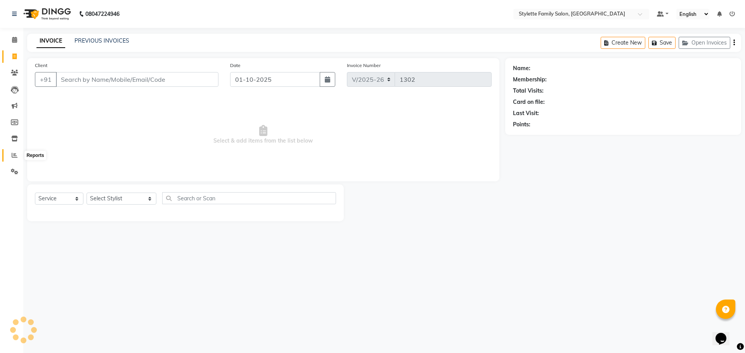
click at [14, 155] on icon at bounding box center [15, 155] width 6 height 6
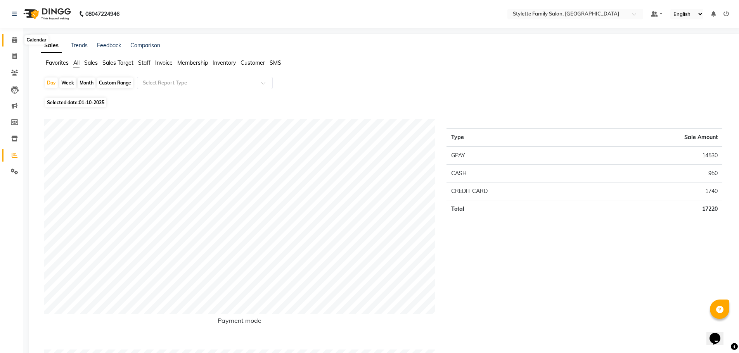
click at [11, 38] on span at bounding box center [15, 40] width 14 height 9
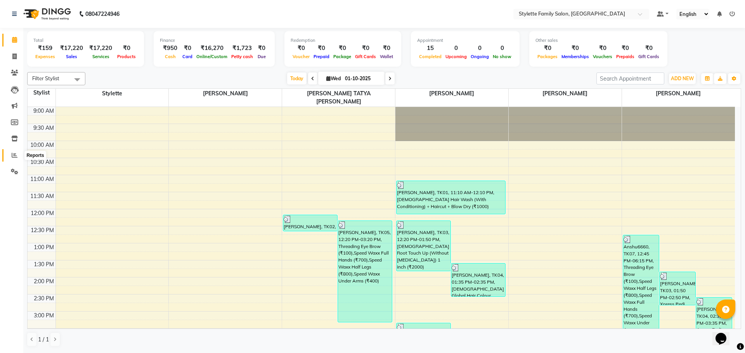
click at [12, 157] on icon at bounding box center [15, 155] width 6 height 6
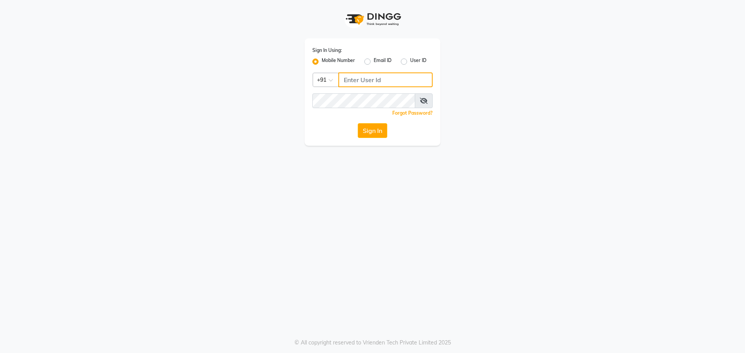
click at [353, 78] on input "Username" at bounding box center [385, 80] width 94 height 15
type input "8454897287"
click at [382, 128] on button "Sign In" at bounding box center [372, 130] width 29 height 15
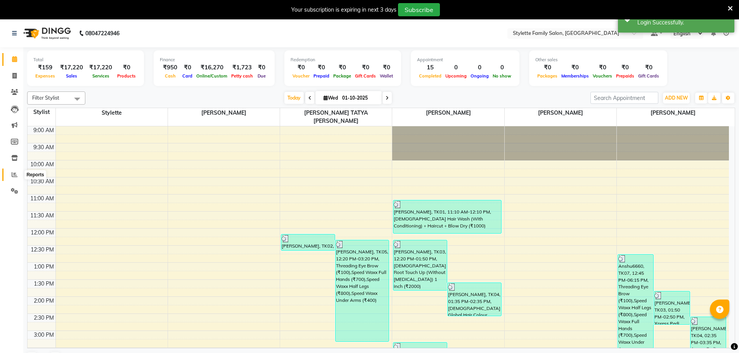
click at [13, 176] on icon at bounding box center [15, 175] width 6 height 6
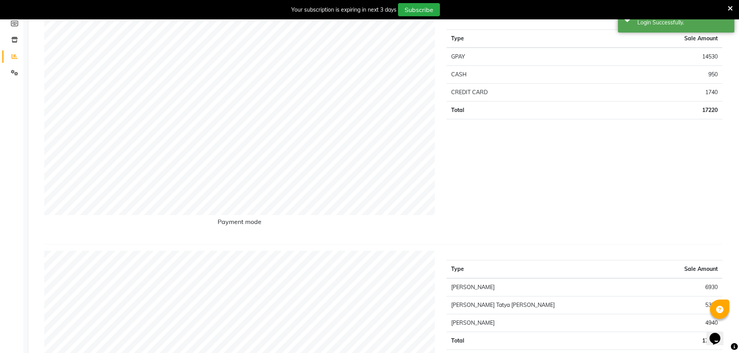
scroll to position [310, 0]
